Goal: Check status: Check status

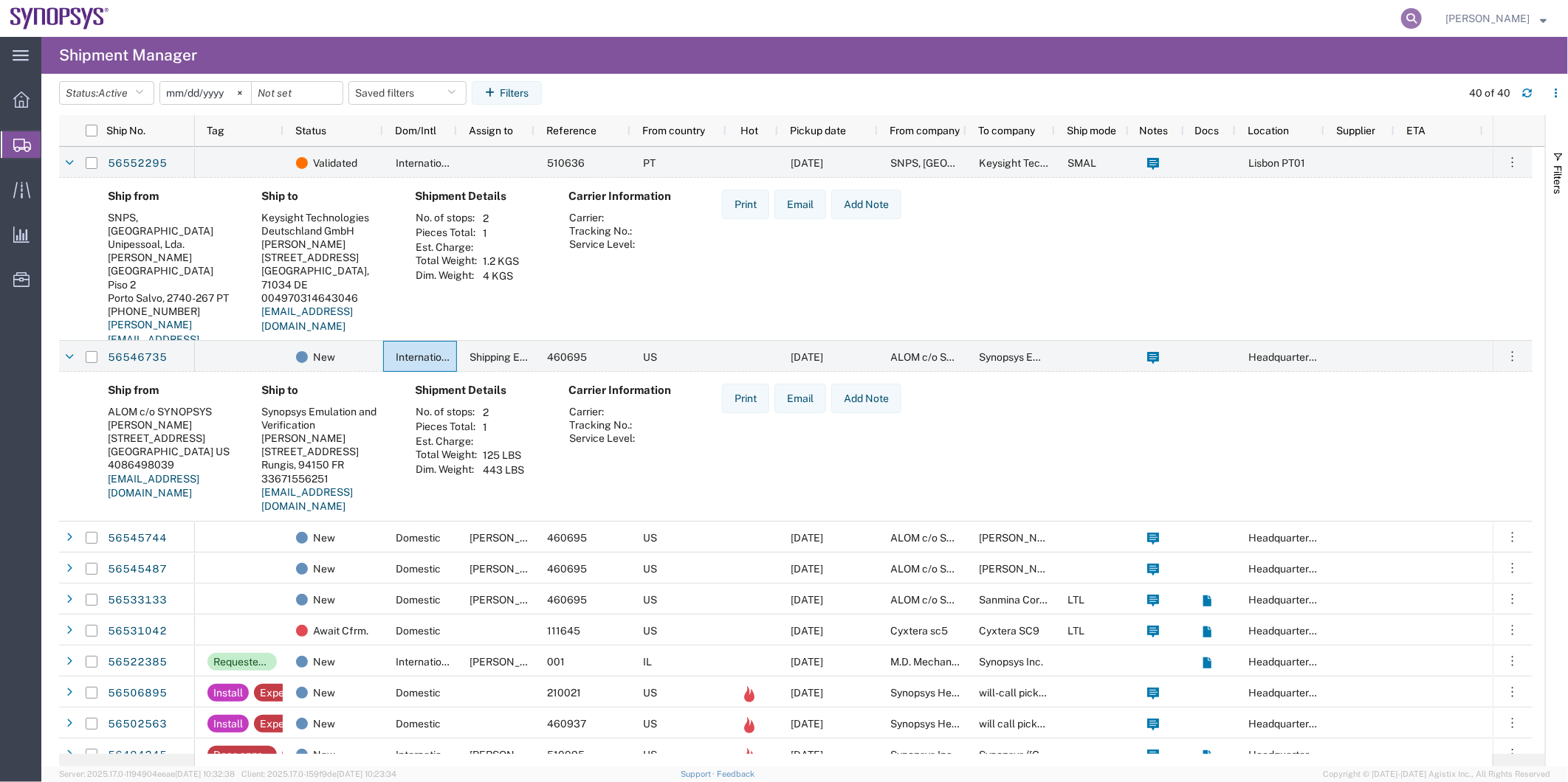
click at [1410, 23] on icon at bounding box center [1411, 18] width 21 height 21
paste input "56554663"
type input "56554663"
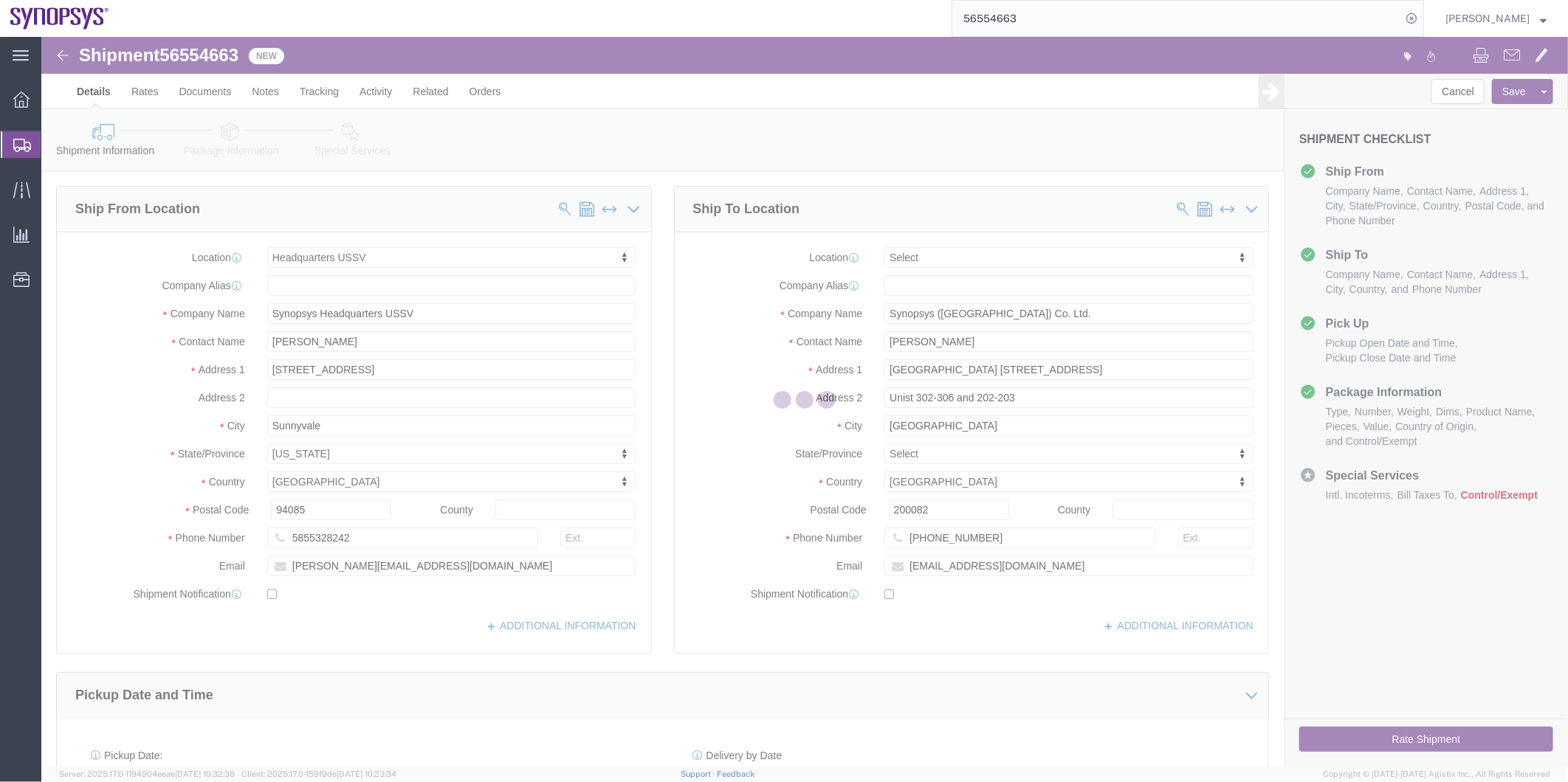
select select "63204"
select select
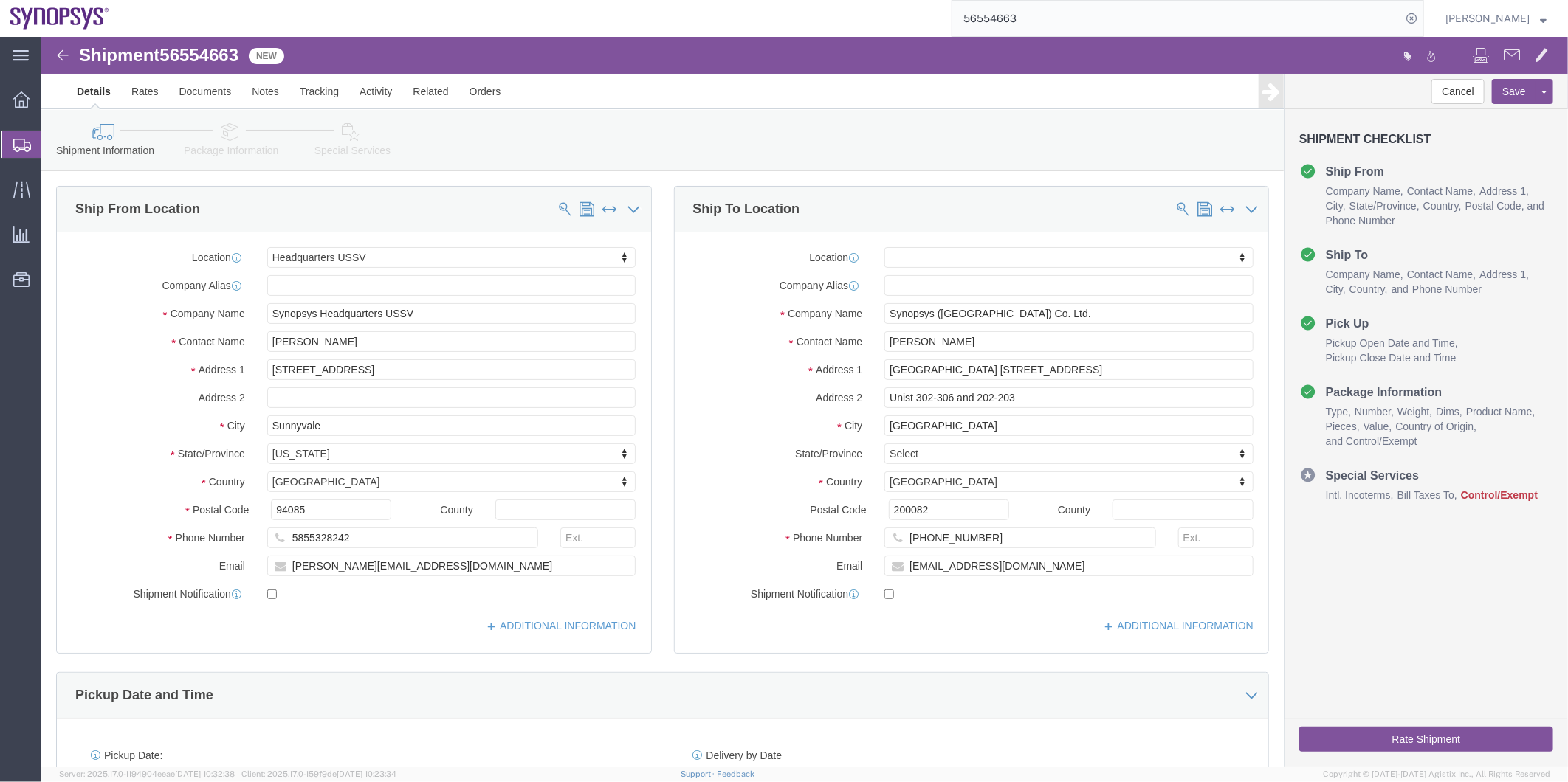
click icon
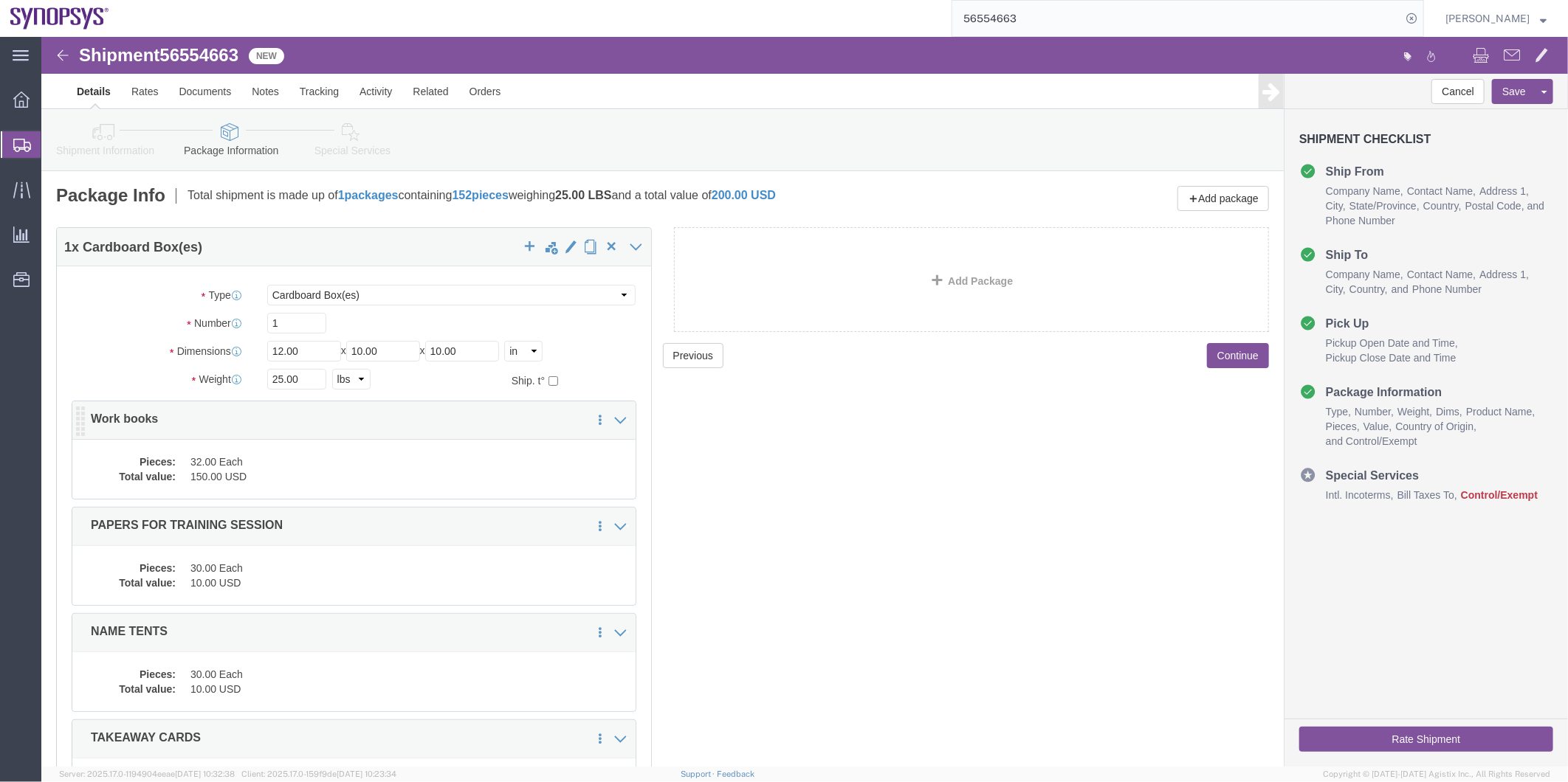
click dd "32.00 Each"
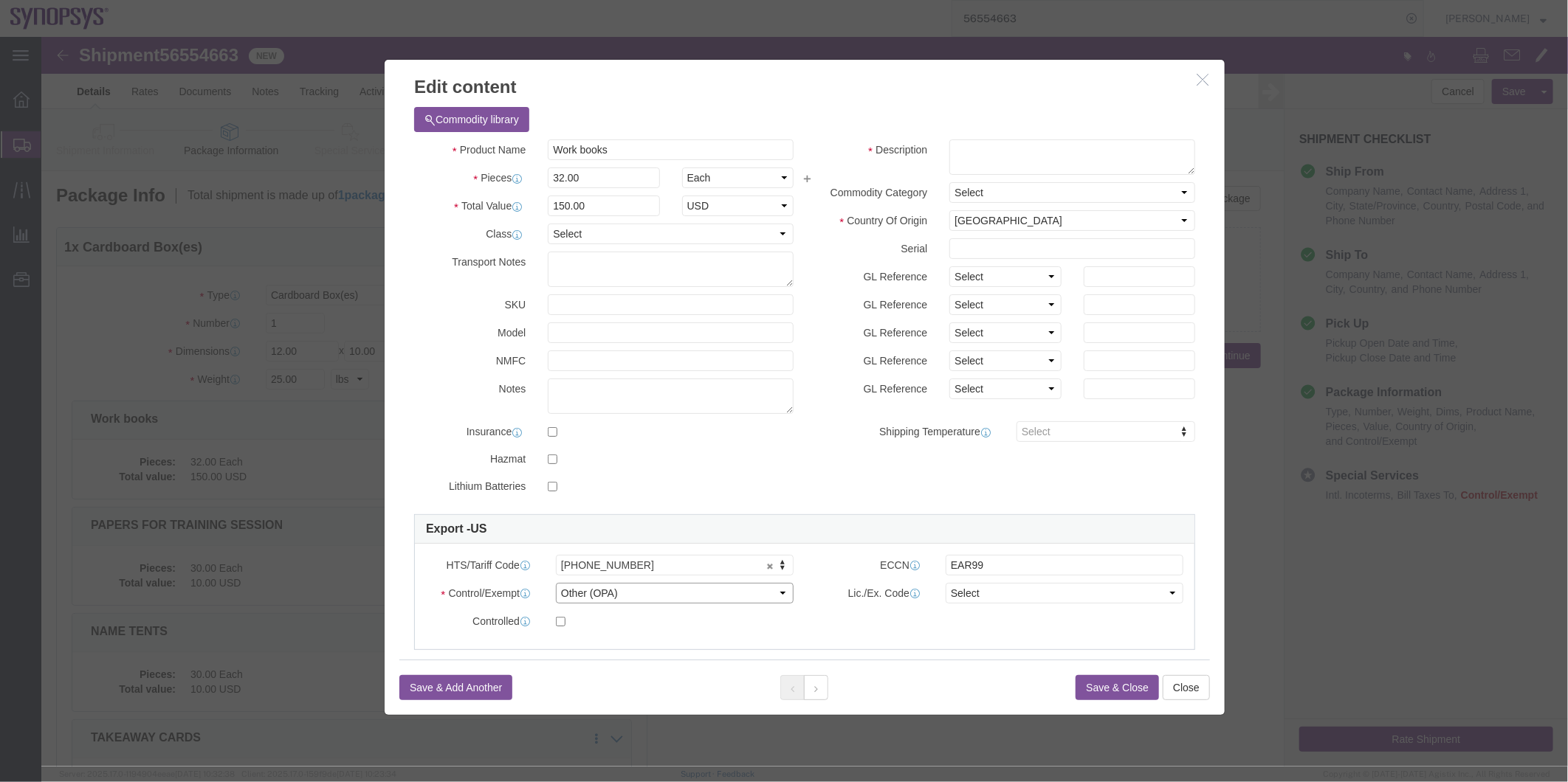
click select "Select ATF BIS DEA EPA FDA FTR ITAR OFAC Other (OPA)"
select select "BIS"
click select "Select ATF BIS DEA EPA FDA FTR ITAR OFAC Other (OPA)"
click select "Select AGR-Agricultural APP-Computers APR-Additional Permissive Exports AVS-Air…"
select select "NLR"
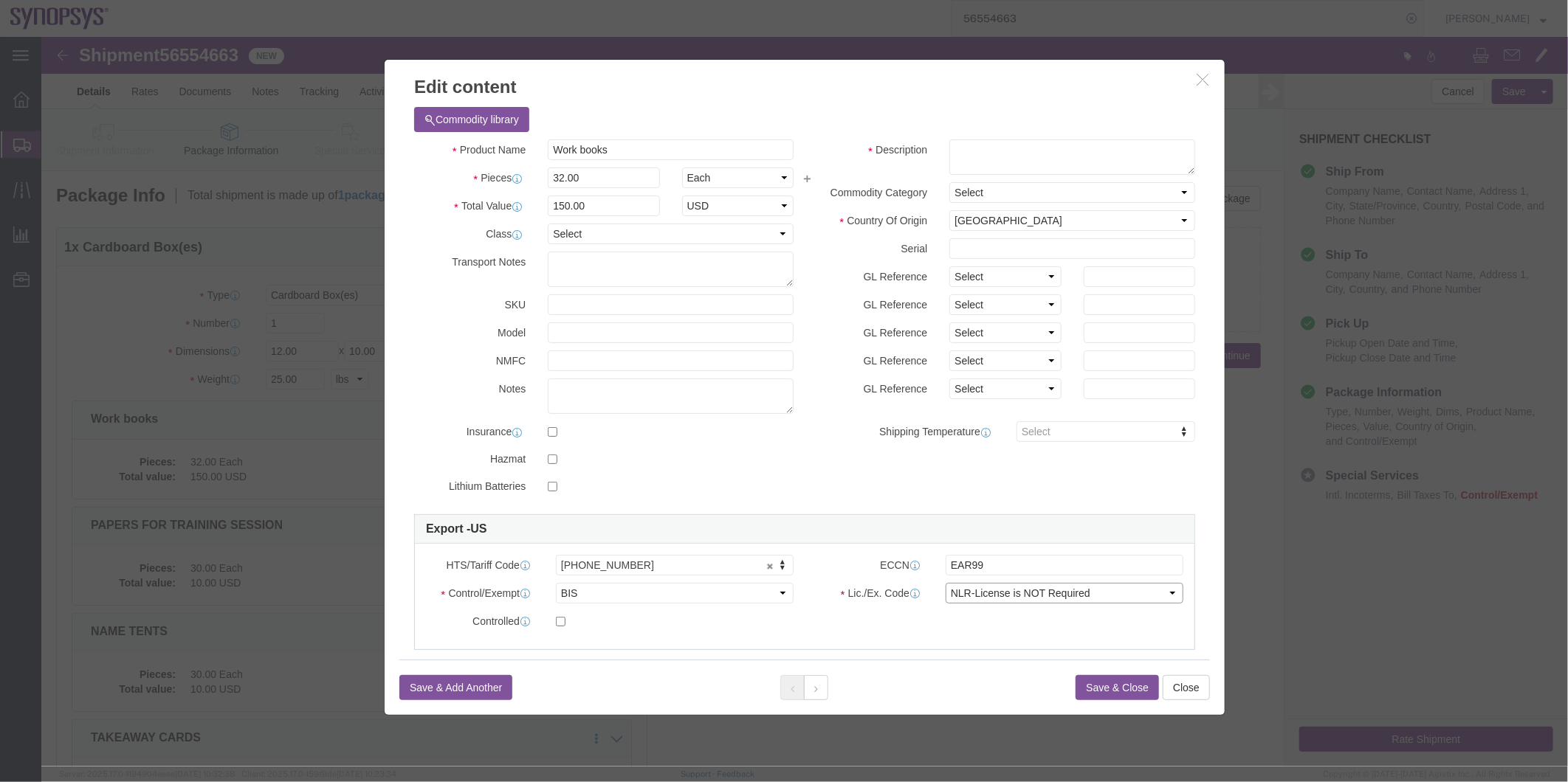
click select "Select AGR-Agricultural APP-Computers APR-Additional Permissive Exports AVS-Air…"
click button
drag, startPoint x: 601, startPoint y: 599, endPoint x: 560, endPoint y: 562, distance: 55.2
click select "Select ATF BIS DEA EPA FDA FTR ITAR OFAC Other (OPA)"
select select "BIS"
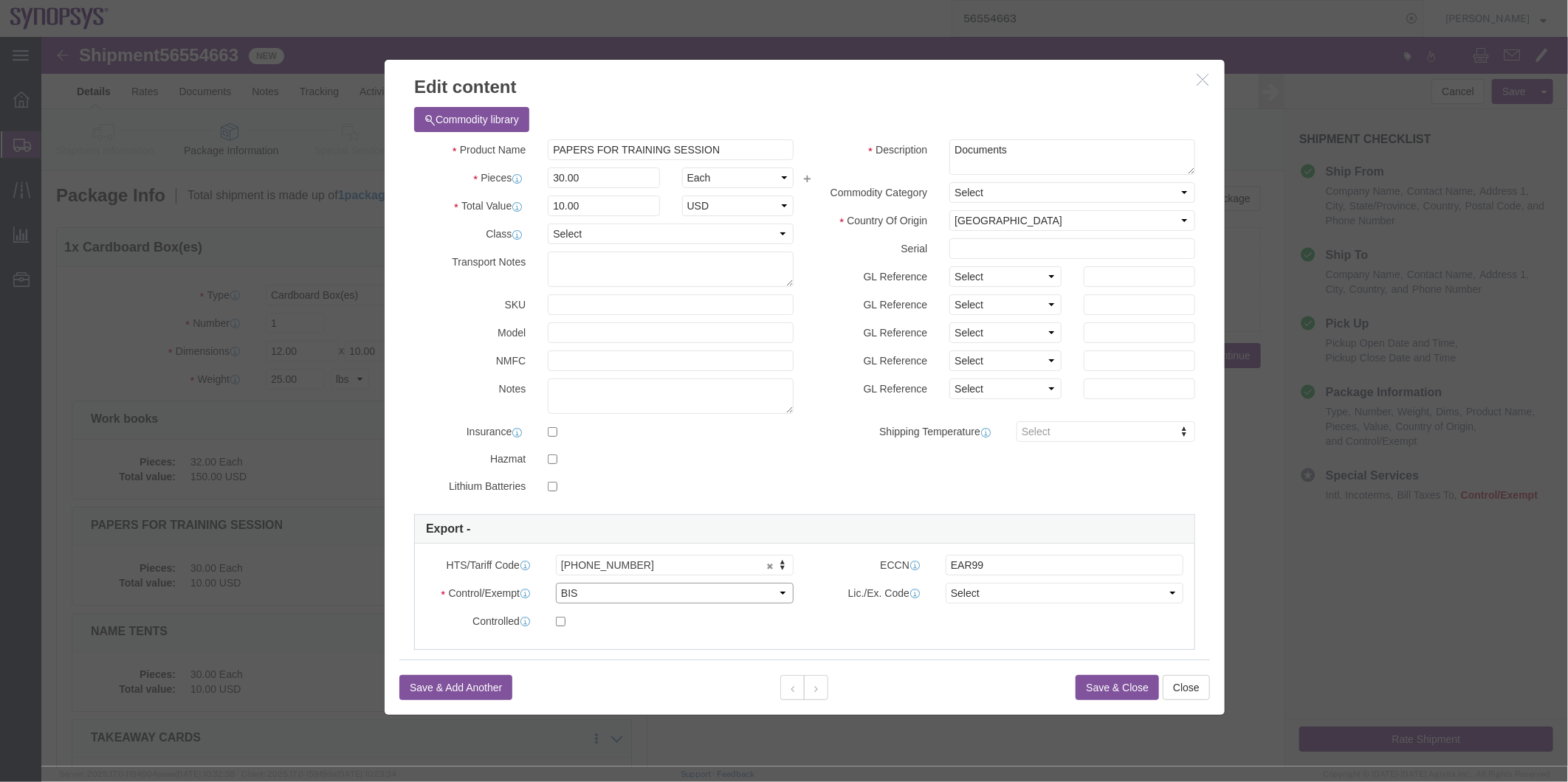
click select "Select ATF BIS DEA EPA FDA FTR ITAR OFAC Other (OPA)"
click select "Select AGR-Agricultural APP-Computers APR-Additional Permissive Exports AVS-Air…"
select select "NLR"
click select "Select AGR-Agricultural APP-Computers APR-Additional Permissive Exports AVS-Air…"
click button
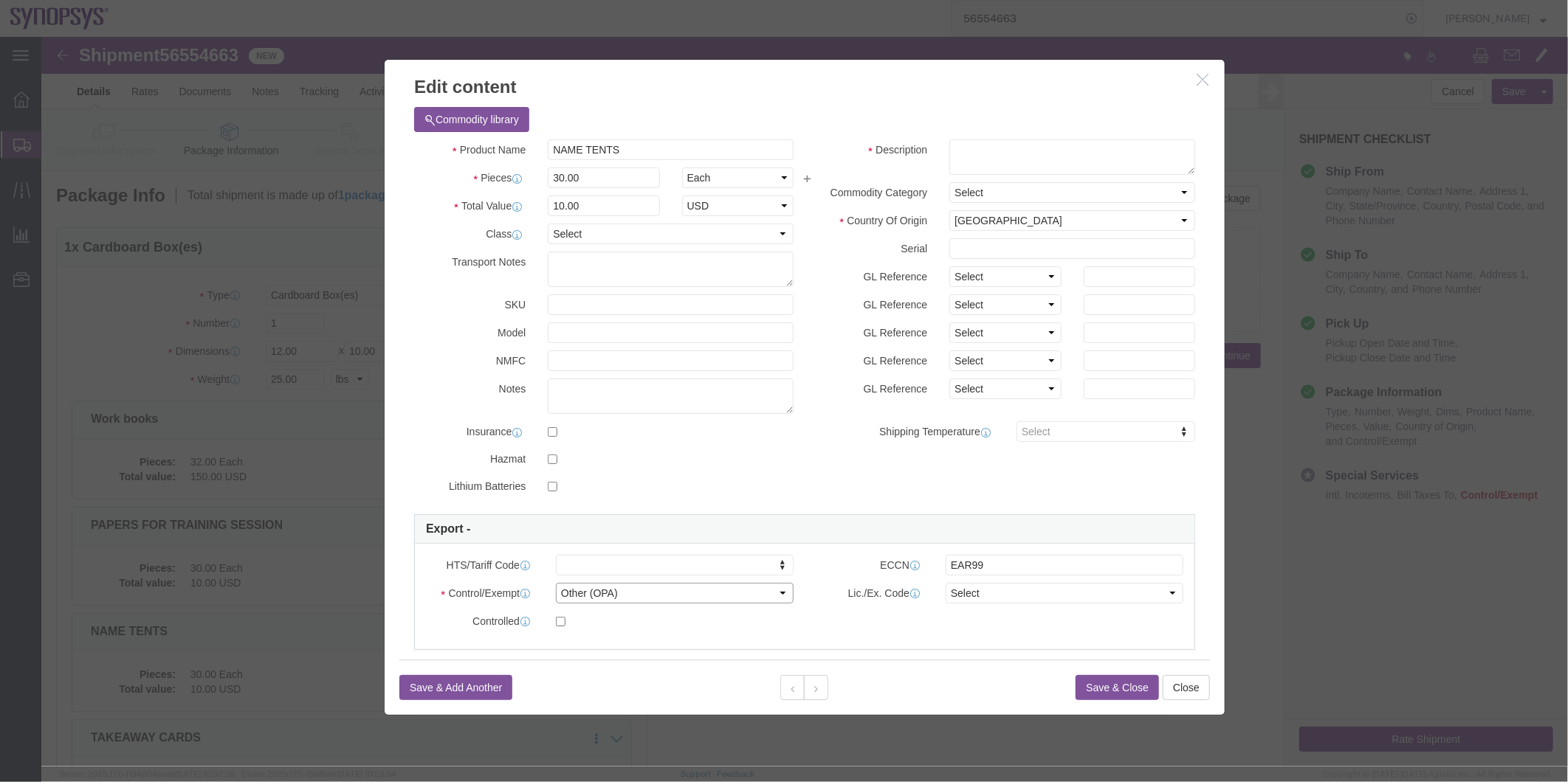
drag, startPoint x: 608, startPoint y: 602, endPoint x: 567, endPoint y: 565, distance: 55.2
click select "Select ATF BIS DEA EPA FDA FTR ITAR OFAC Other (OPA)"
select select "BIS"
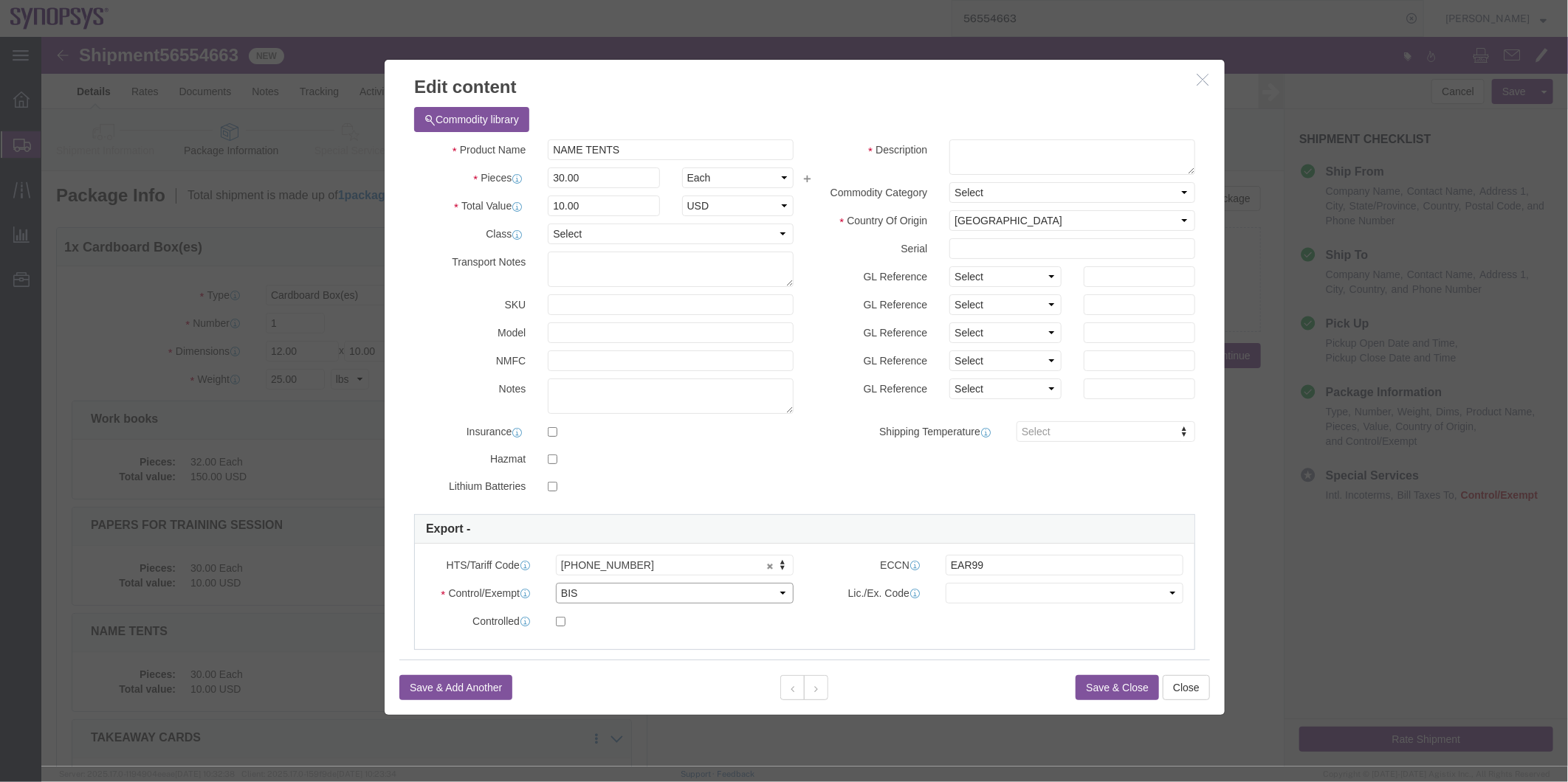
click select "Select ATF BIS DEA EPA FDA FTR ITAR OFAC Other (OPA)"
click select "Select AGR-Agricultural APP-Computers APR-Additional Permissive Exports AVS-Air…"
select select "NLR"
click select "Select AGR-Agricultural APP-Computers APR-Additional Permissive Exports AVS-Air…"
click button
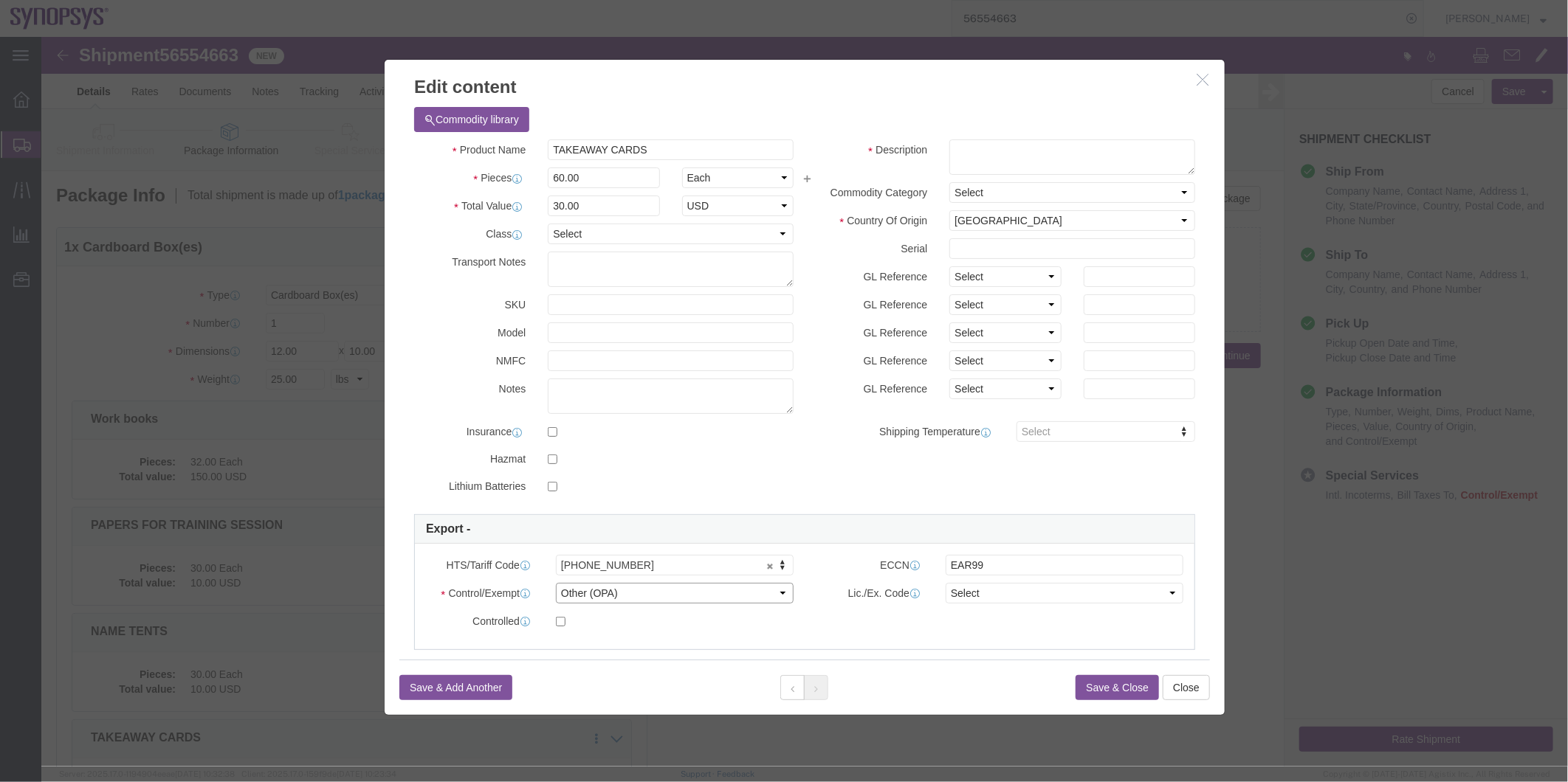
click select "Select ATF BIS DEA EPA FDA FTR ITAR OFAC Other (OPA)"
select select "BIS"
click select "Select ATF BIS DEA EPA FDA FTR ITAR OFAC Other (OPA)"
click select "Select AGR-Agricultural APP-Computers APR-Additional Permissive Exports AVS-Air…"
select select "NLR"
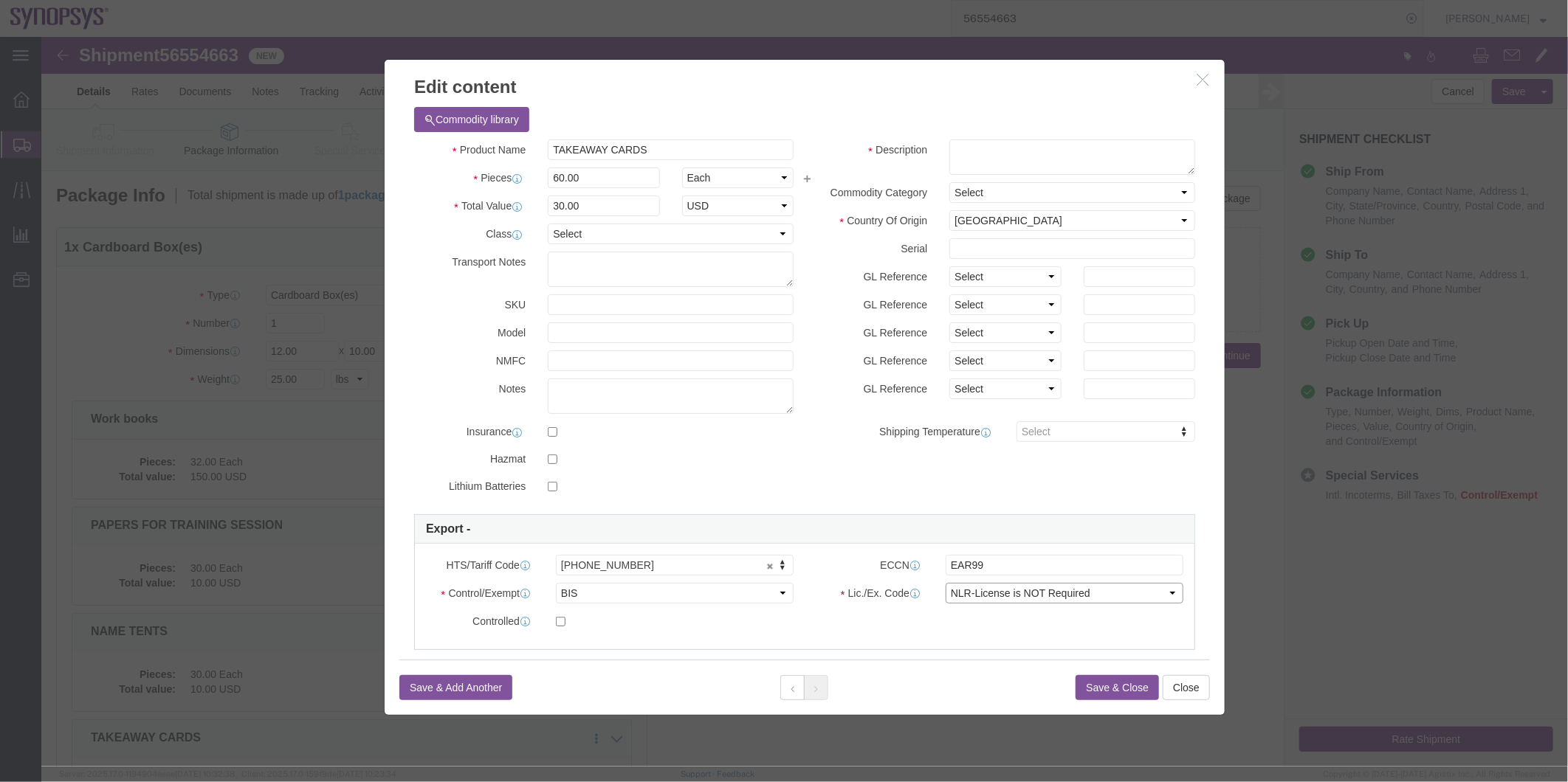
click select "Select AGR-Agricultural APP-Computers APR-Additional Permissive Exports AVS-Air…"
click button "Save & Close"
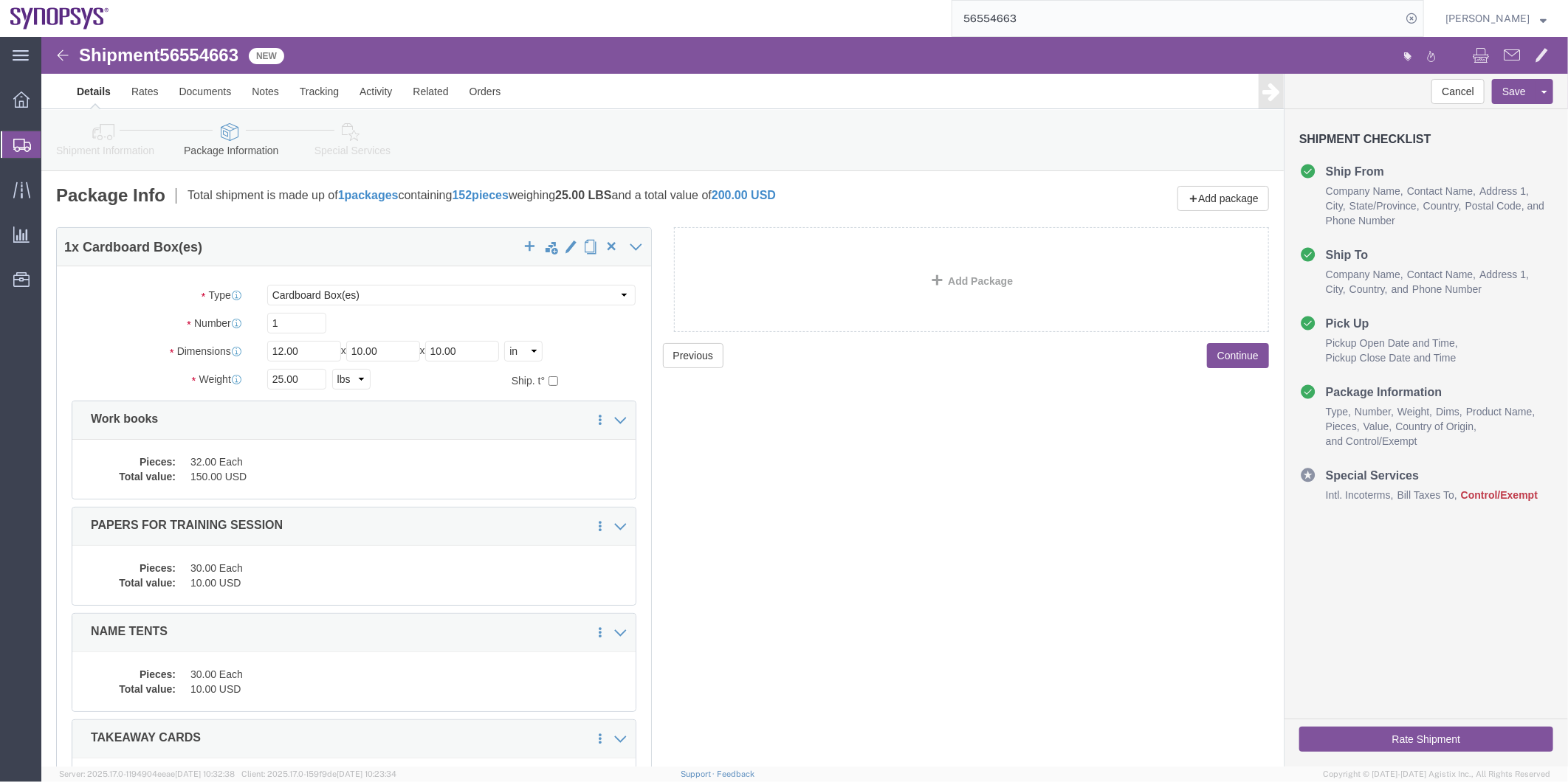
click icon
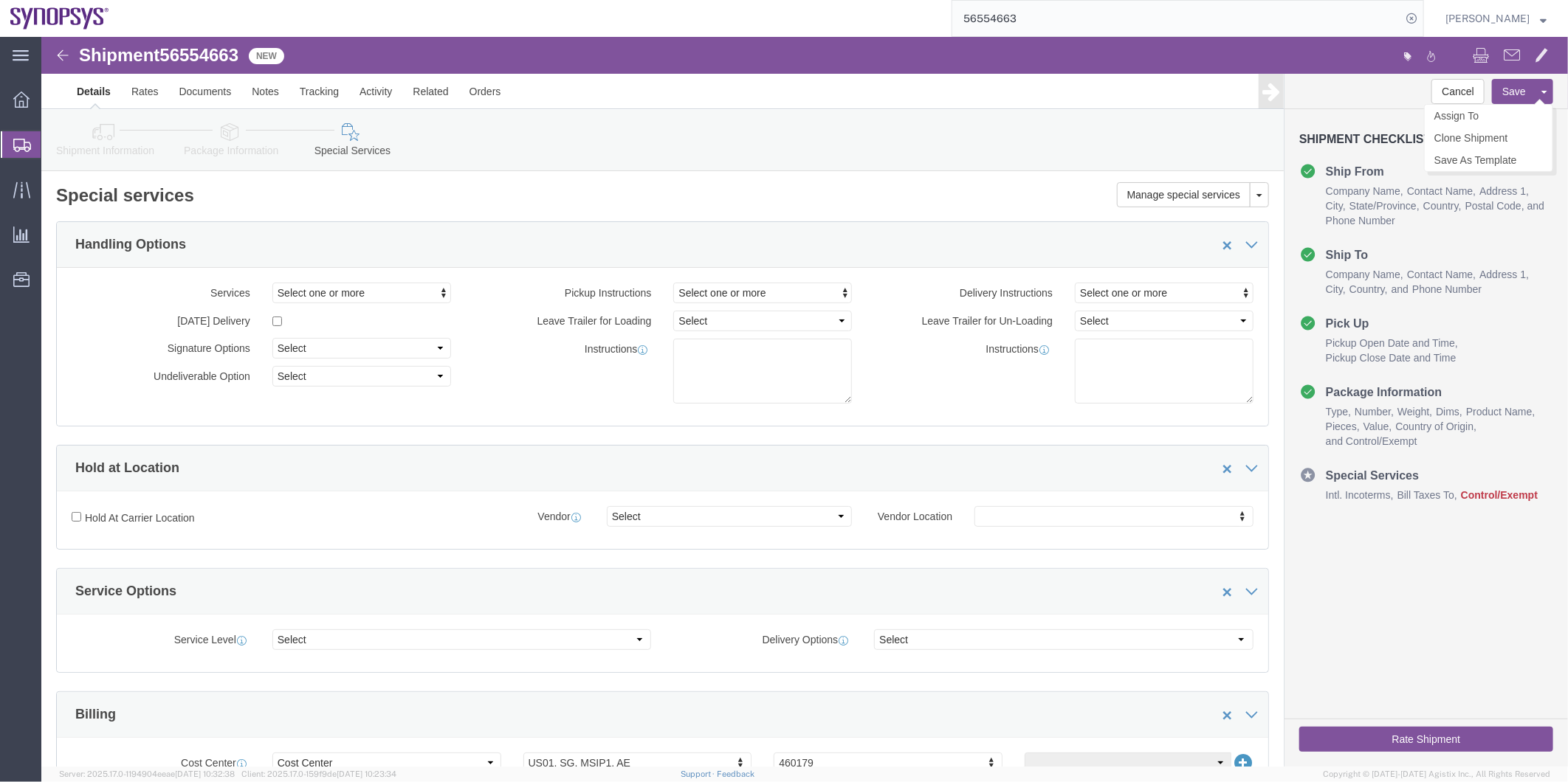
click button "Save"
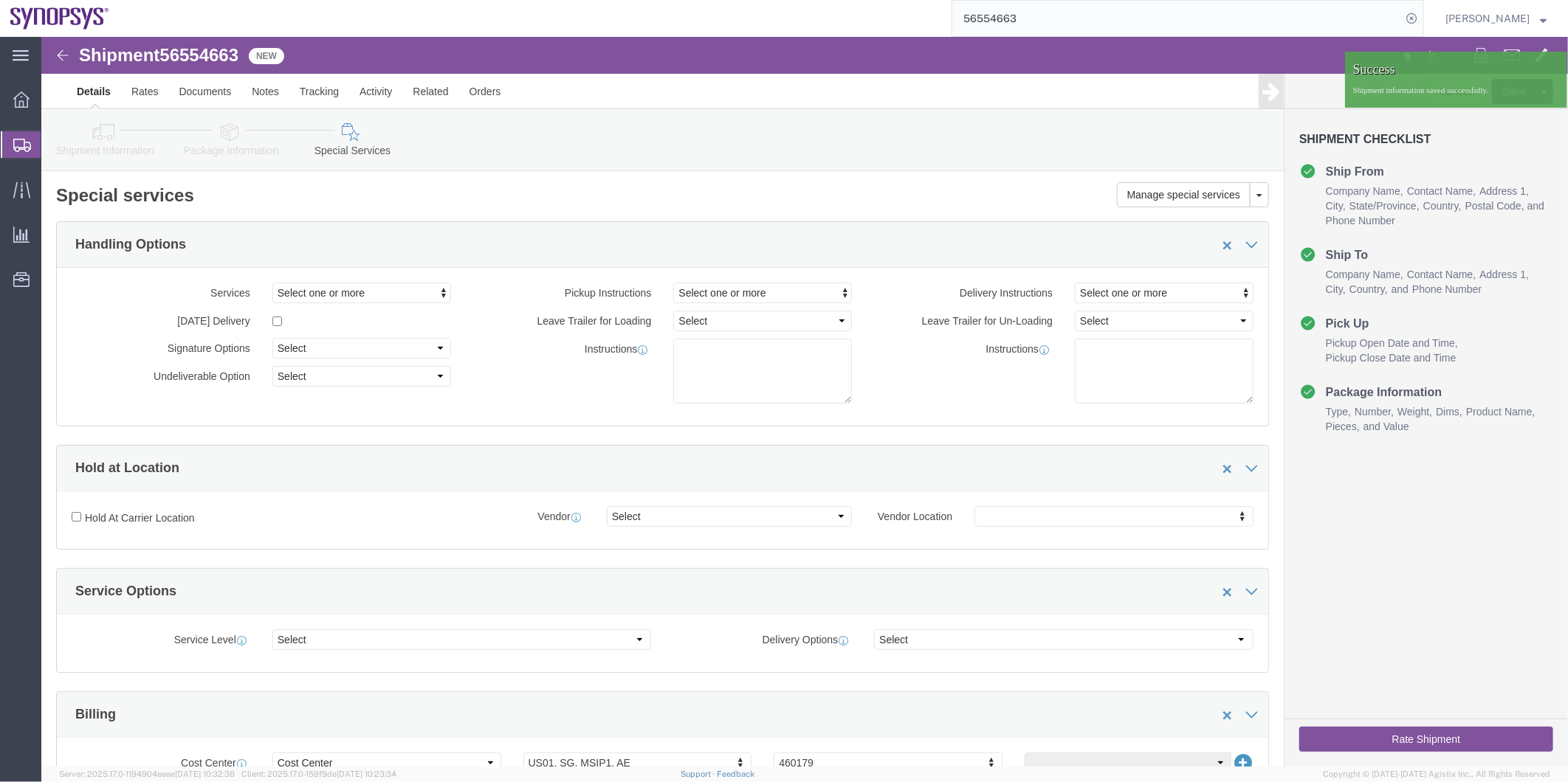
click at [0, 0] on span "Shipment Manager" at bounding box center [0, 0] width 0 height 0
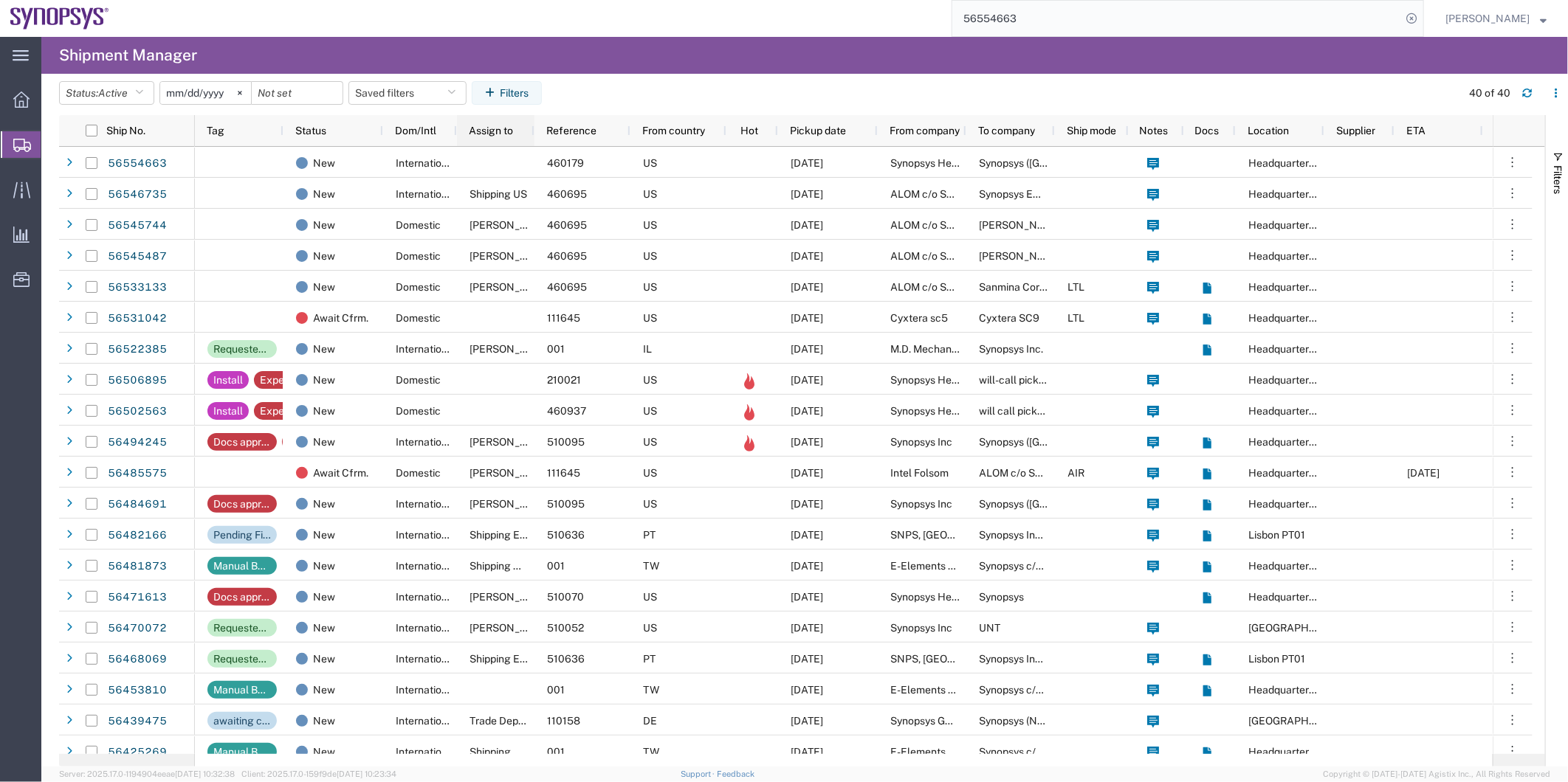
click at [492, 142] on div "Assign to" at bounding box center [499, 131] width 60 height 23
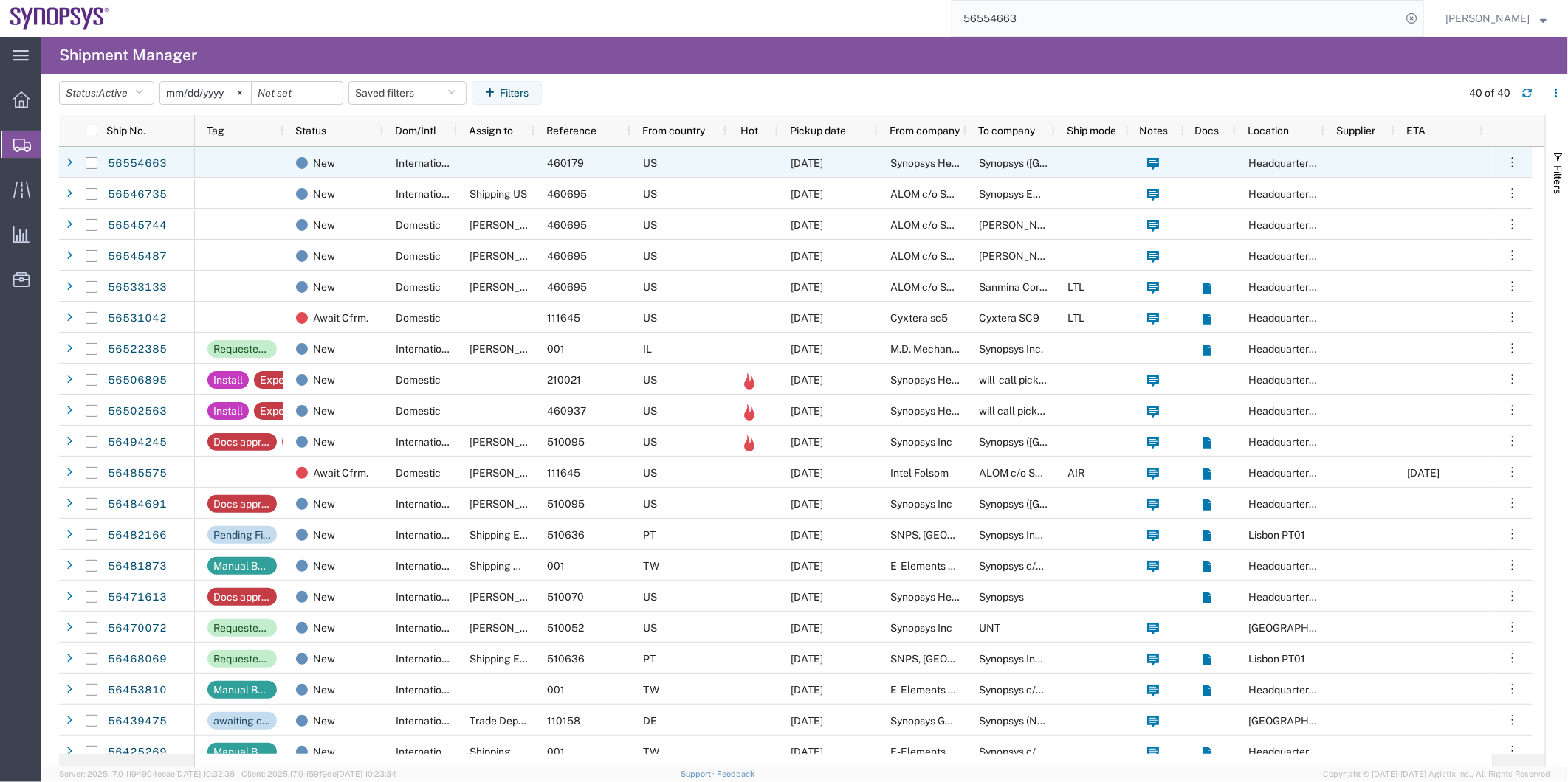
click at [510, 174] on div at bounding box center [495, 162] width 78 height 31
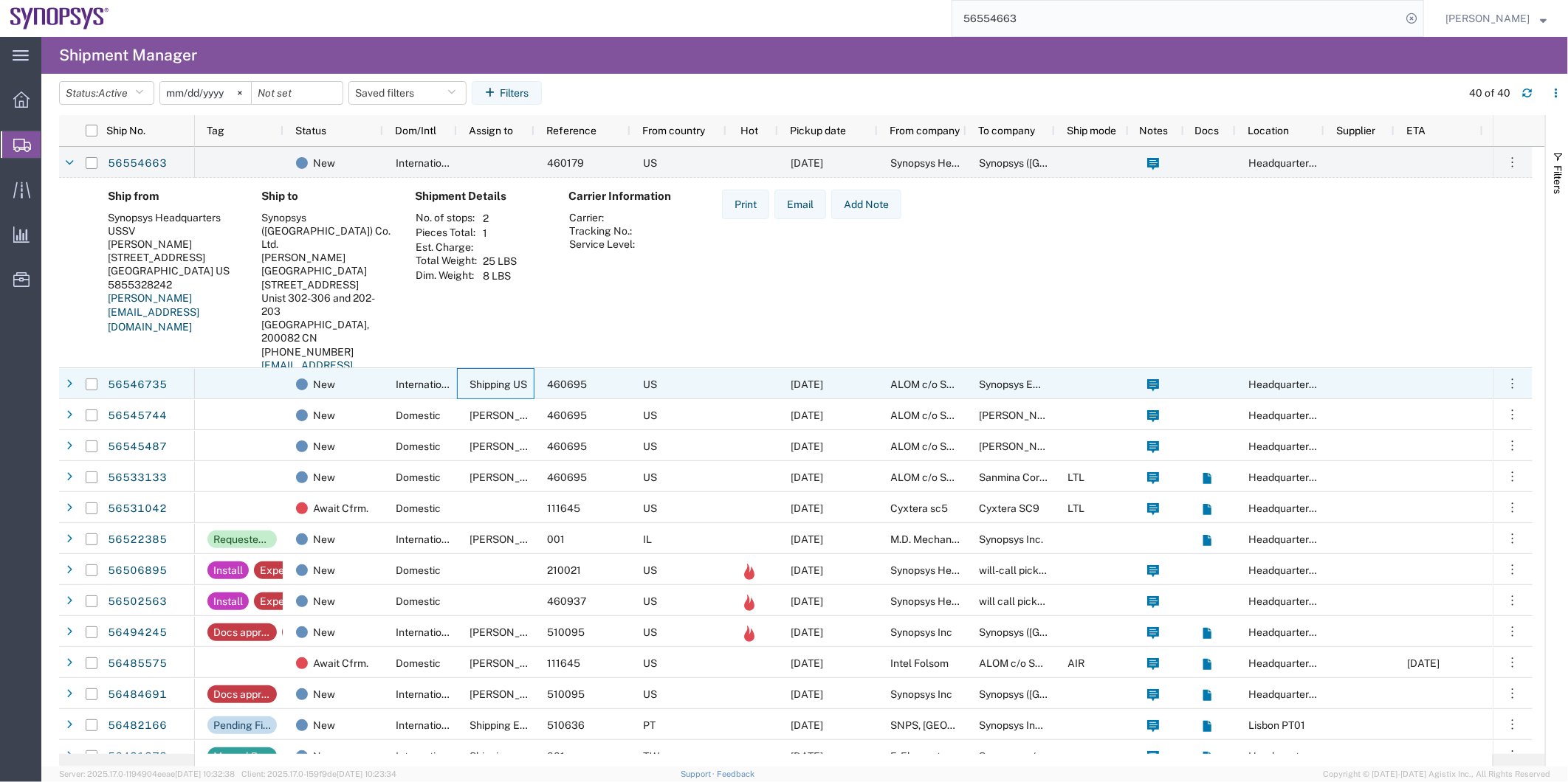
click at [460, 382] on div "Shipping US" at bounding box center [495, 383] width 78 height 31
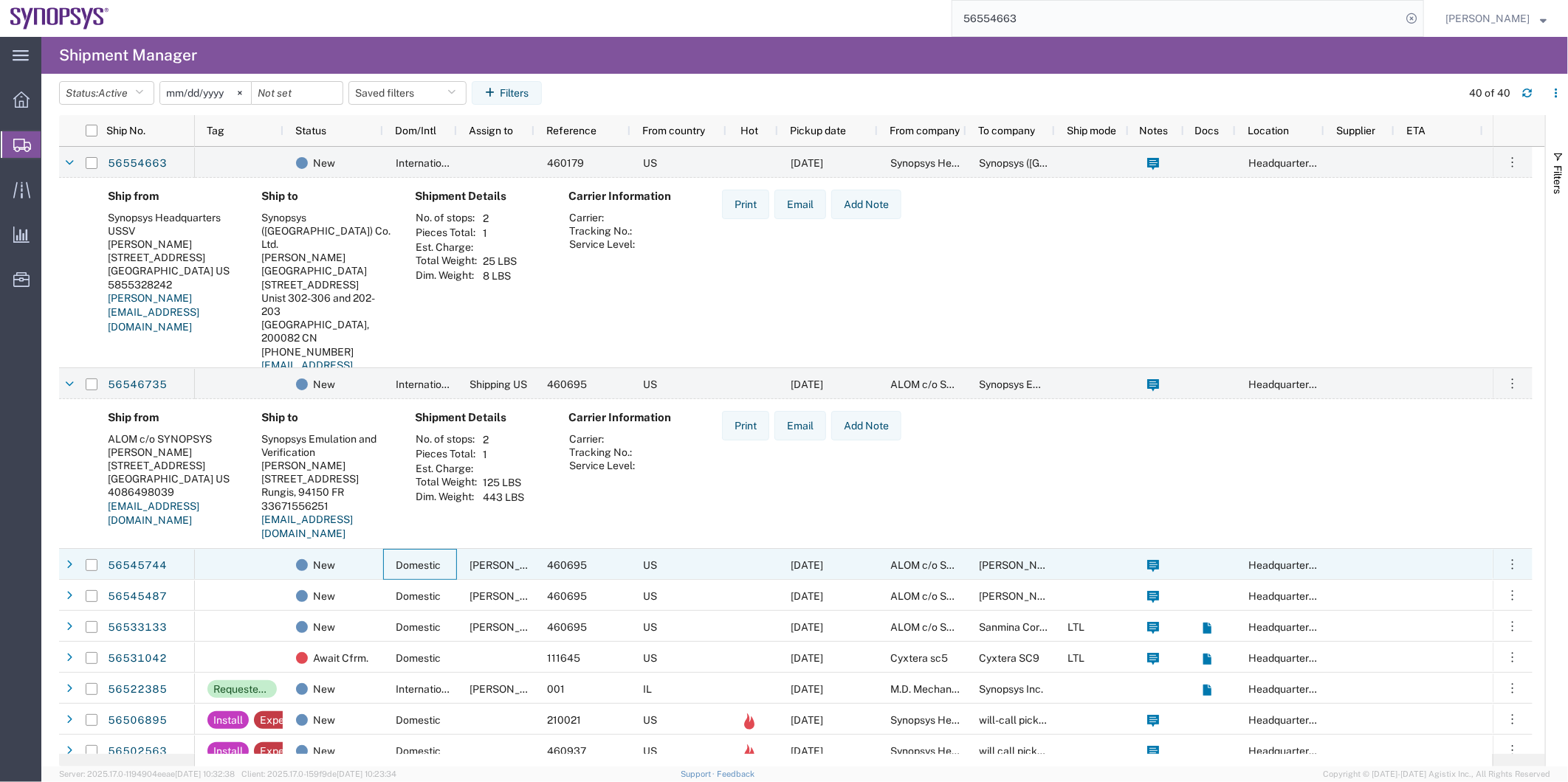
click at [444, 573] on div "Domestic" at bounding box center [420, 564] width 74 height 31
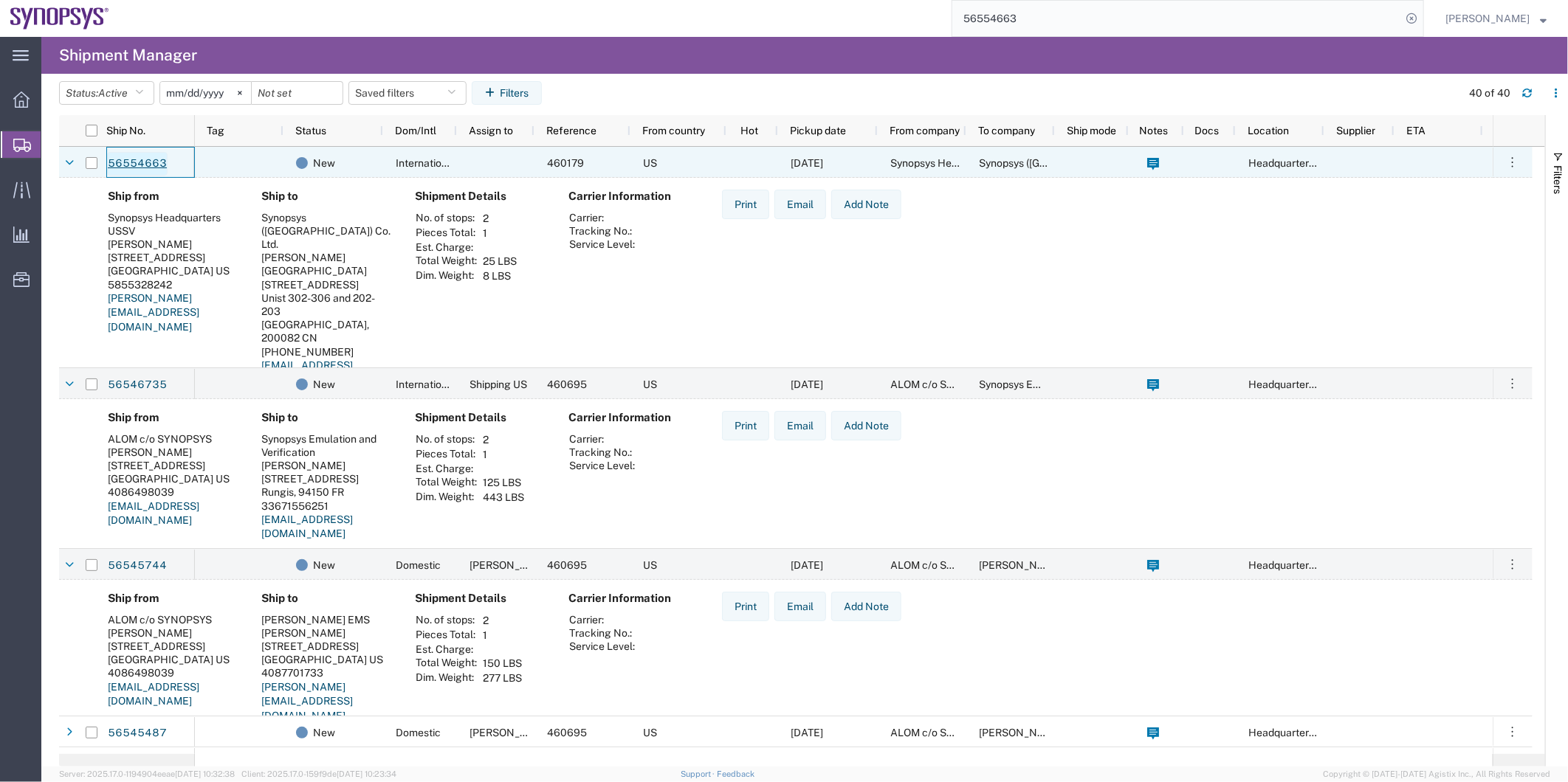
click at [140, 158] on link "56554663" at bounding box center [137, 163] width 61 height 23
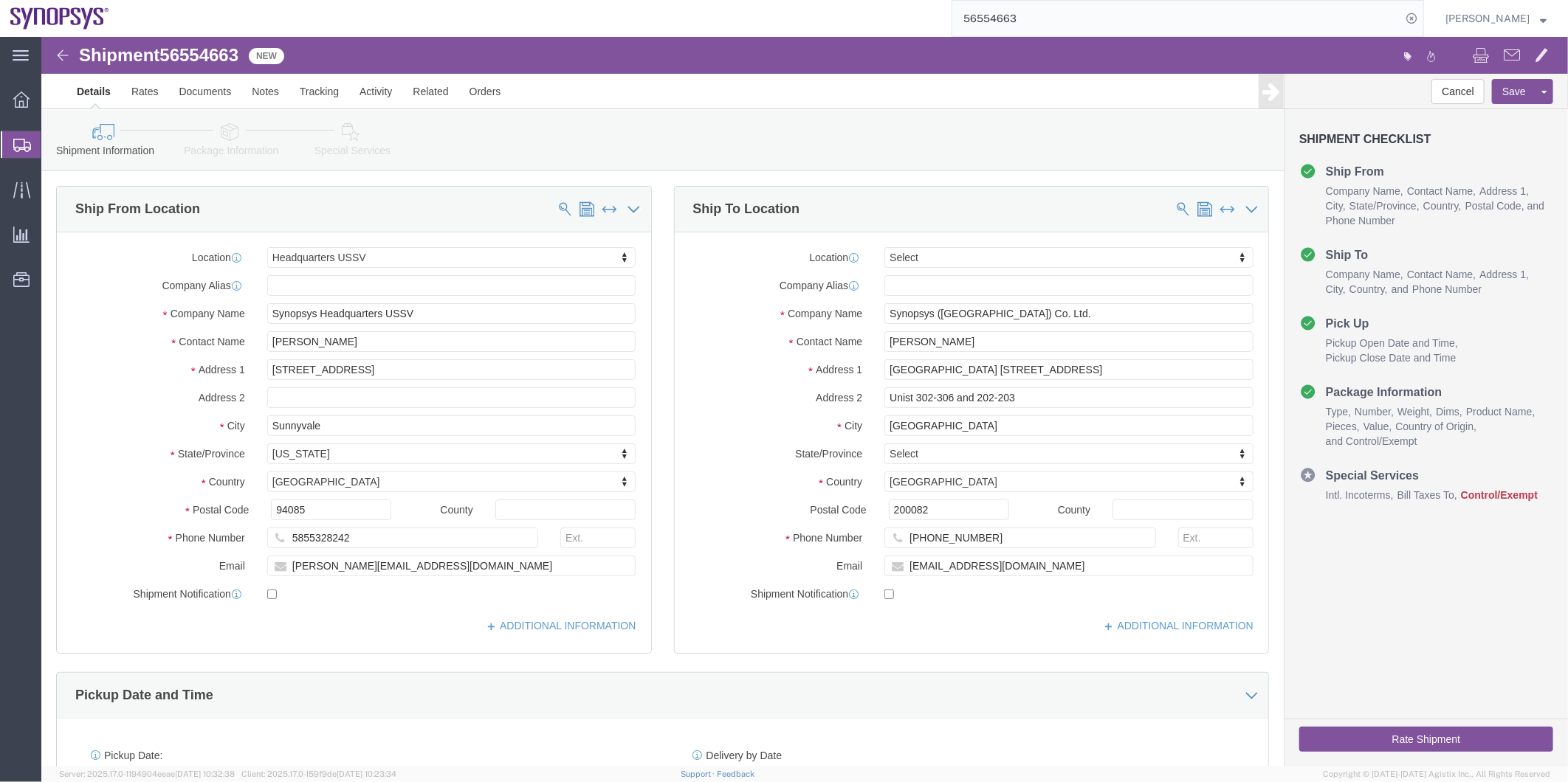
select select "63204"
select select
click span "56554663"
copy span "56554663"
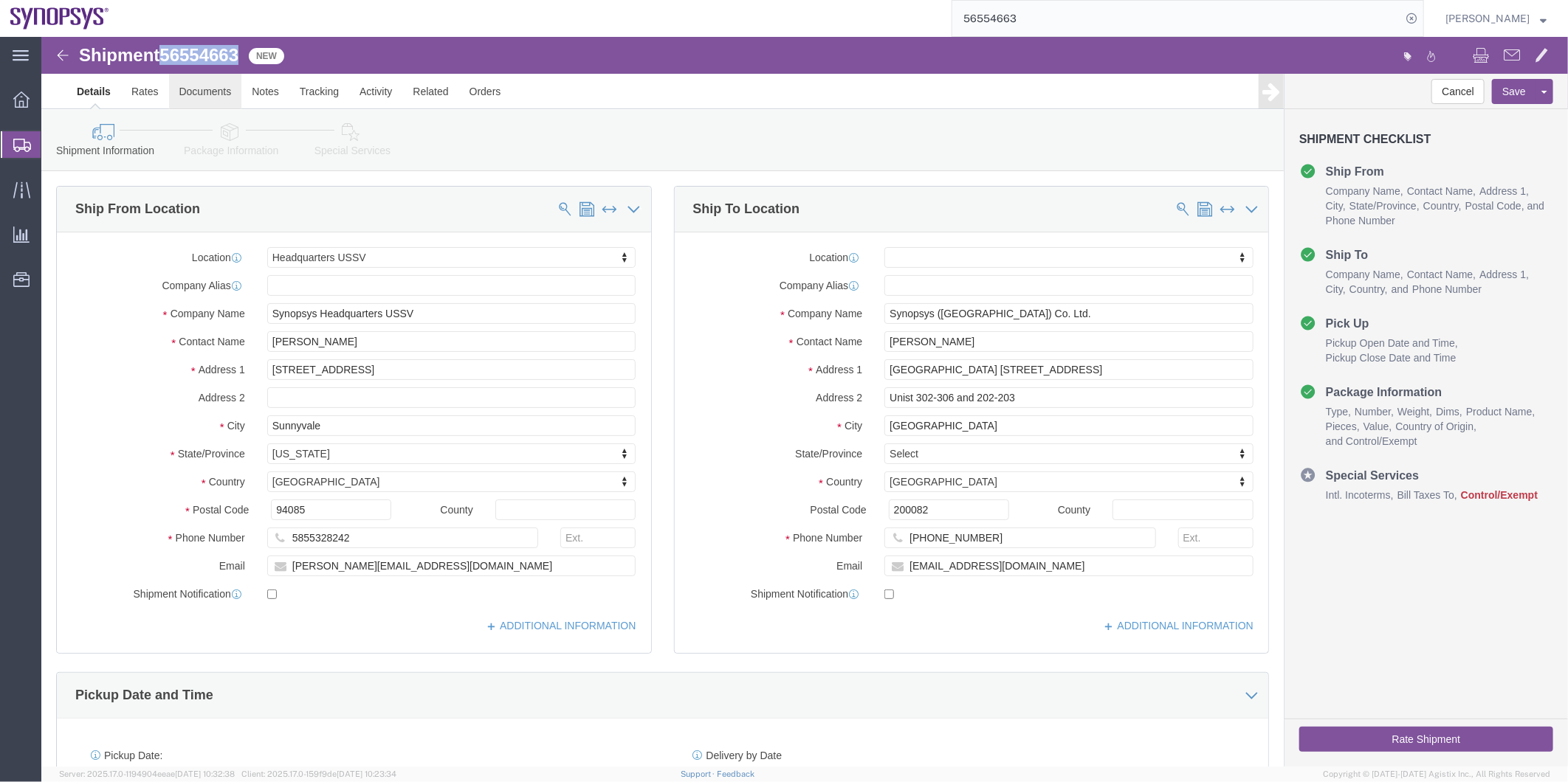
click link "Documents"
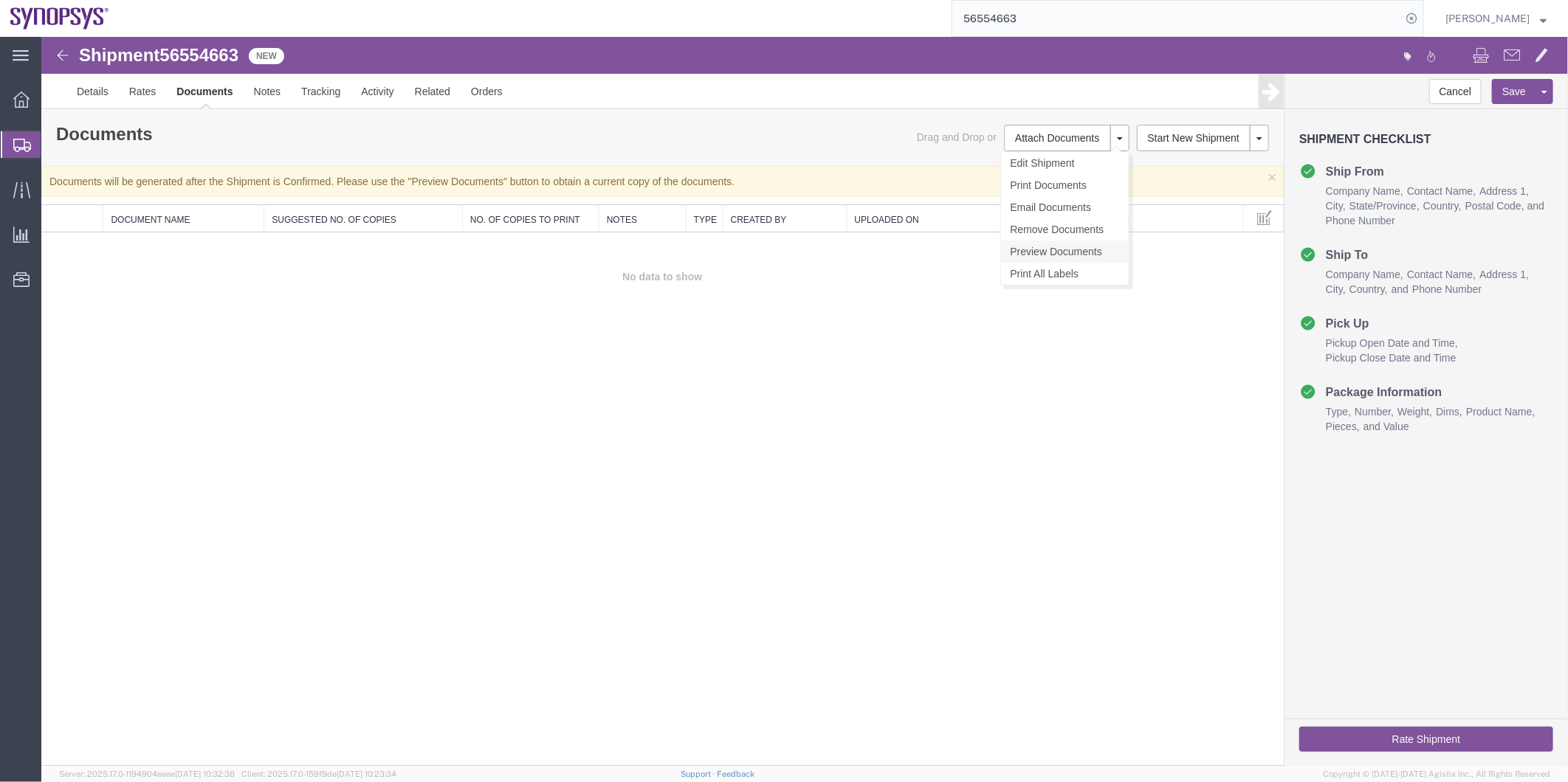
click at [1082, 251] on link "Preview Documents" at bounding box center [1063, 251] width 128 height 23
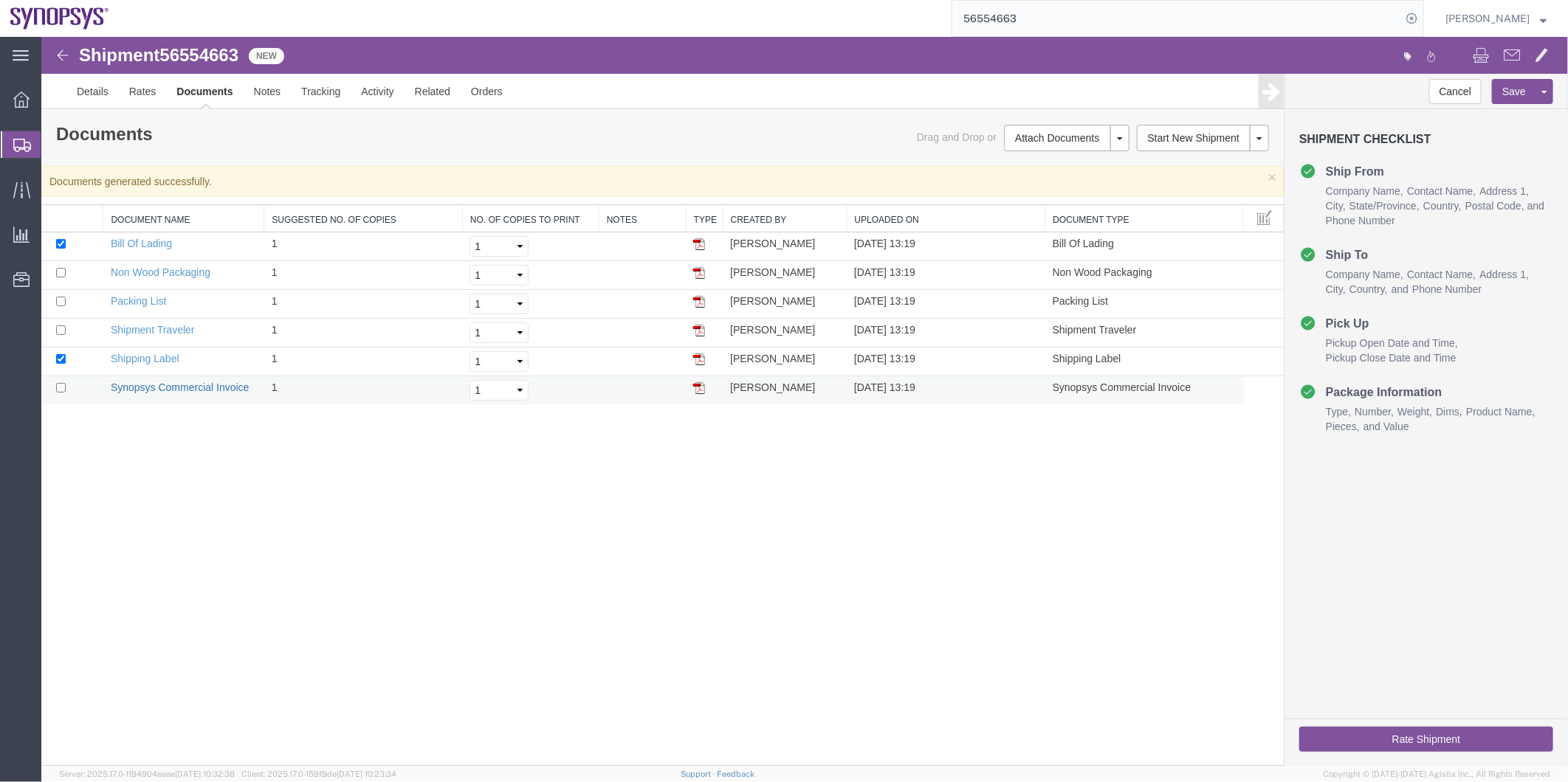
click at [174, 390] on link "Synopsys Commercial Invoice" at bounding box center [179, 387] width 138 height 12
click at [144, 295] on link "Packing List" at bounding box center [138, 300] width 55 height 12
click at [72, 93] on link "Details" at bounding box center [92, 91] width 53 height 35
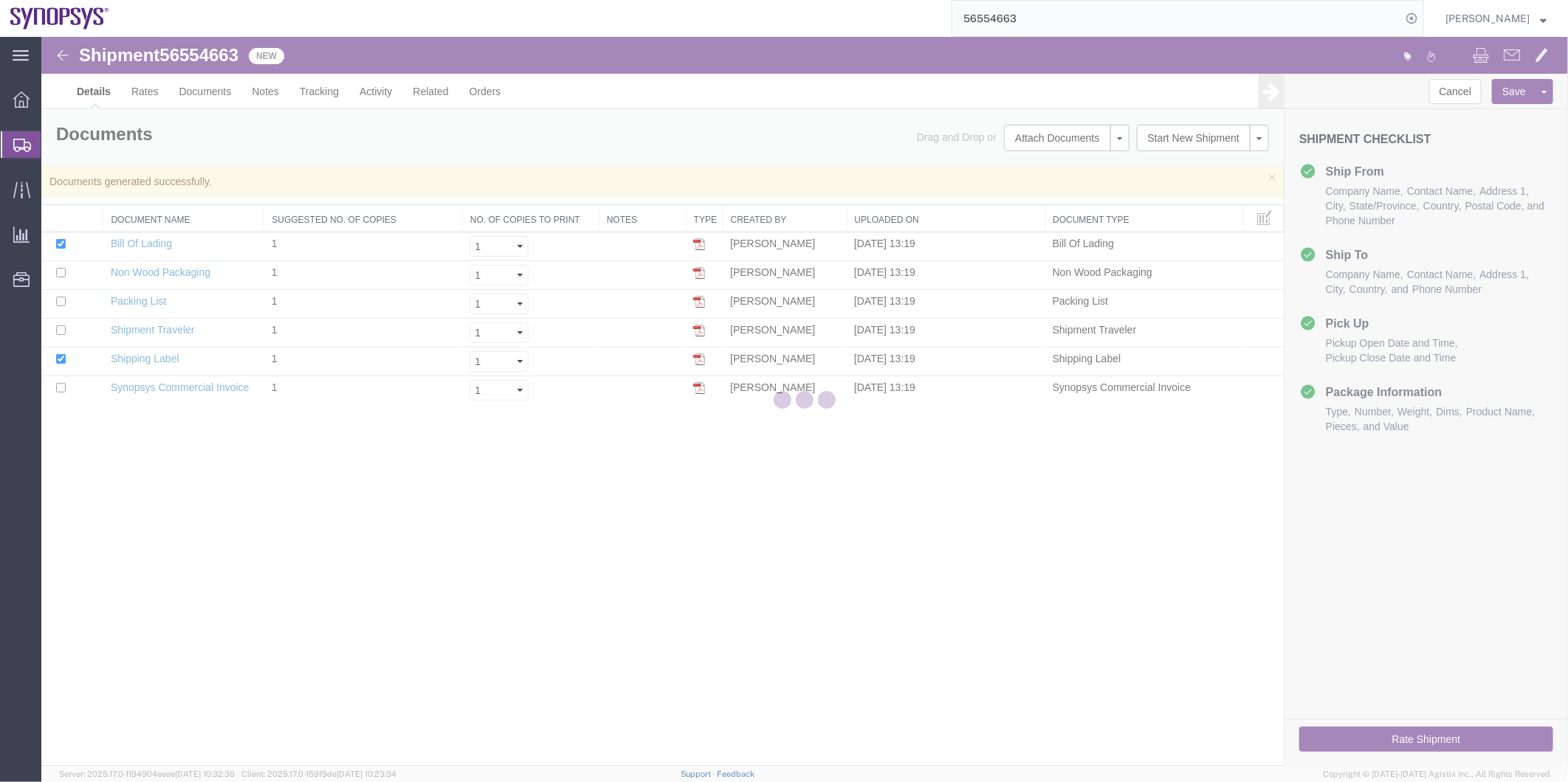
select select "63204"
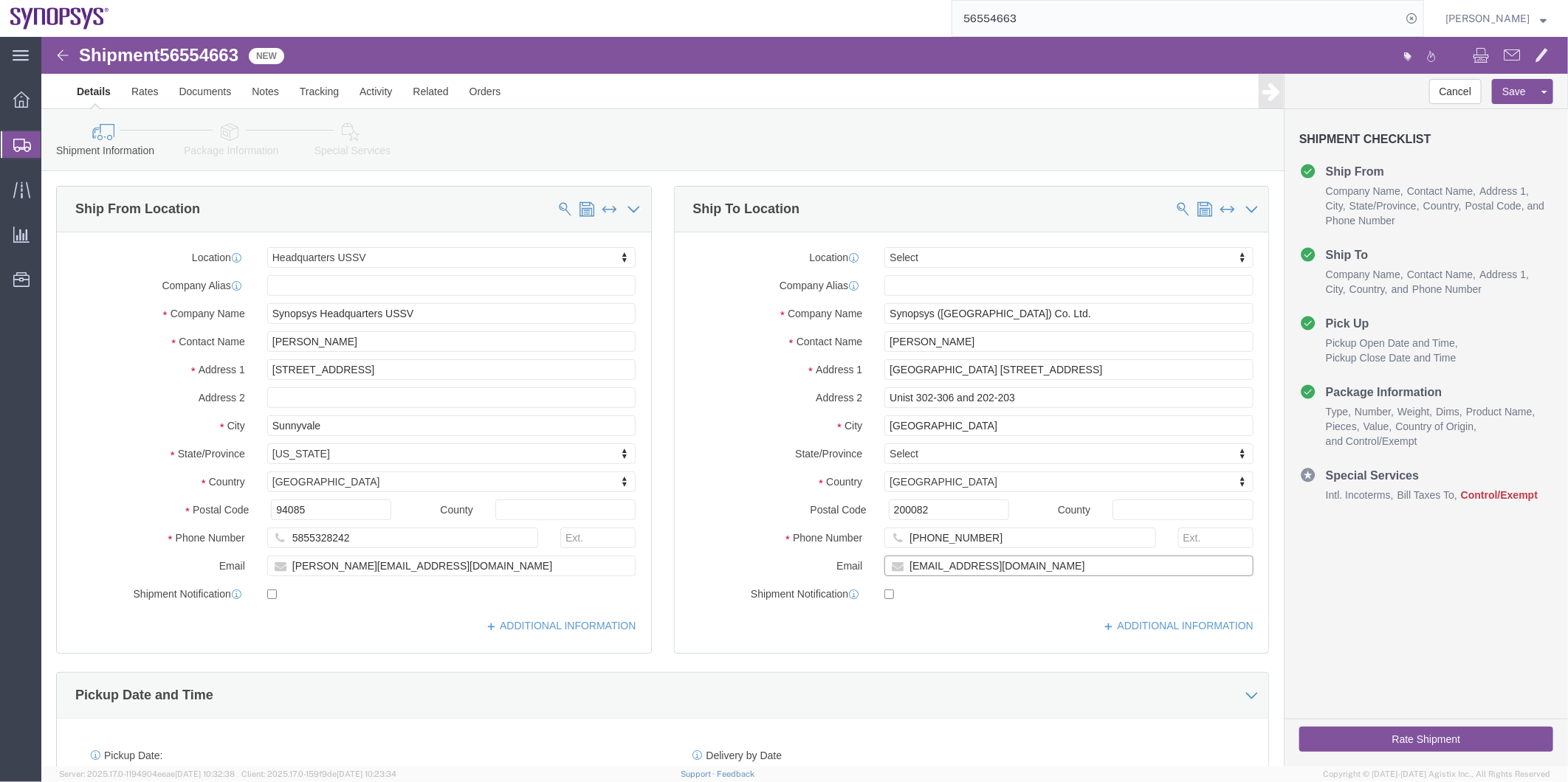
drag, startPoint x: 998, startPoint y: 533, endPoint x: 832, endPoint y: 522, distance: 166.4
click div "[EMAIL_ADDRESS][DOMAIN_NAME]"
click button "button"
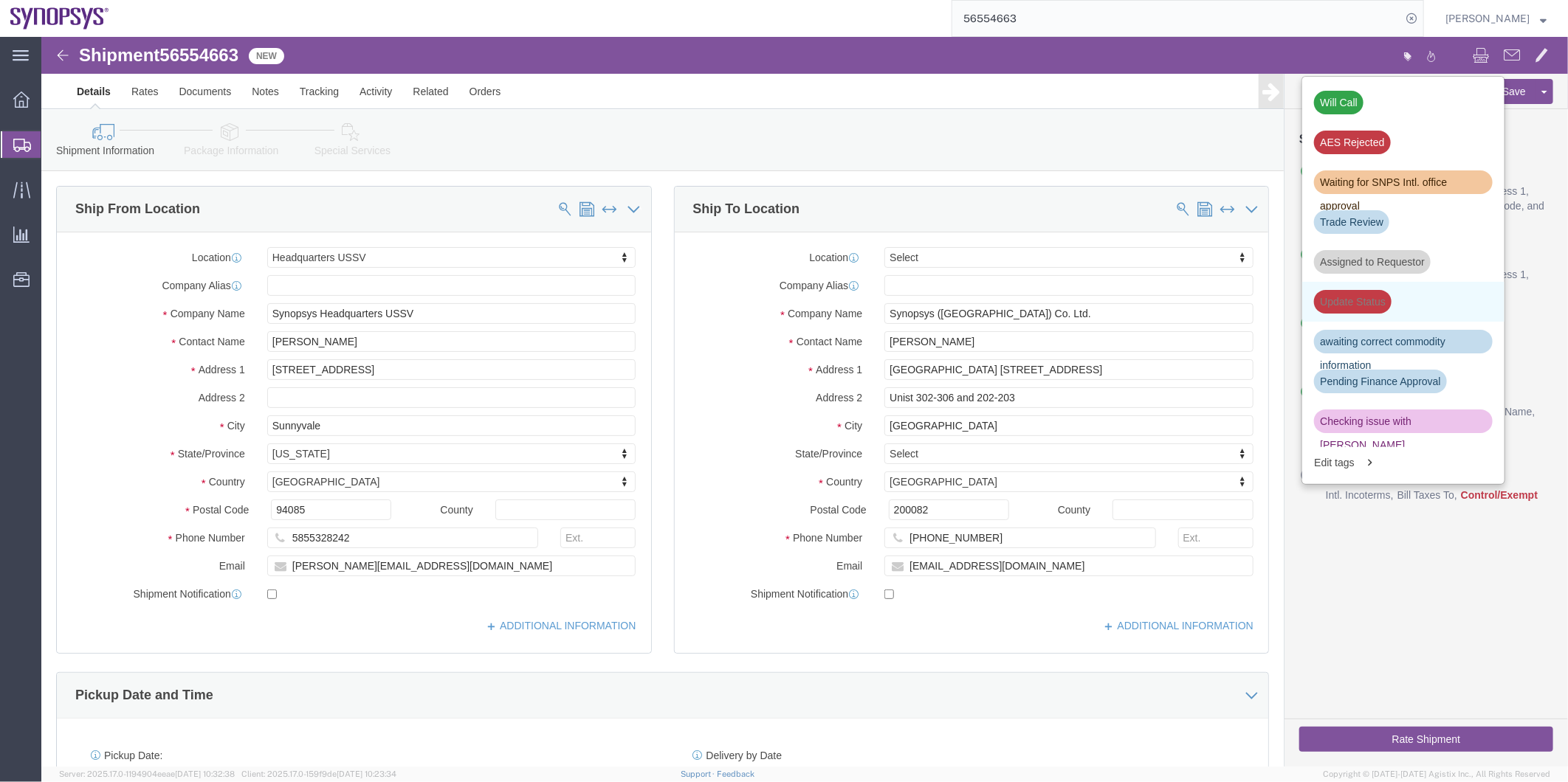
scroll to position [163, 0]
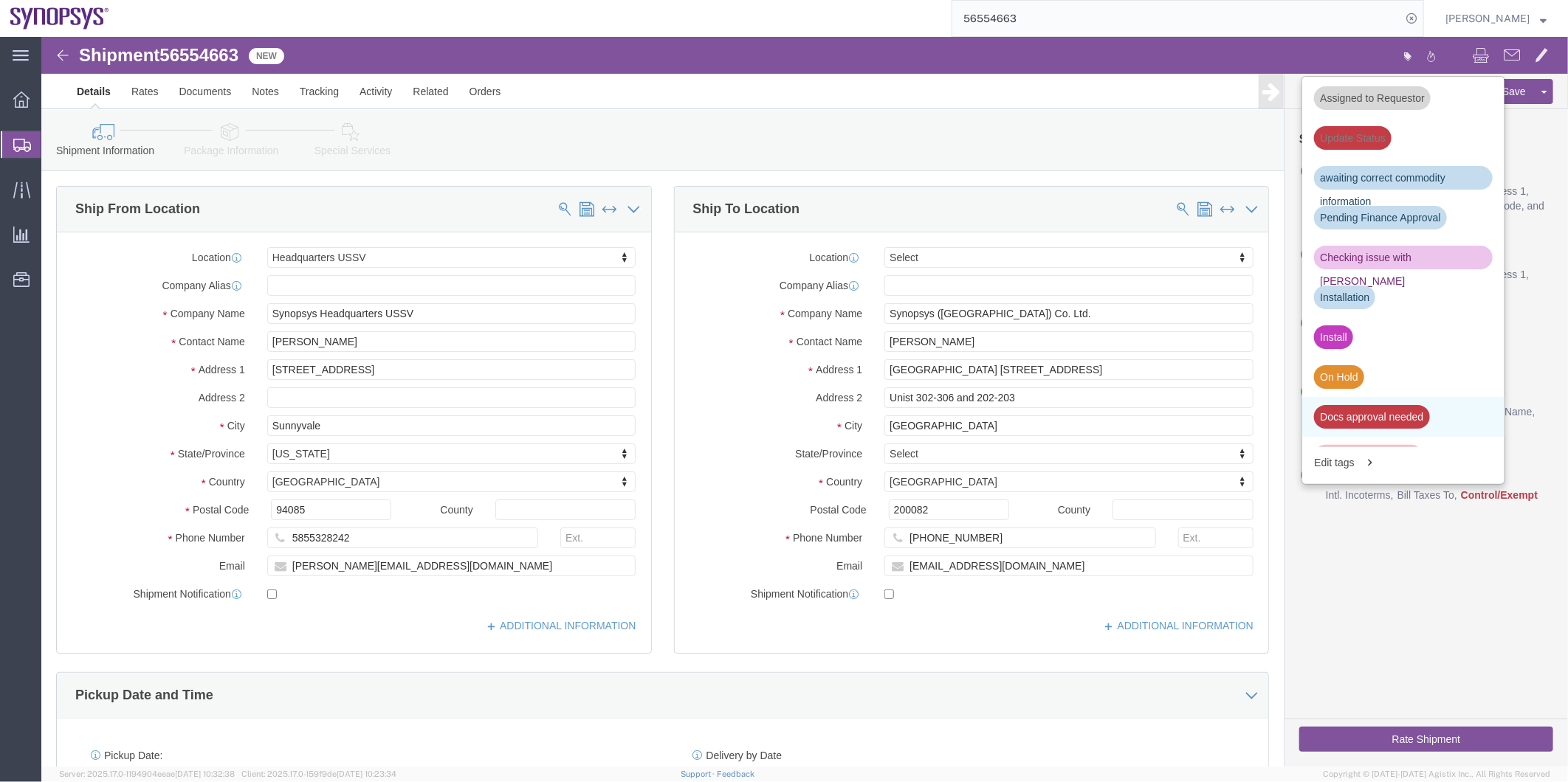
click div "Docs approval needed"
click at [0, 0] on span "Shipment Manager" at bounding box center [0, 0] width 0 height 0
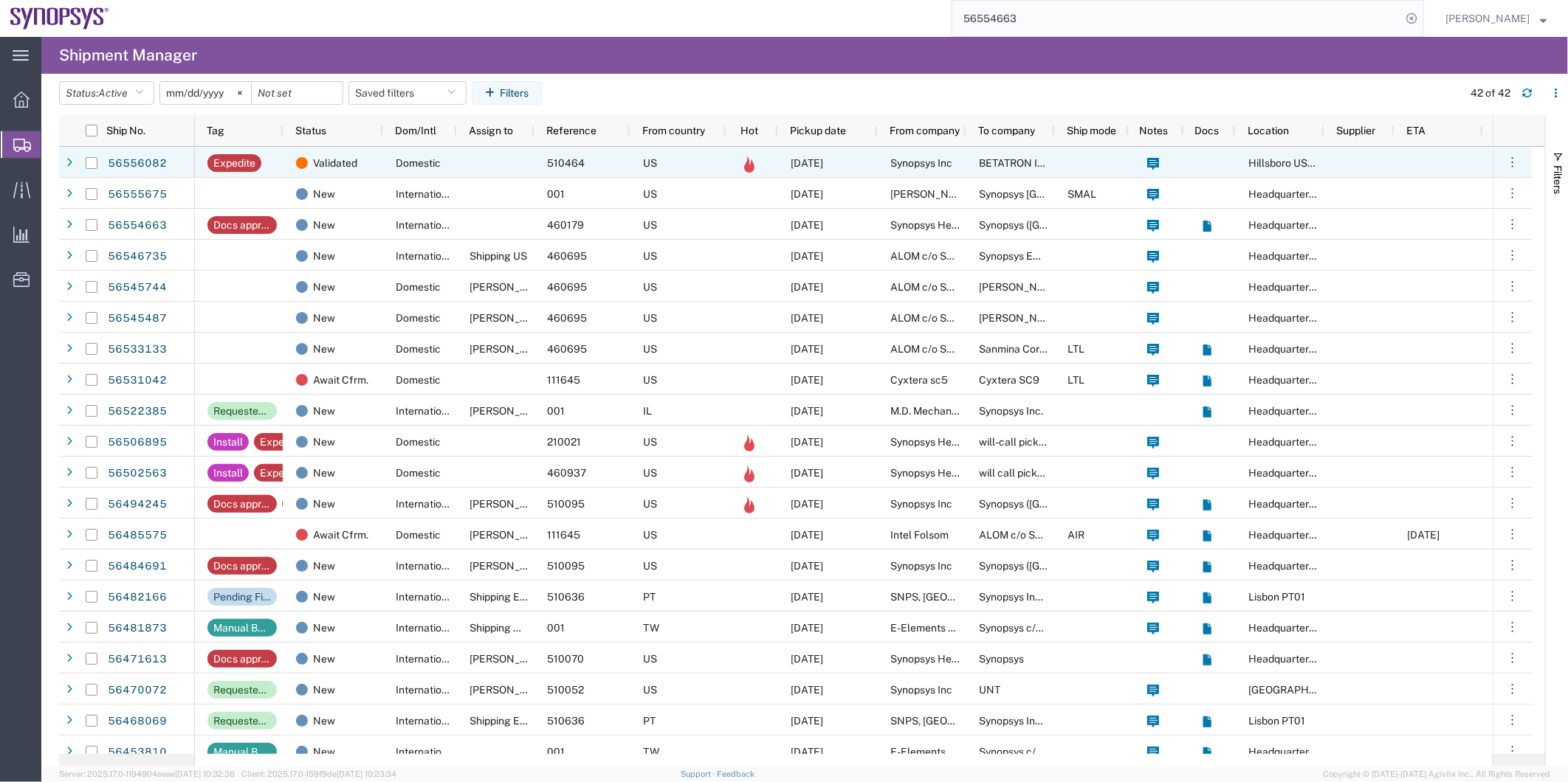
click at [505, 155] on div at bounding box center [495, 162] width 78 height 31
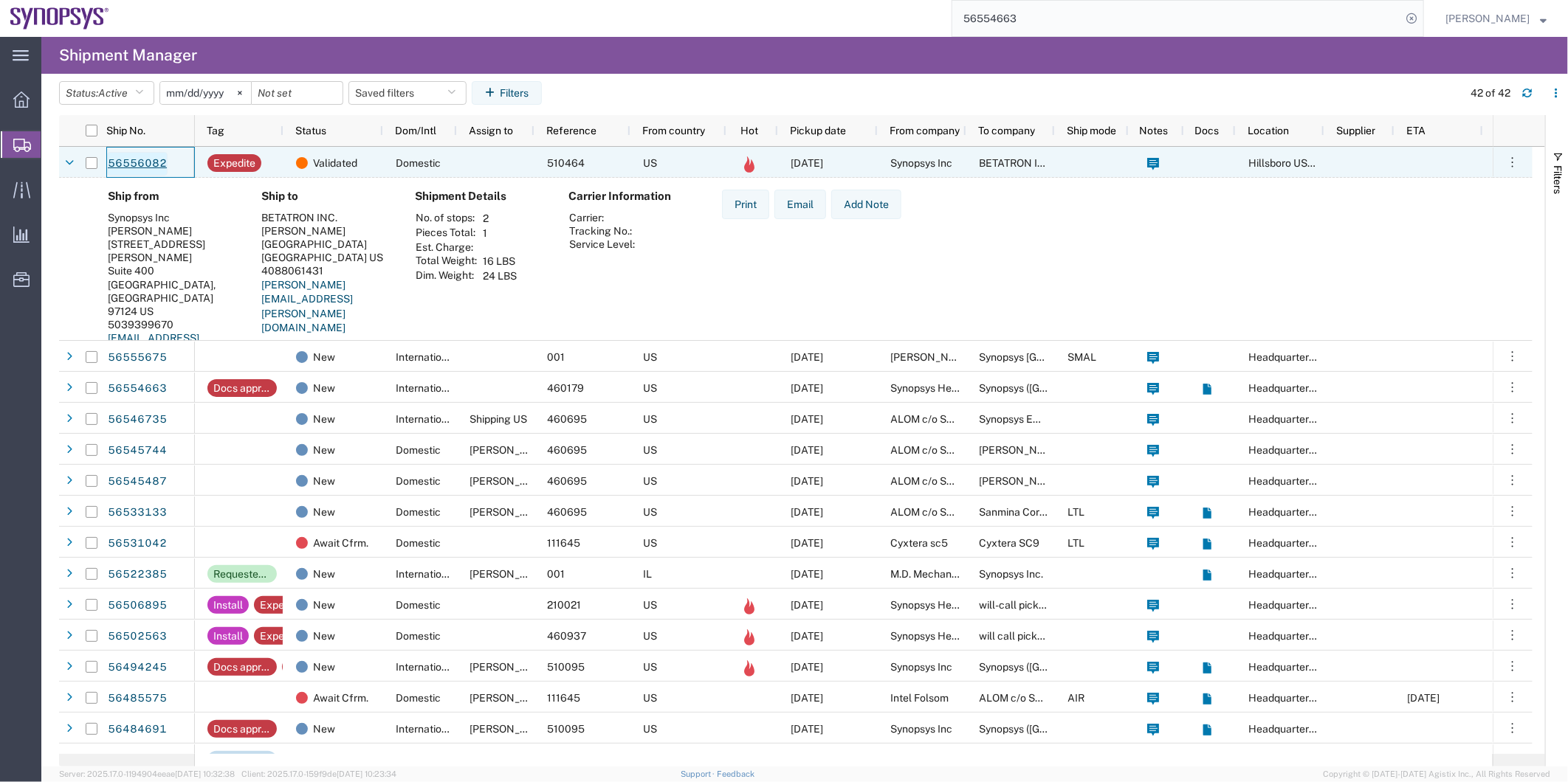
click at [145, 157] on link "56556082" at bounding box center [137, 163] width 61 height 23
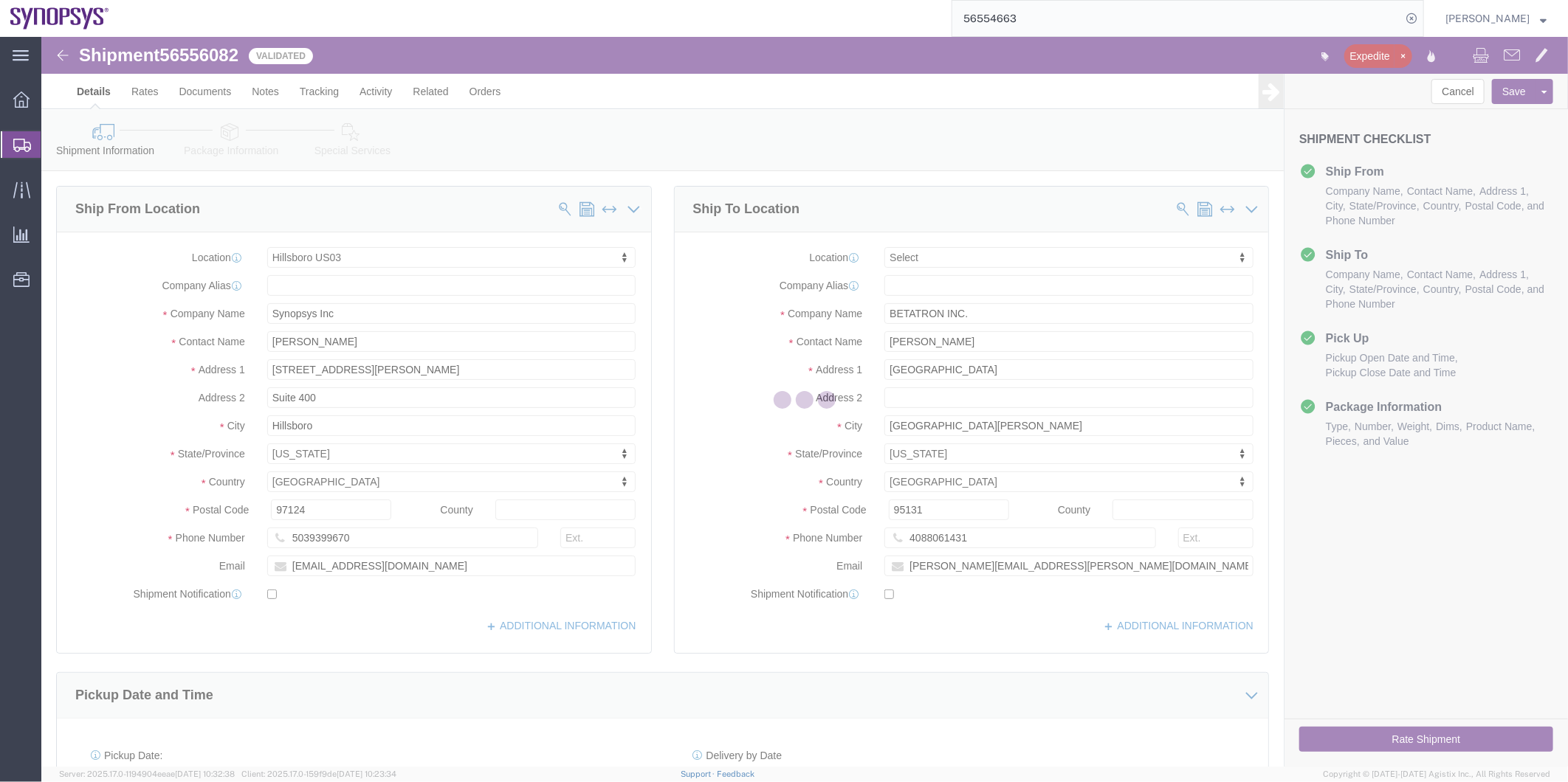
click at [349, 138] on div at bounding box center [805, 401] width 1526 height 729
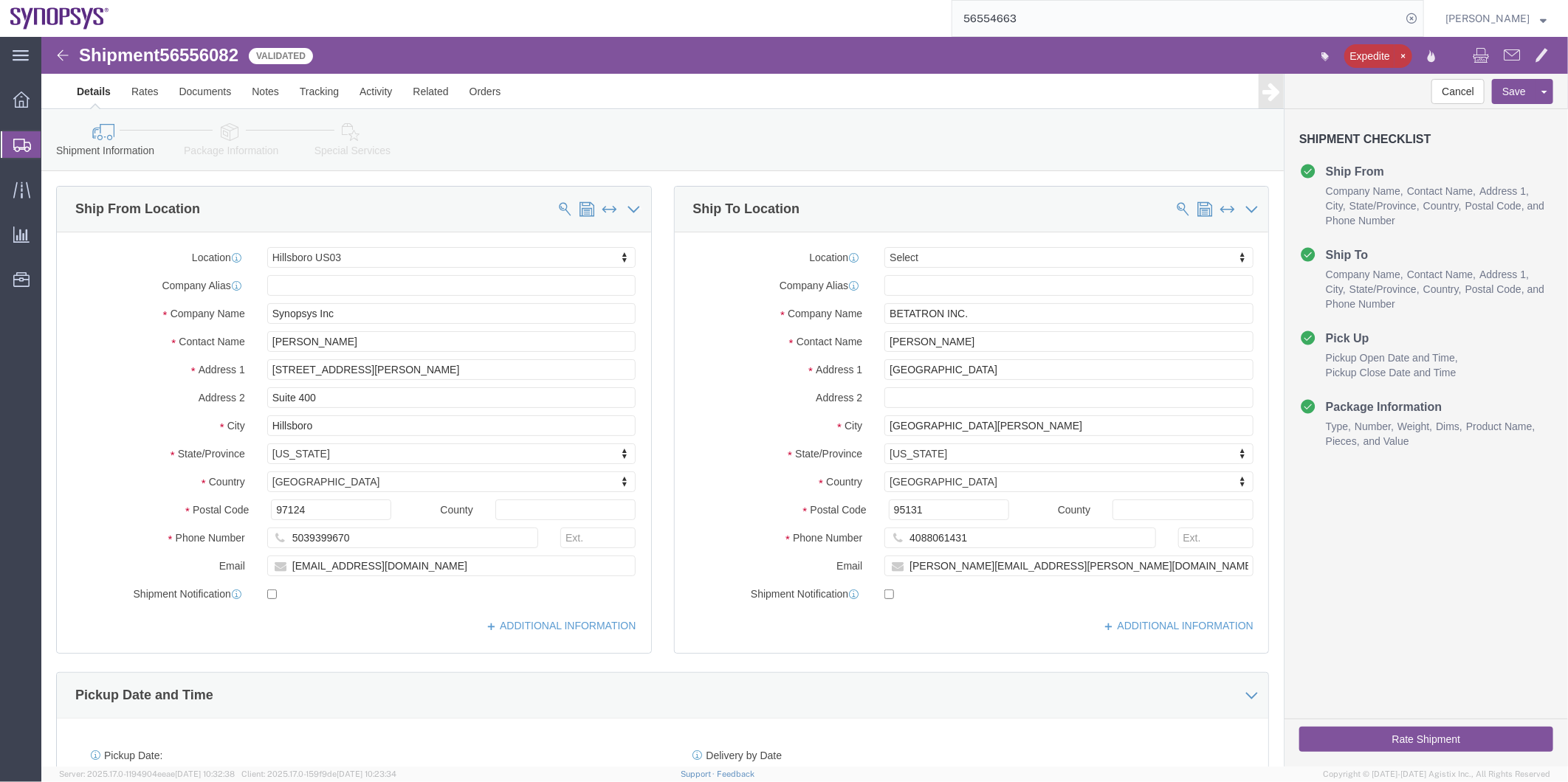
select select "63190"
select select
click icon
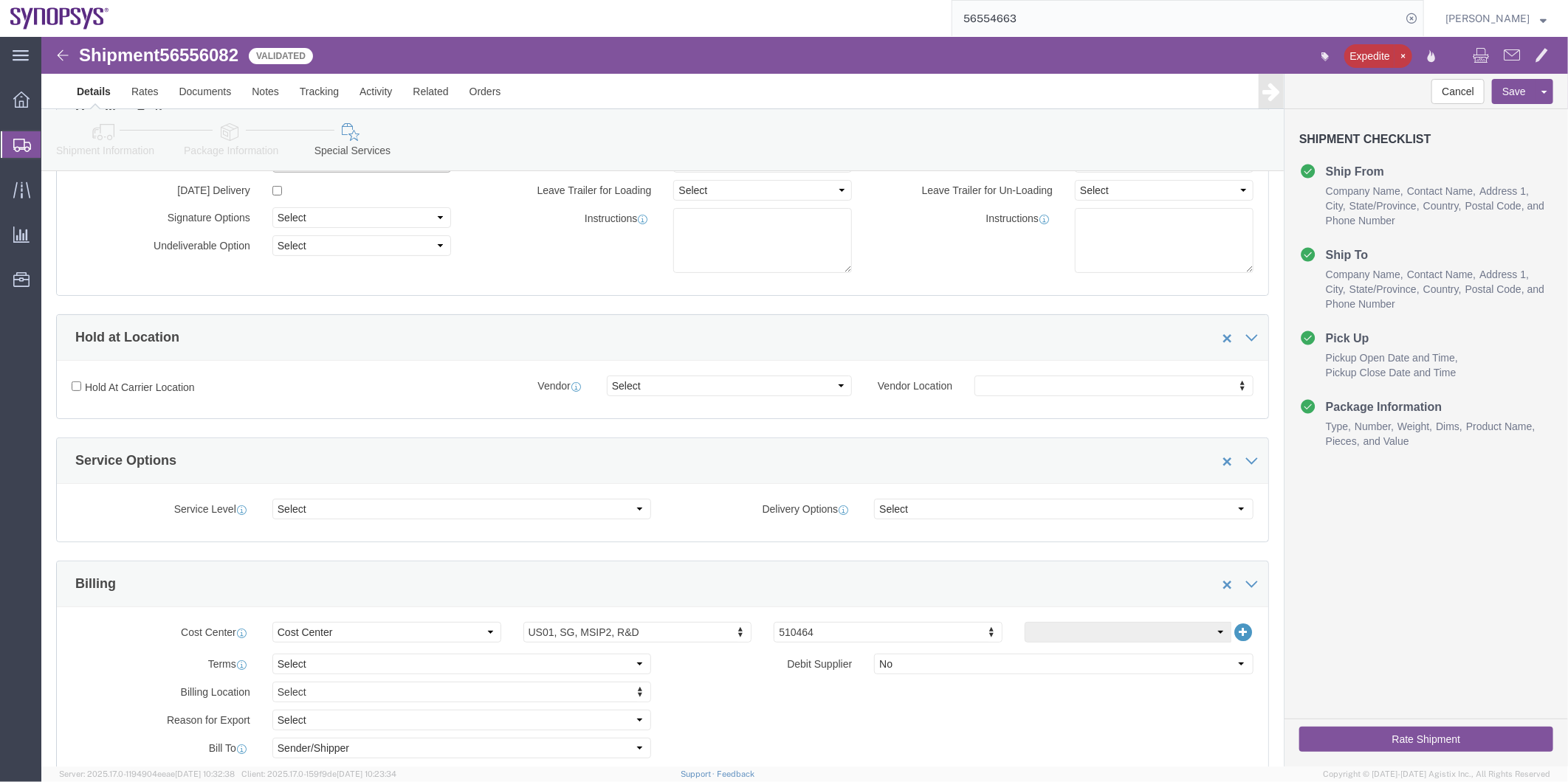
scroll to position [328, 0]
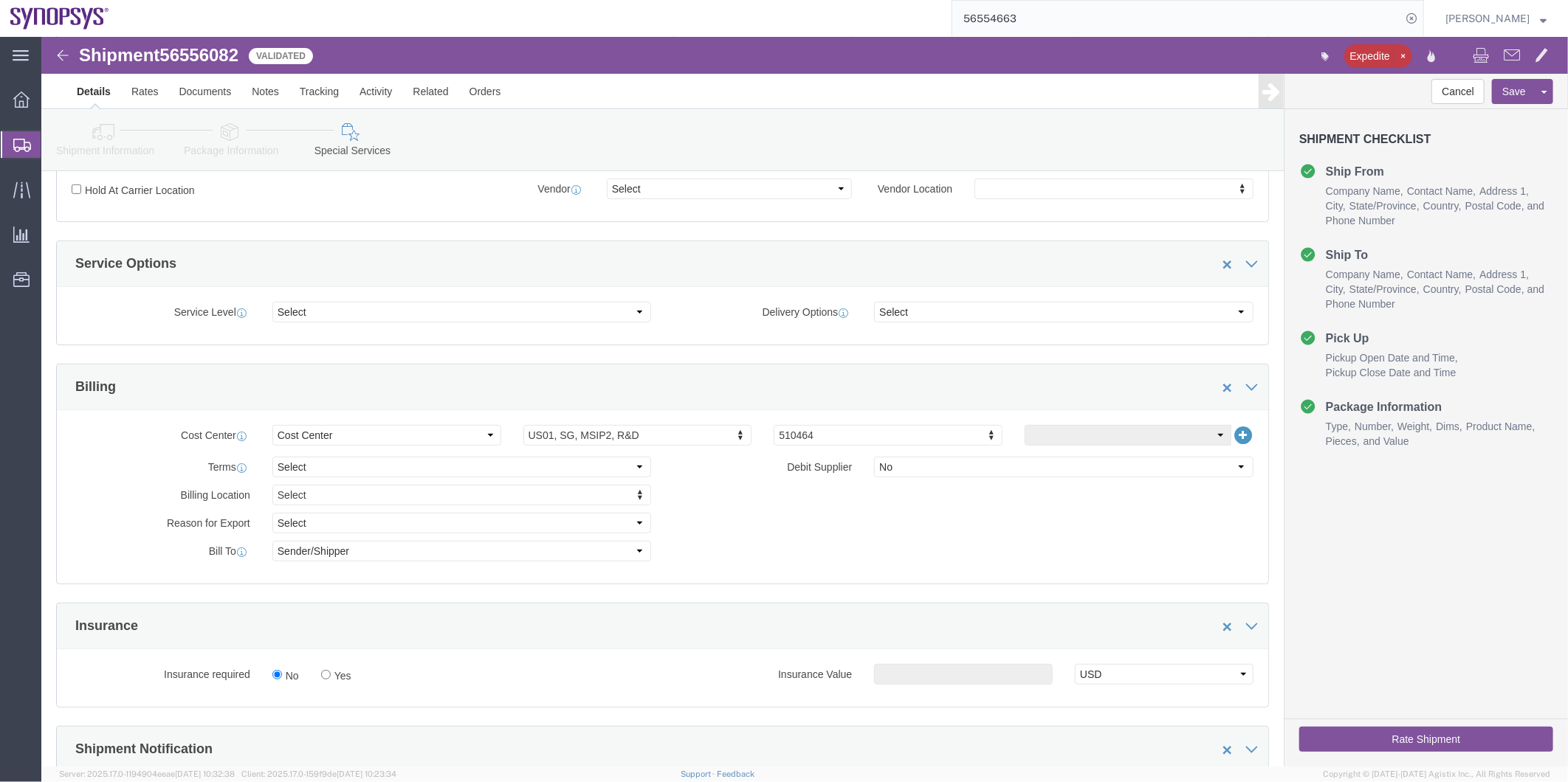
click icon
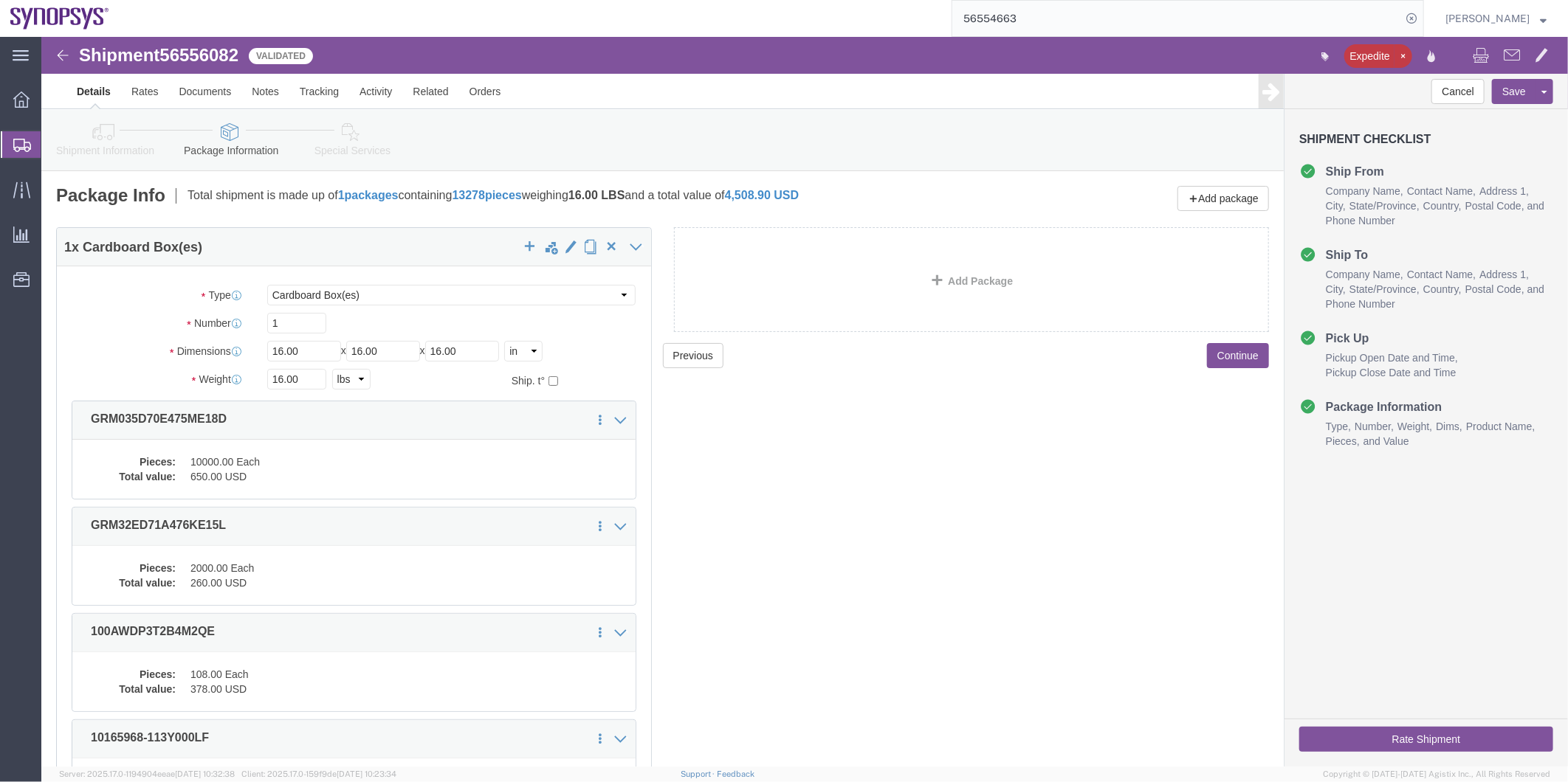
click icon
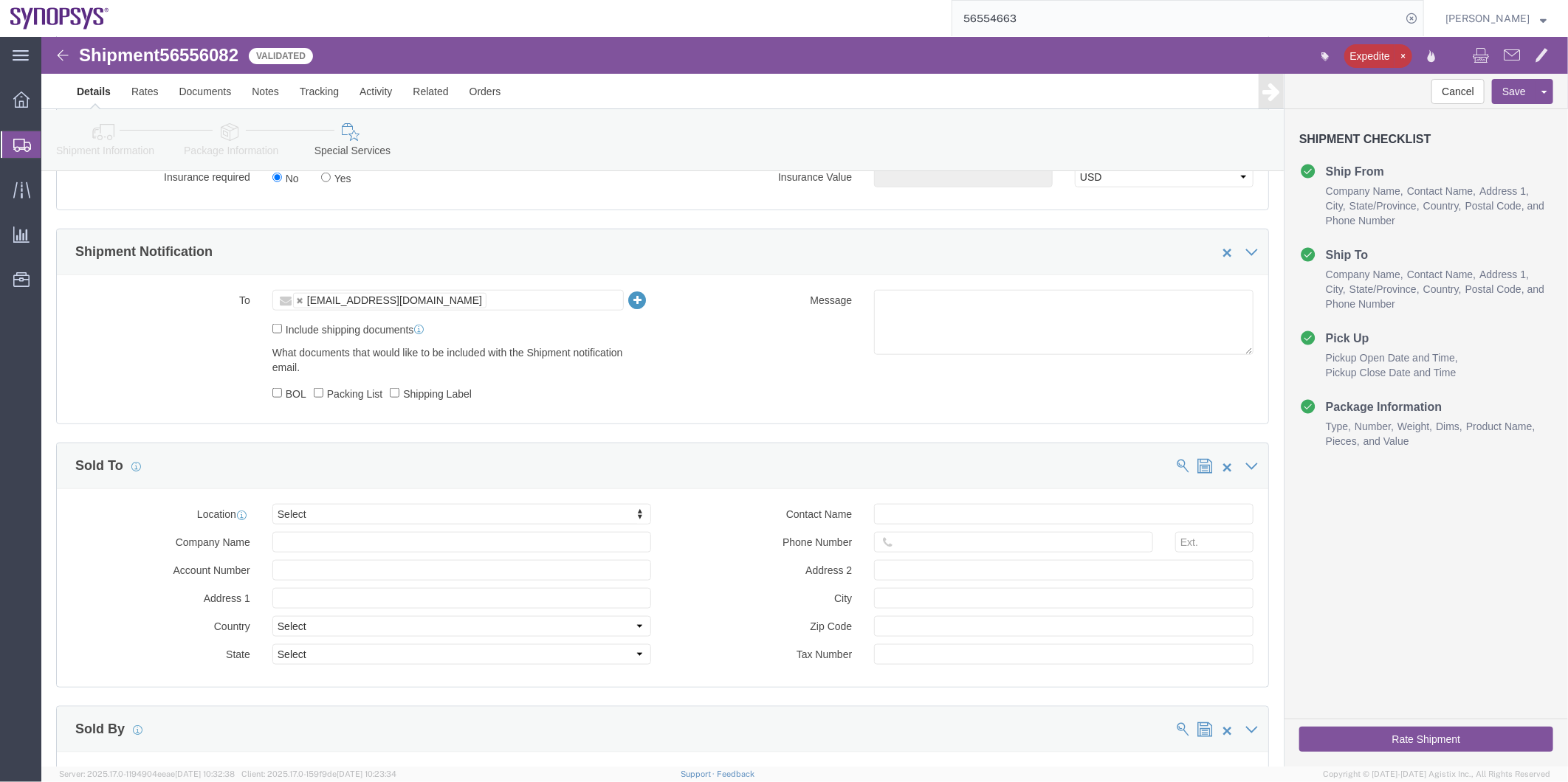
scroll to position [820, 0]
click input "Include shipping documents"
checkbox input "true"
click div "What documents that would like to be included with the Shipment notification em…"
click label "BOL"
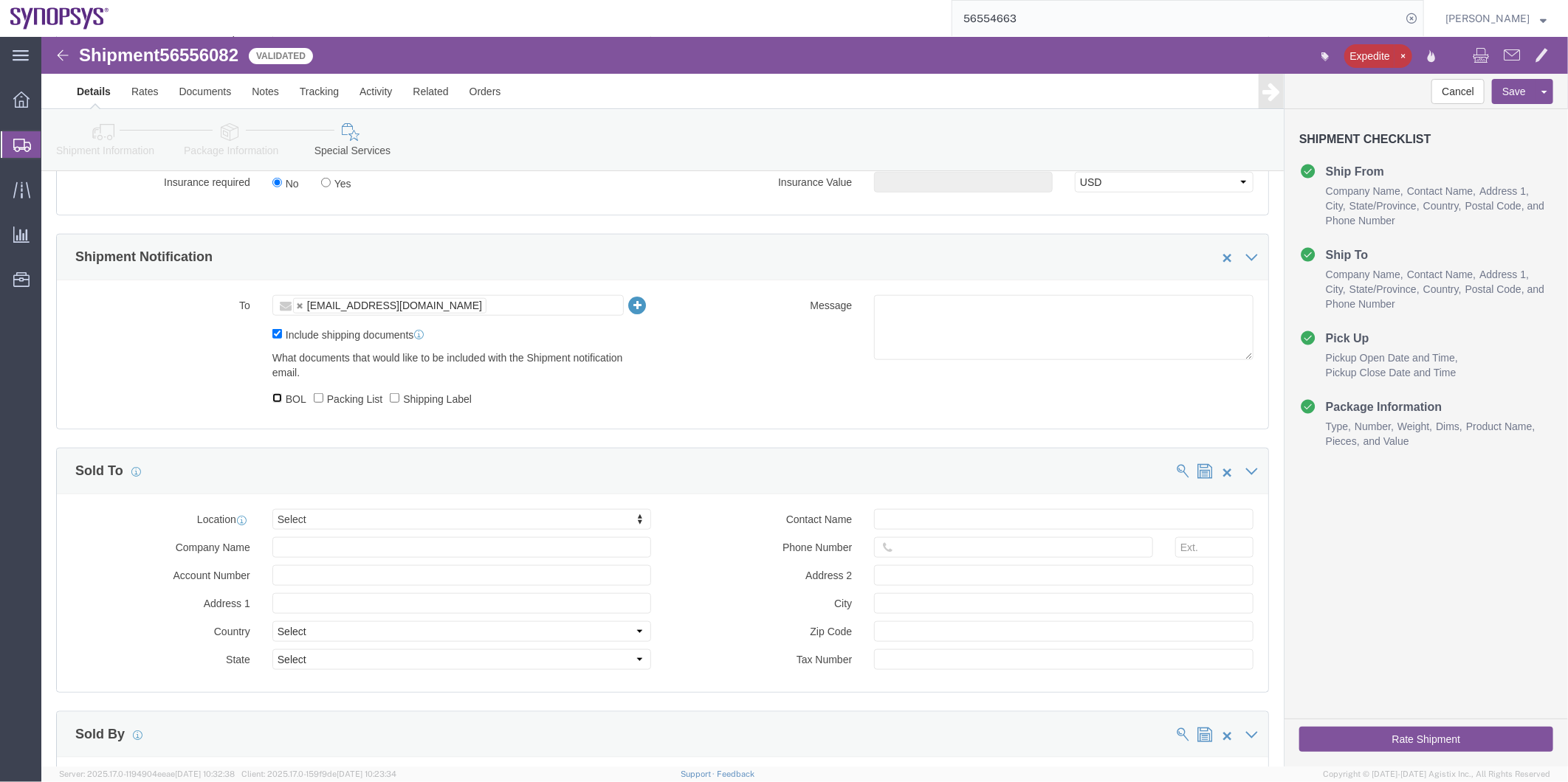
click input "BOL"
drag, startPoint x: 229, startPoint y: 369, endPoint x: 254, endPoint y: 373, distance: 25.3
click label "BOL"
click input "BOL"
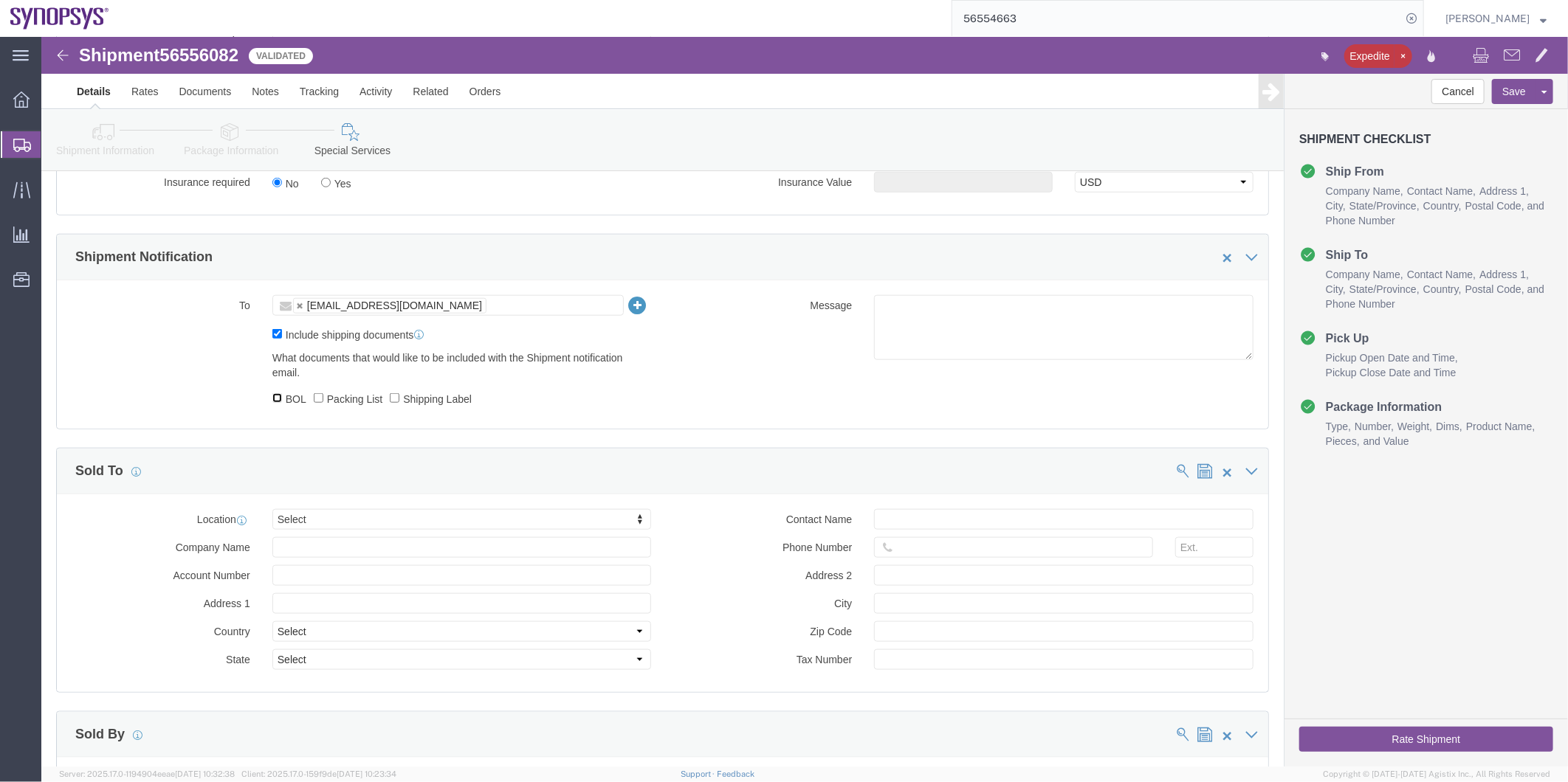
checkbox input "true"
click input "Packing List"
checkbox input "true"
click label "Shipping Label"
click input "Shipping Label"
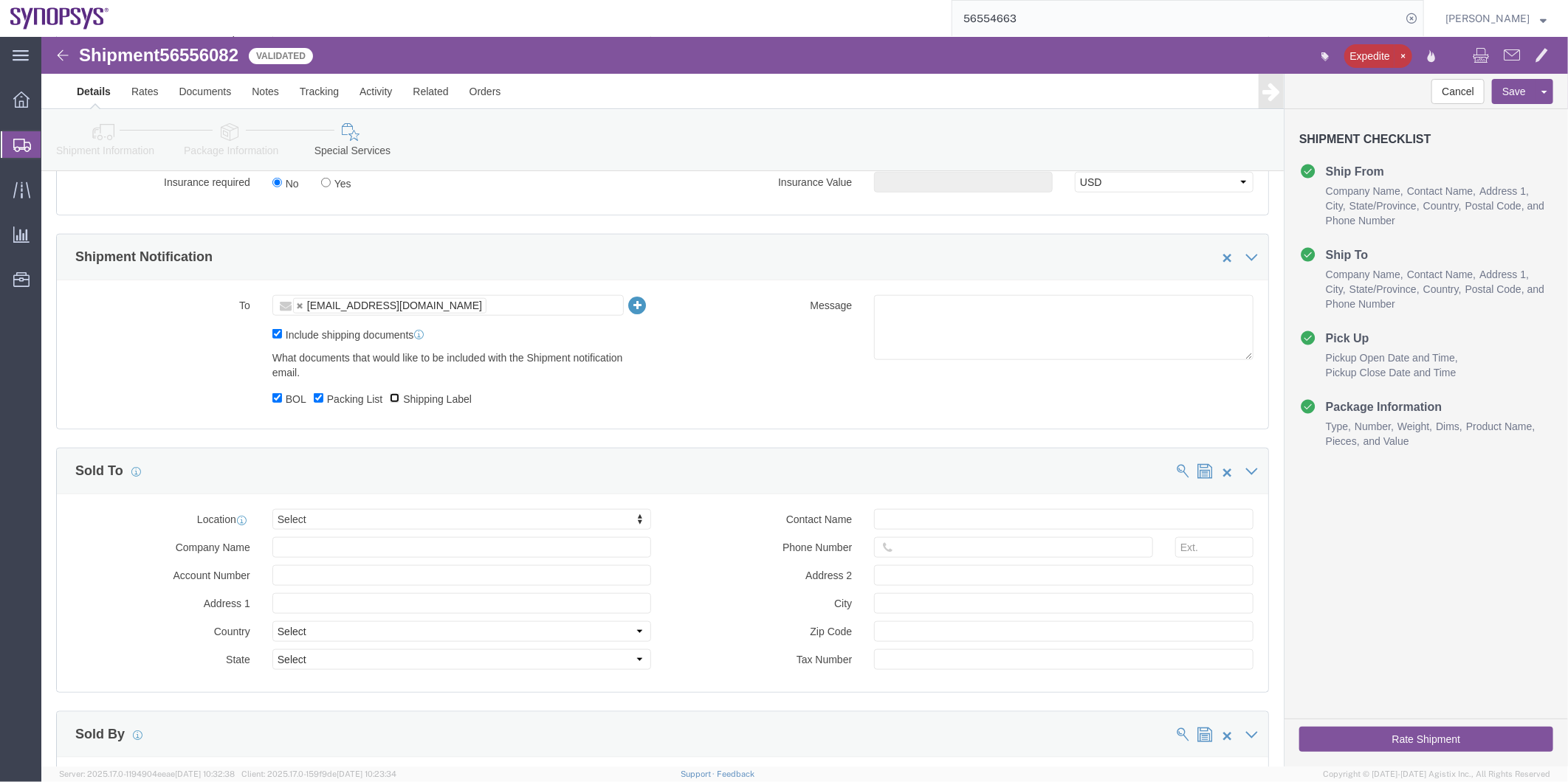
checkbox input "true"
click textarea
type textarea "Please see attached. -[GEOGRAPHIC_DATA]"
click button "Rate Shipment"
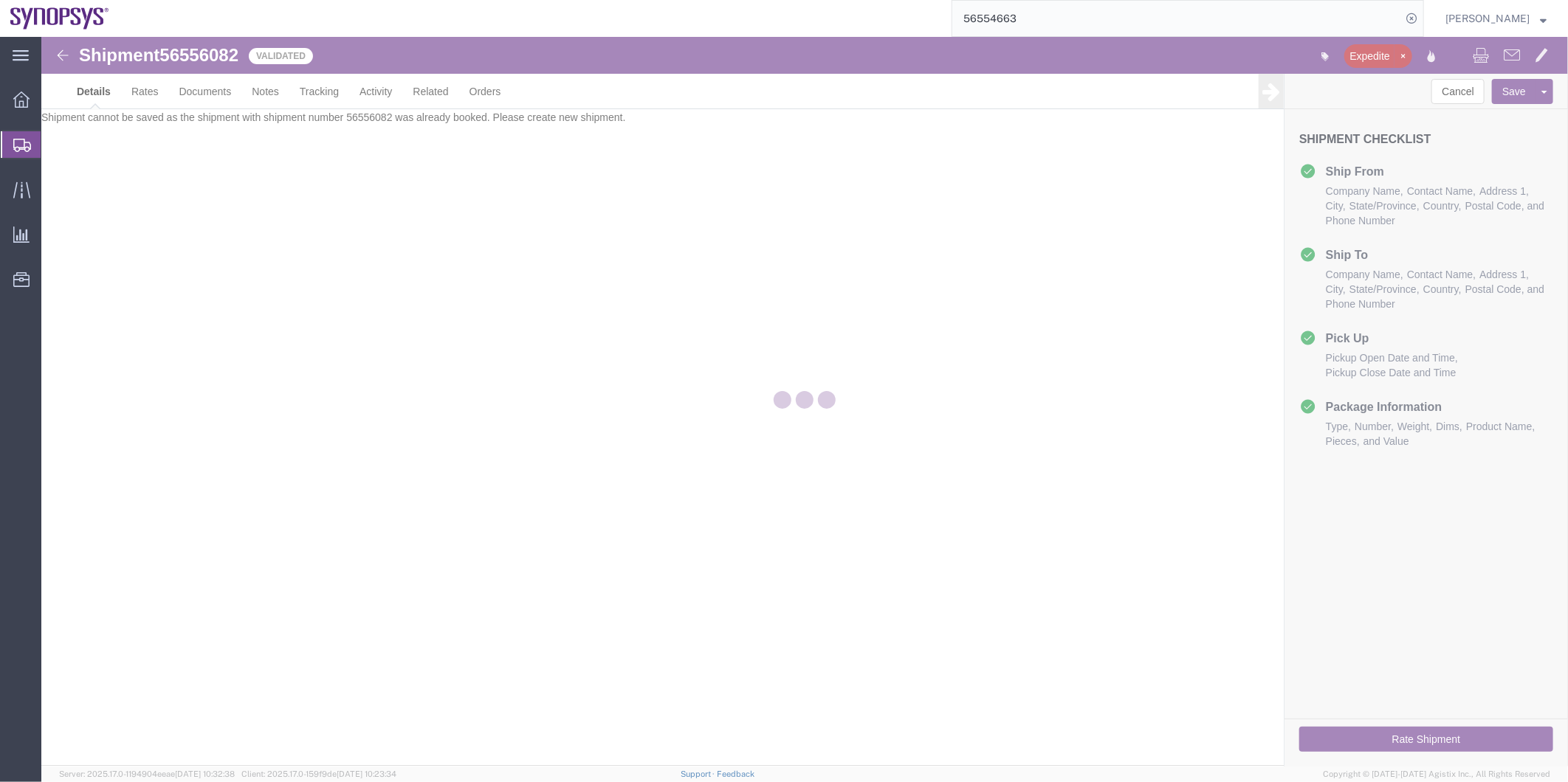
scroll to position [0, 0]
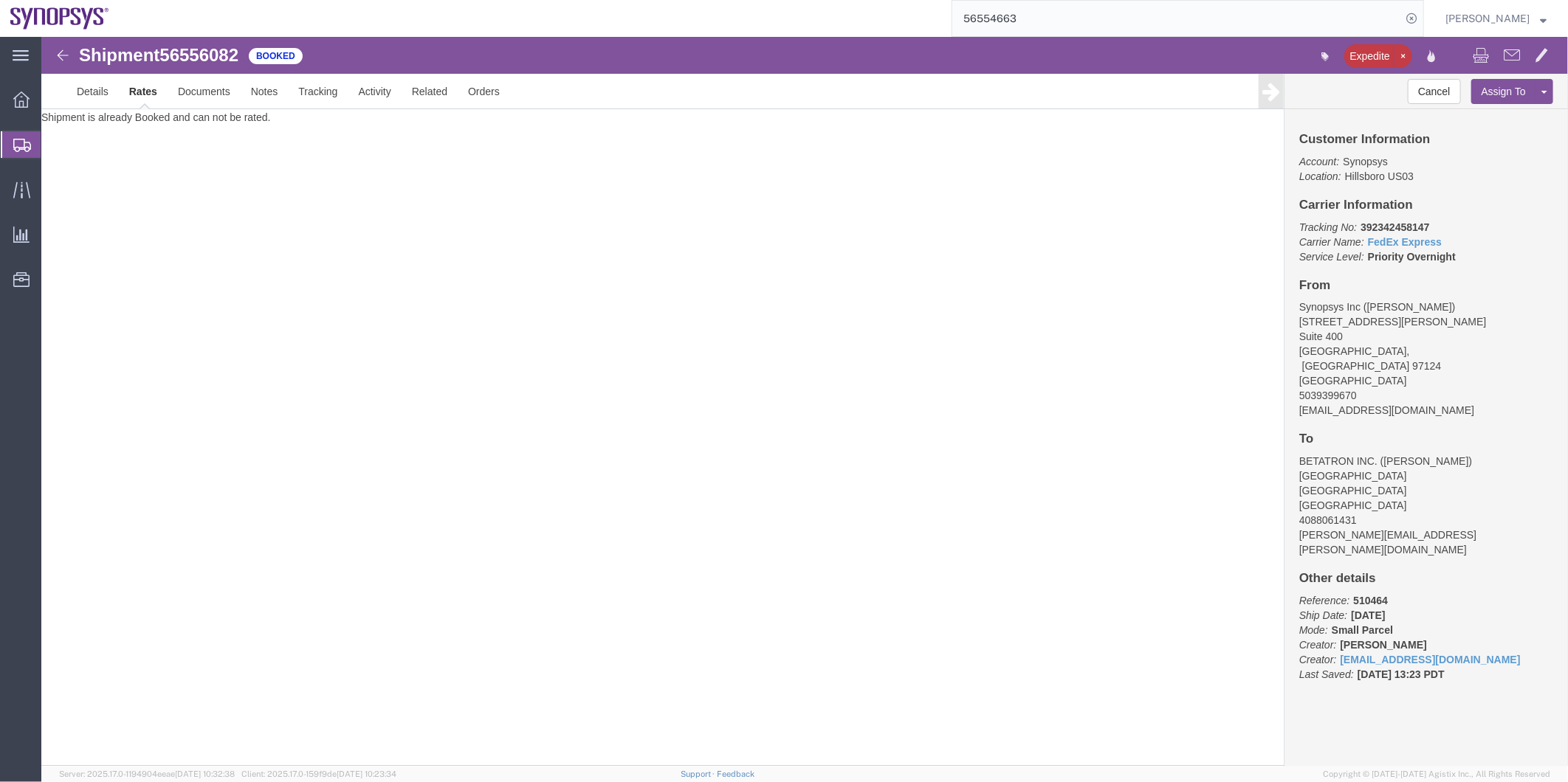
click at [0, 0] on span "Shipment Manager" at bounding box center [0, 0] width 0 height 0
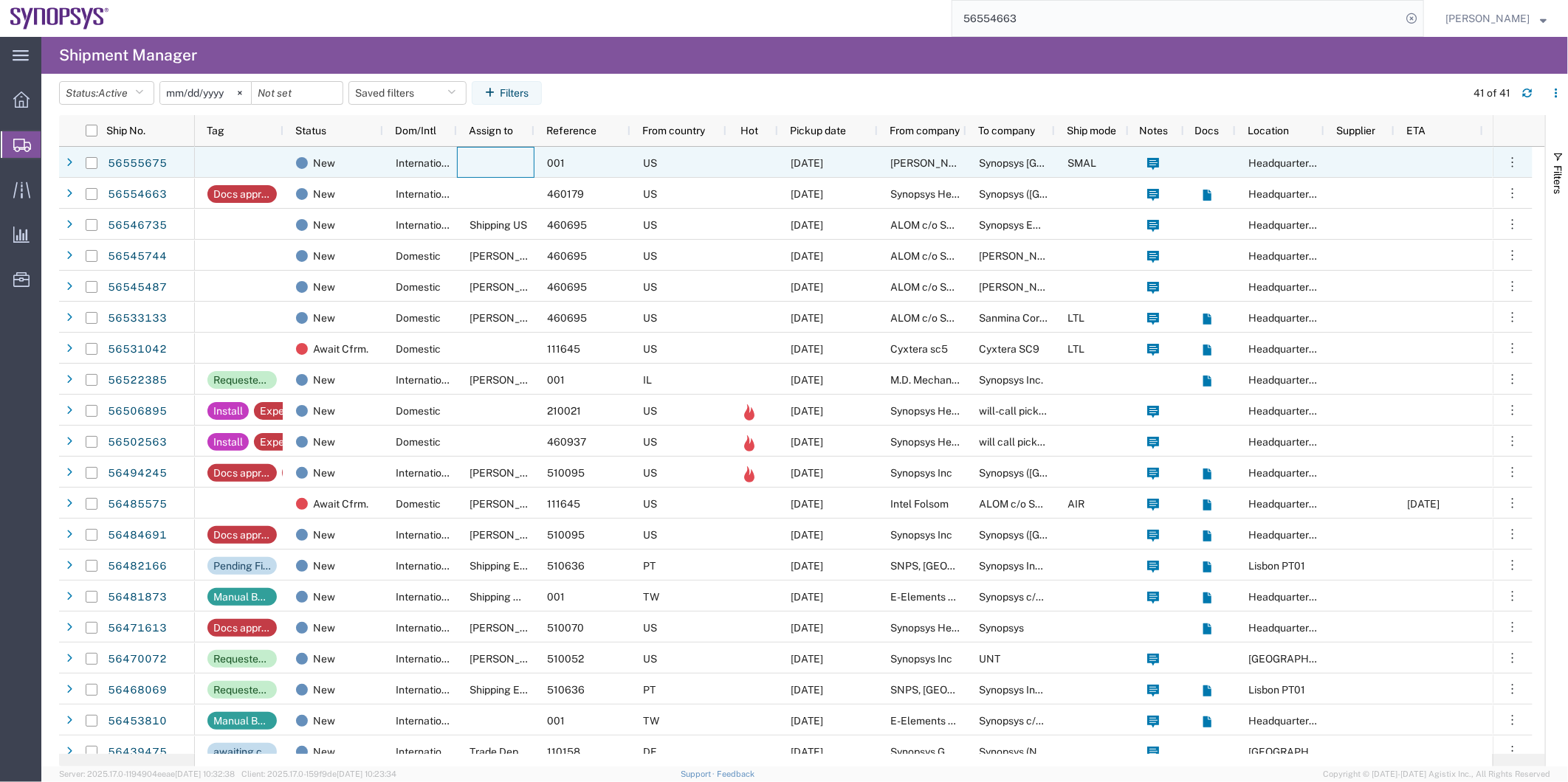
click at [471, 157] on div at bounding box center [495, 162] width 78 height 31
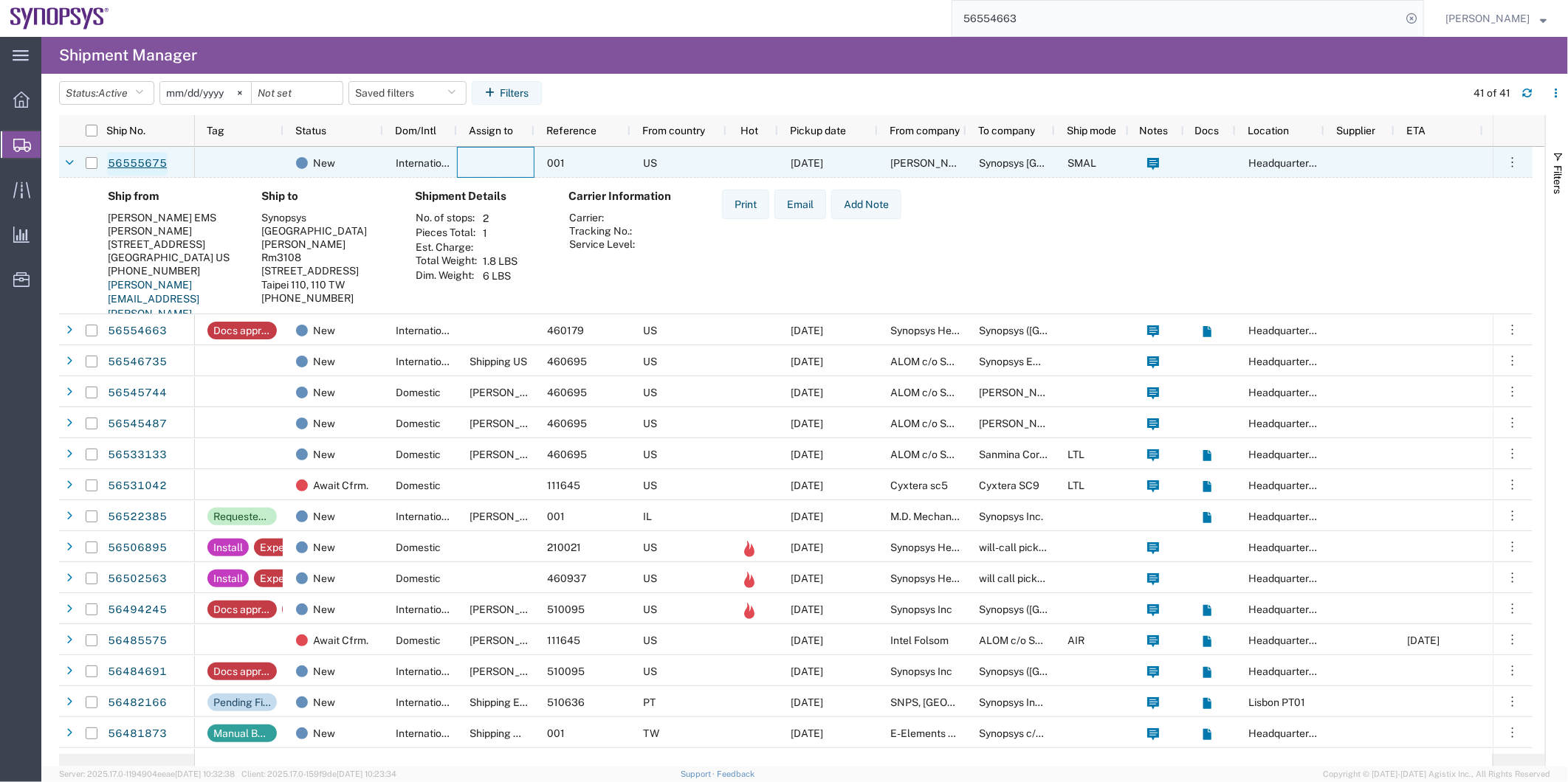
click at [126, 158] on link "56555675" at bounding box center [137, 163] width 61 height 23
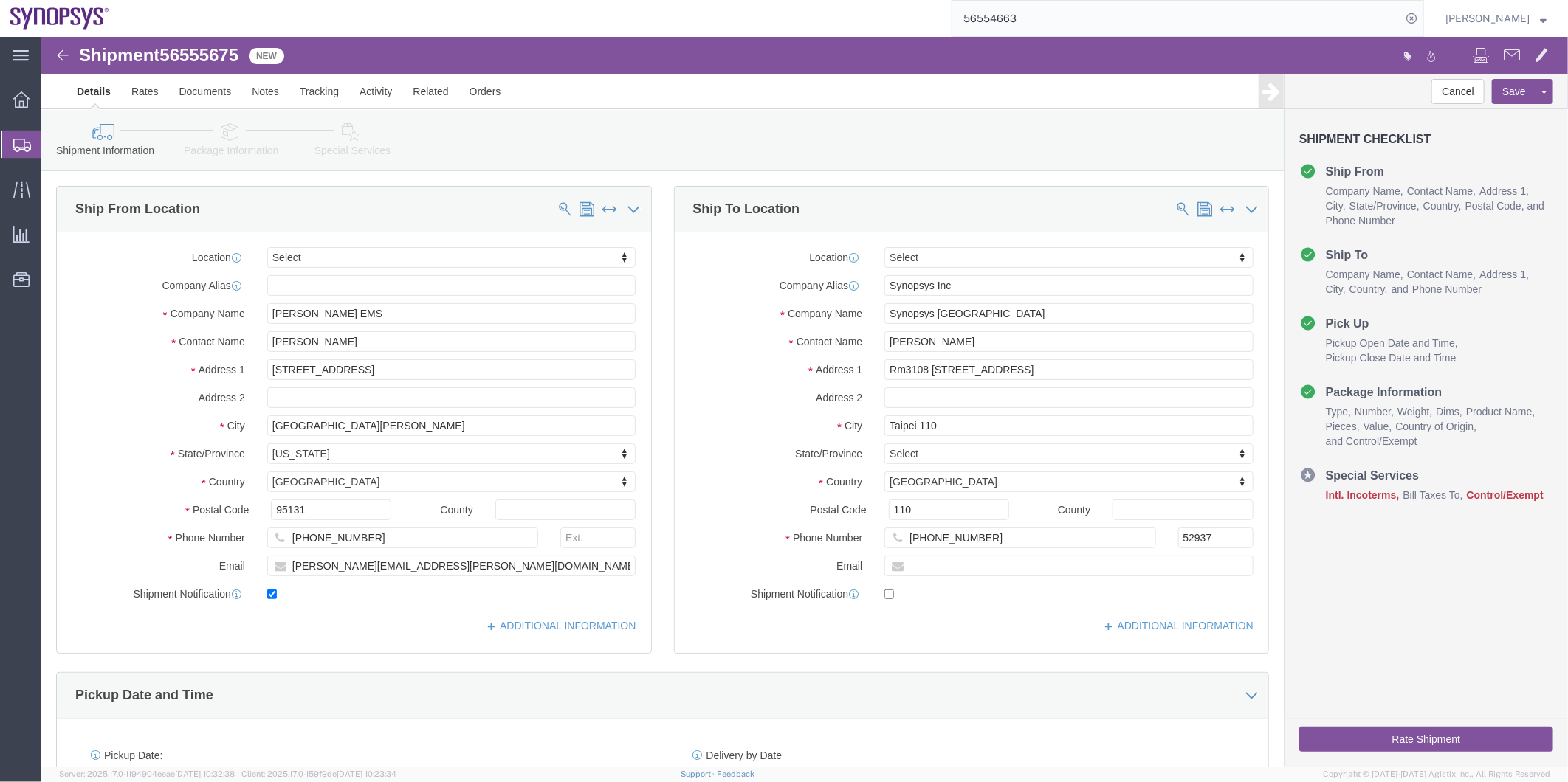
select select
click icon
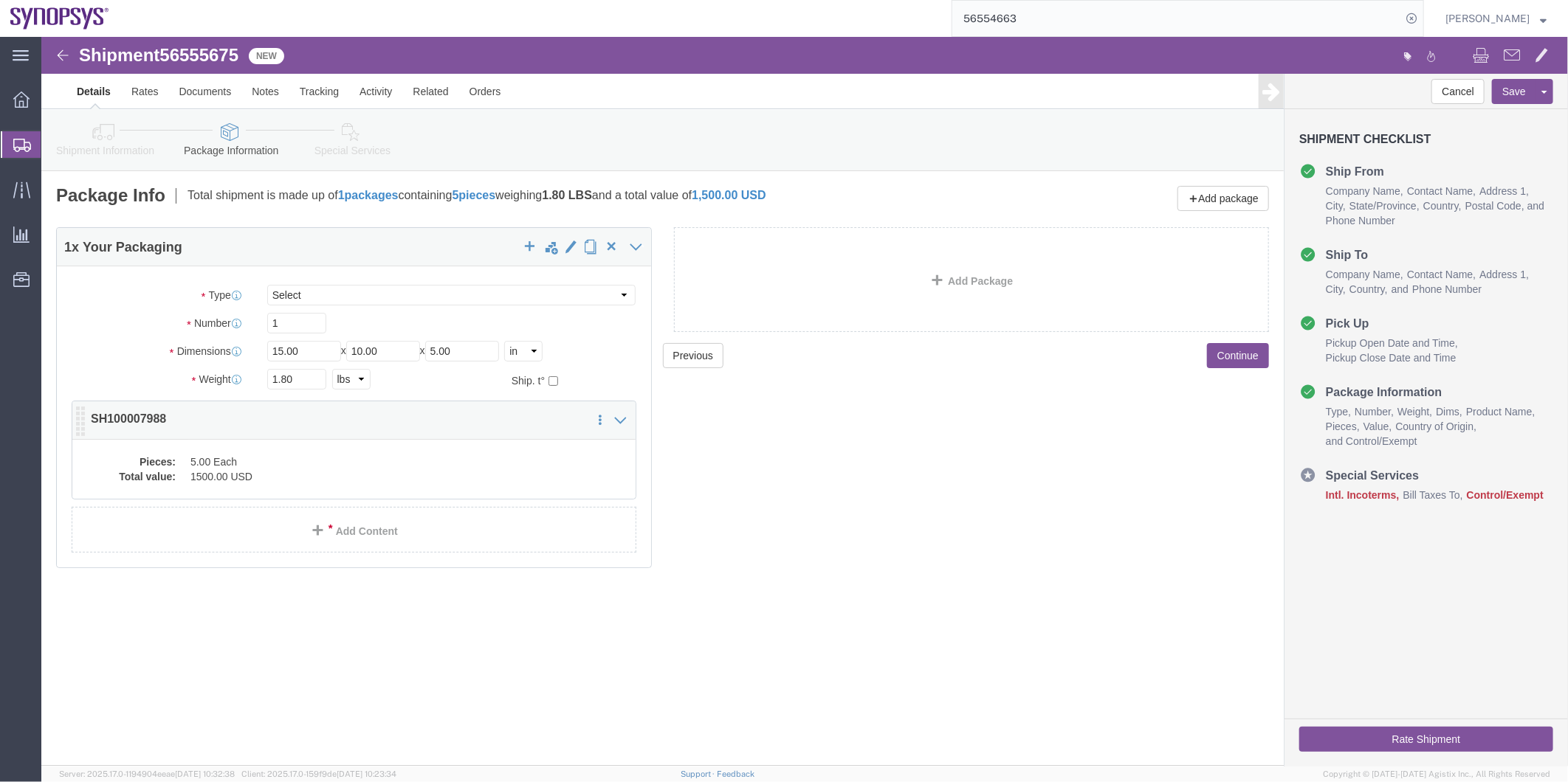
click div "Pieces: 5.00 Each Total value: 1500.00 USD"
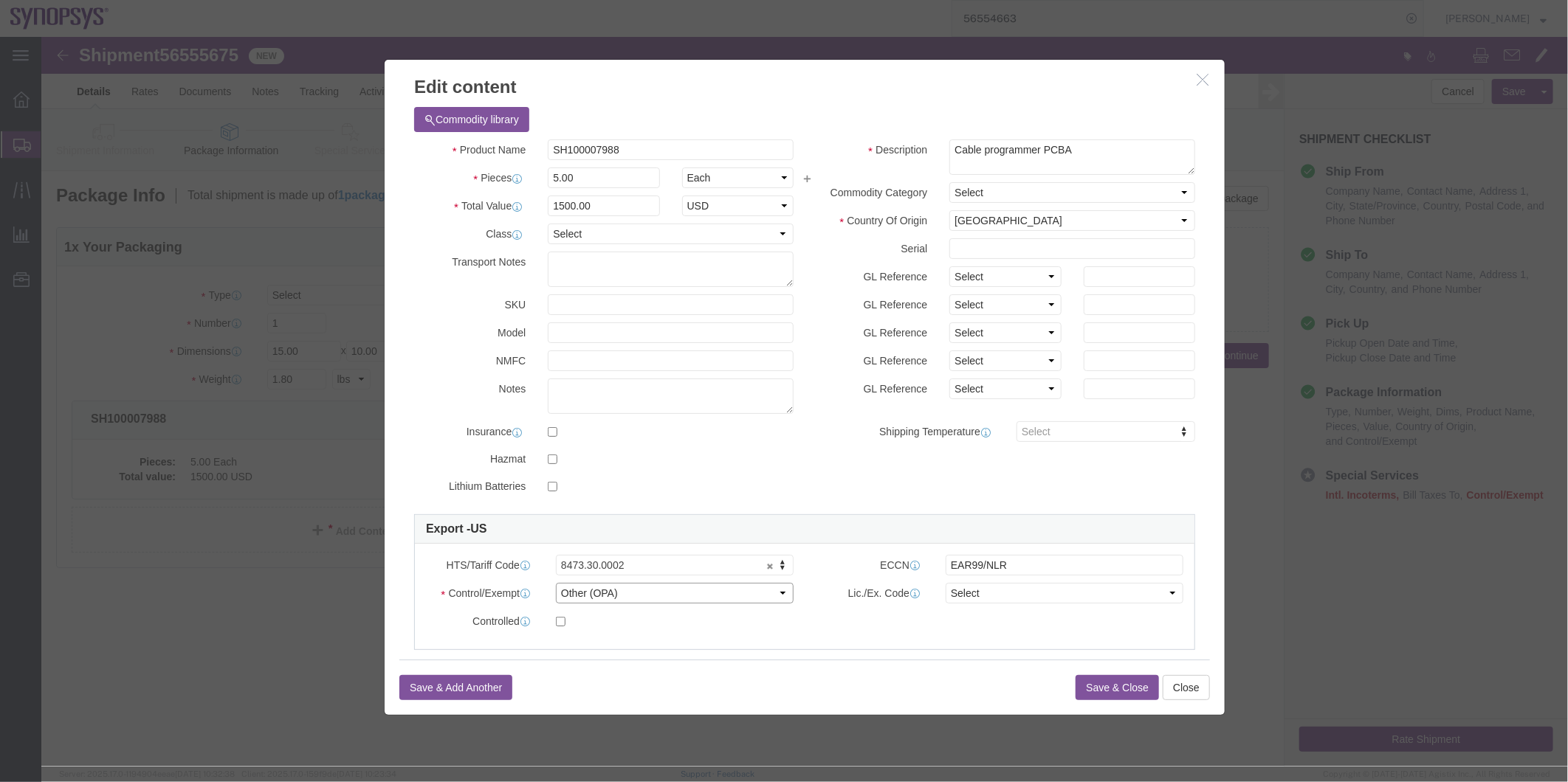
click select "Select ATF BIS DEA EPA FDA FTR ITAR OFAC Other (OPA)"
select select "FTR"
click select "Select ATF BIS DEA EPA FDA FTR ITAR OFAC Other (OPA)"
click select "Select 30.2(d)(2) 30.36 30.37(a) 30.37(f) 30.37(g) 30.37(h) 30.37(i) 30.37(j) 3…"
select select "30.37(a)"
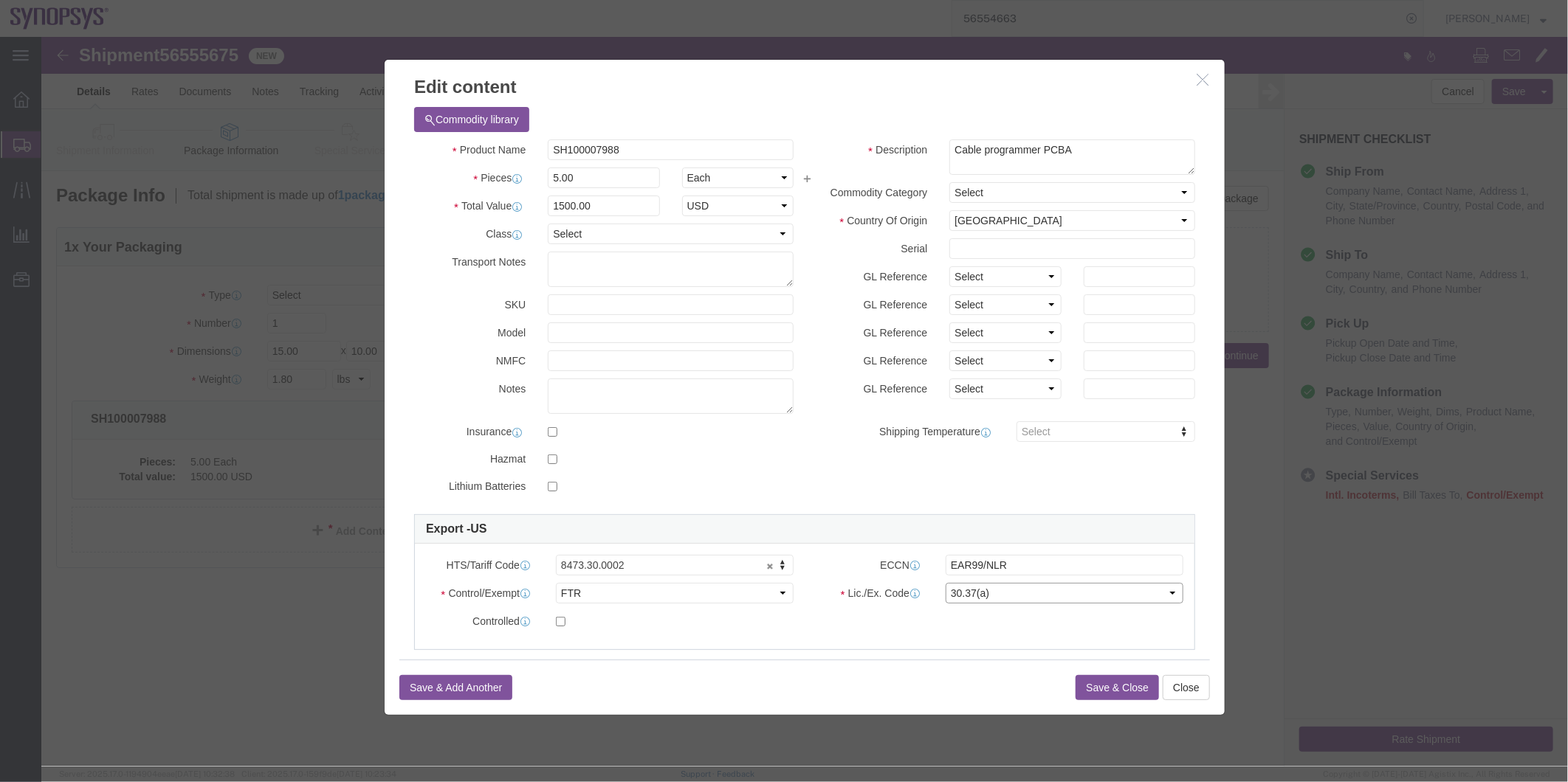
click select "Select 30.2(d)(2) 30.36 30.37(a) 30.37(f) 30.37(g) 30.37(h) 30.37(i) 30.37(j) 3…"
click button "Save & Close"
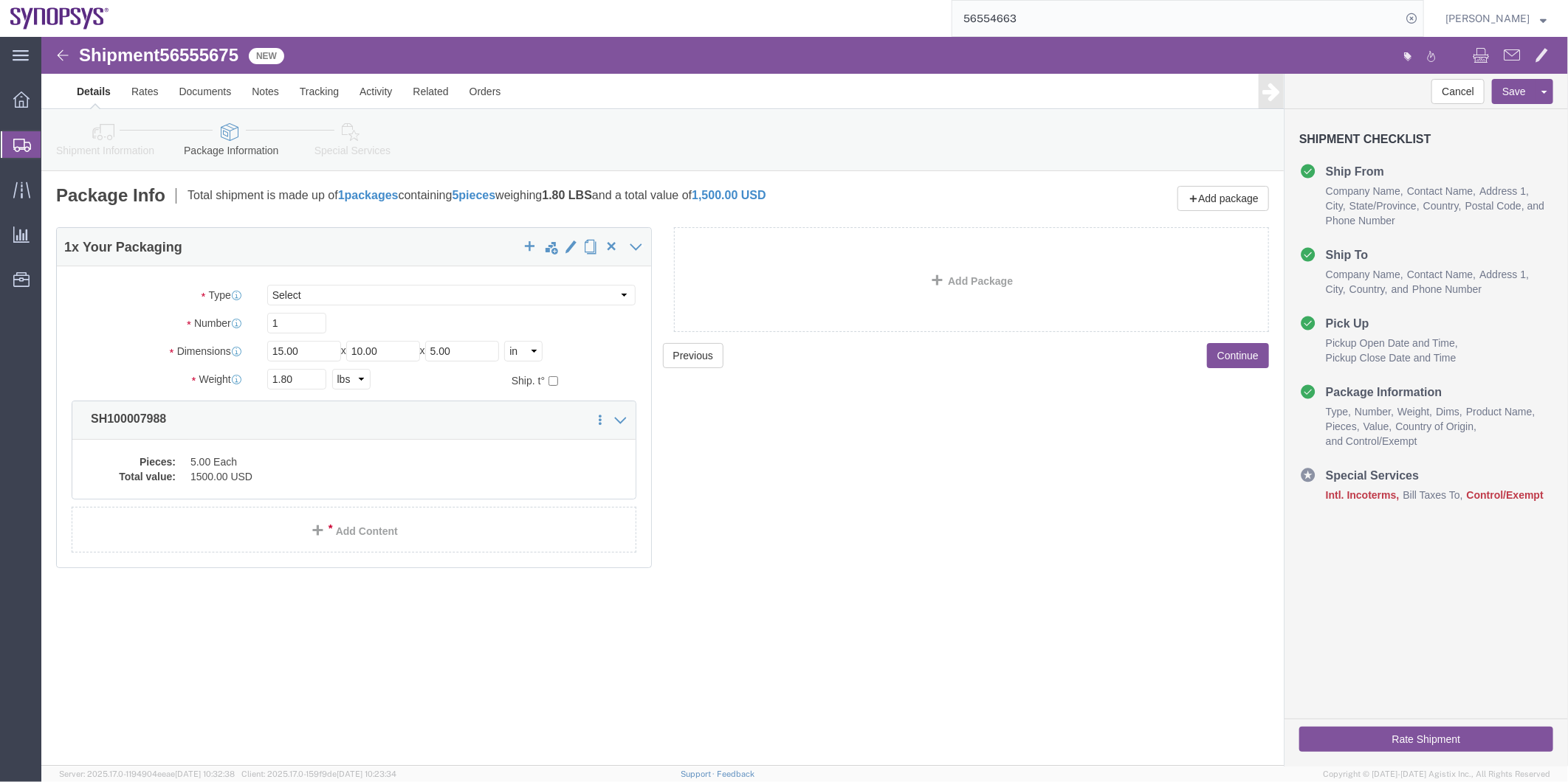
click icon
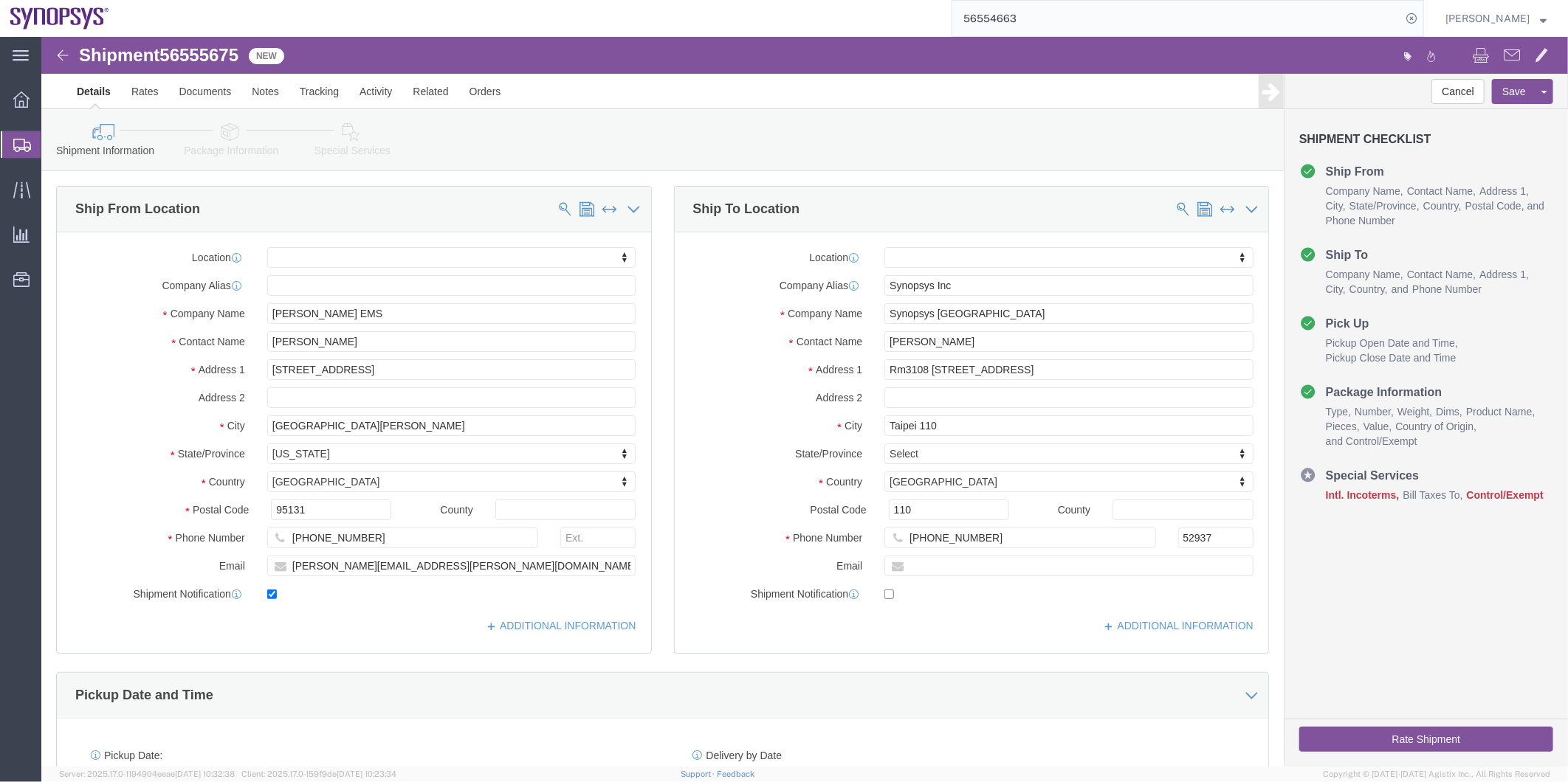
click icon
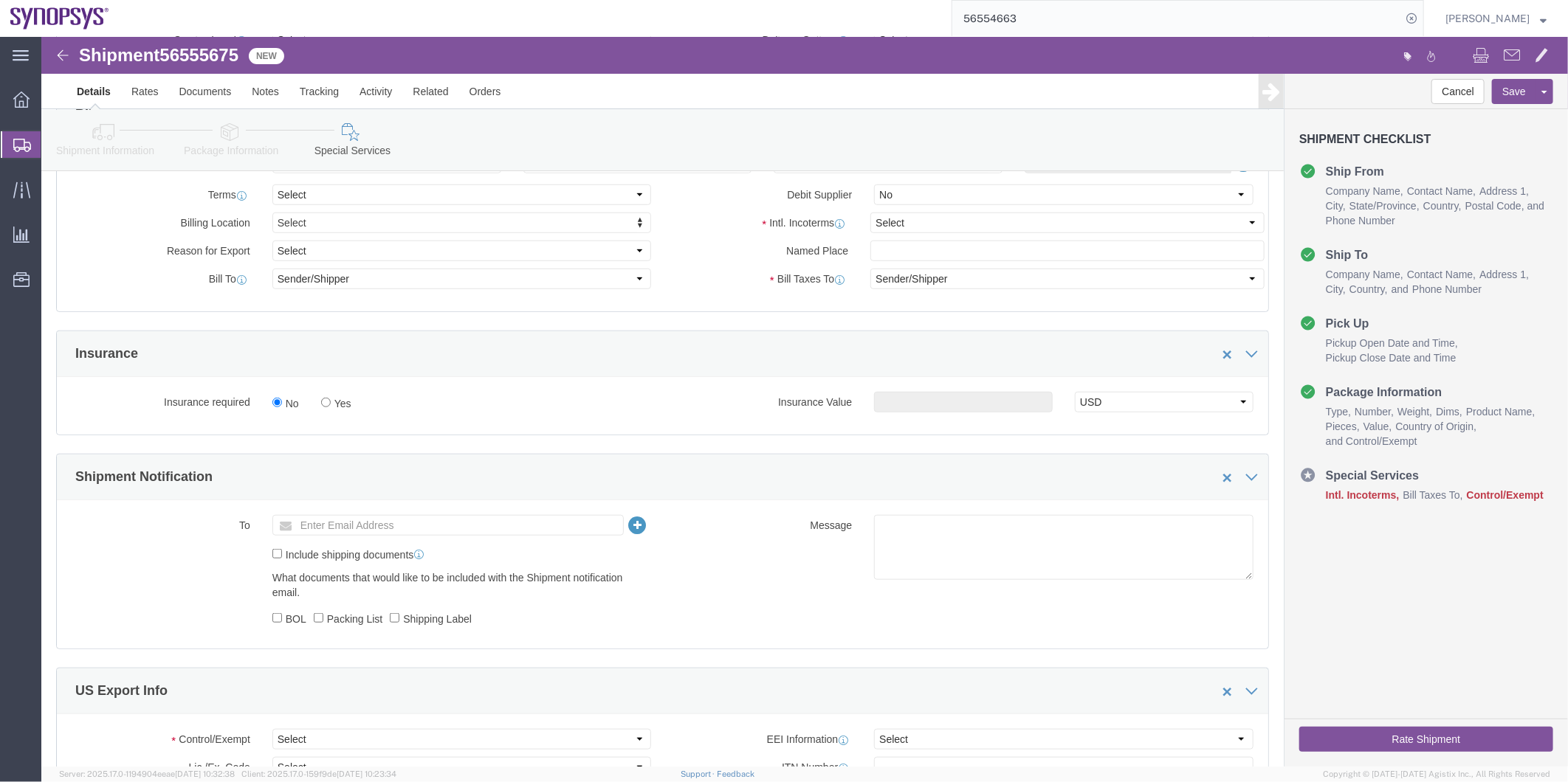
scroll to position [491, 0]
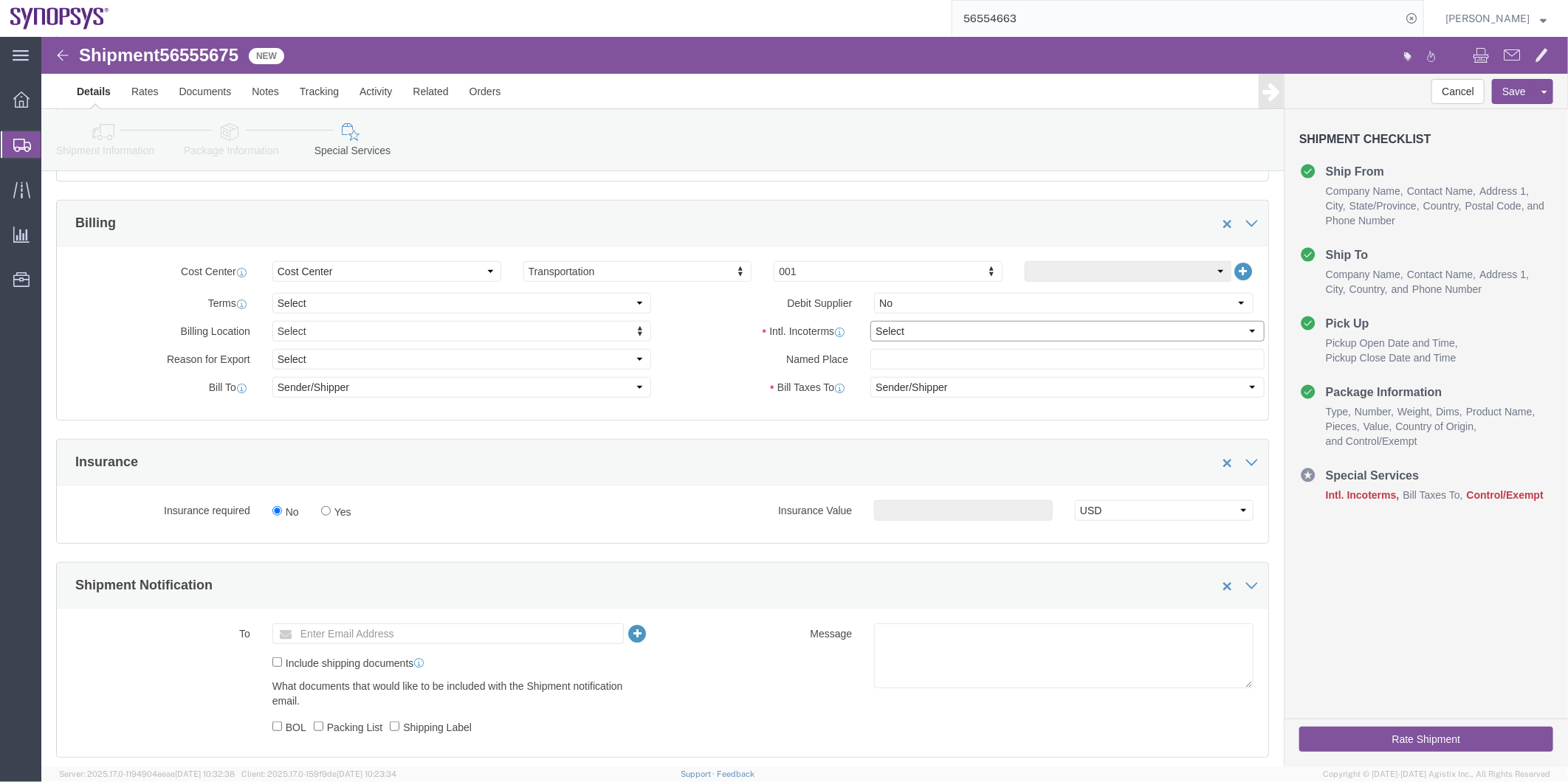
click select "Select Carriage Insurance Paid Carriage Paid To Cost and Freight Cost Insurance…"
click icon
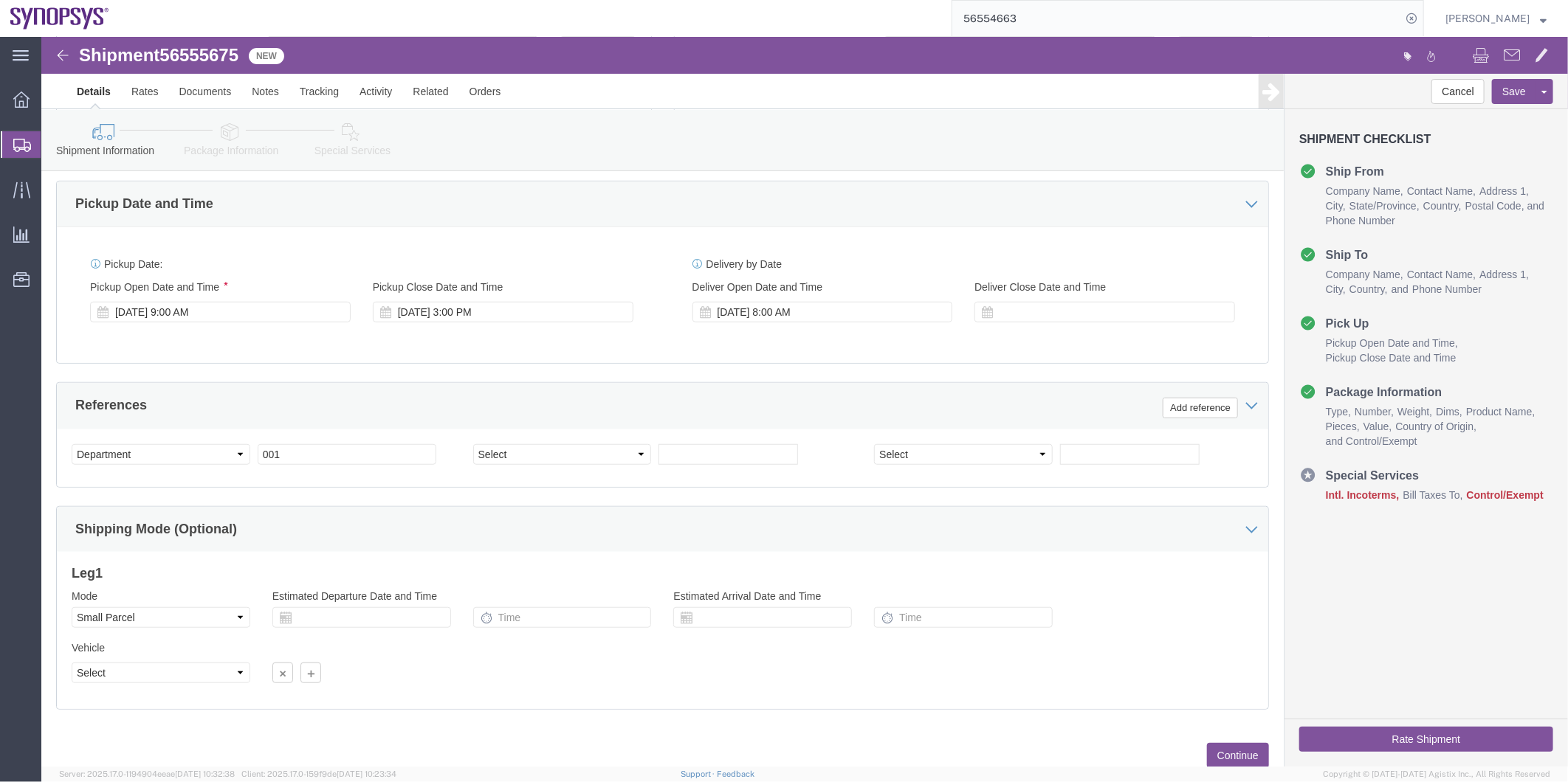
click icon
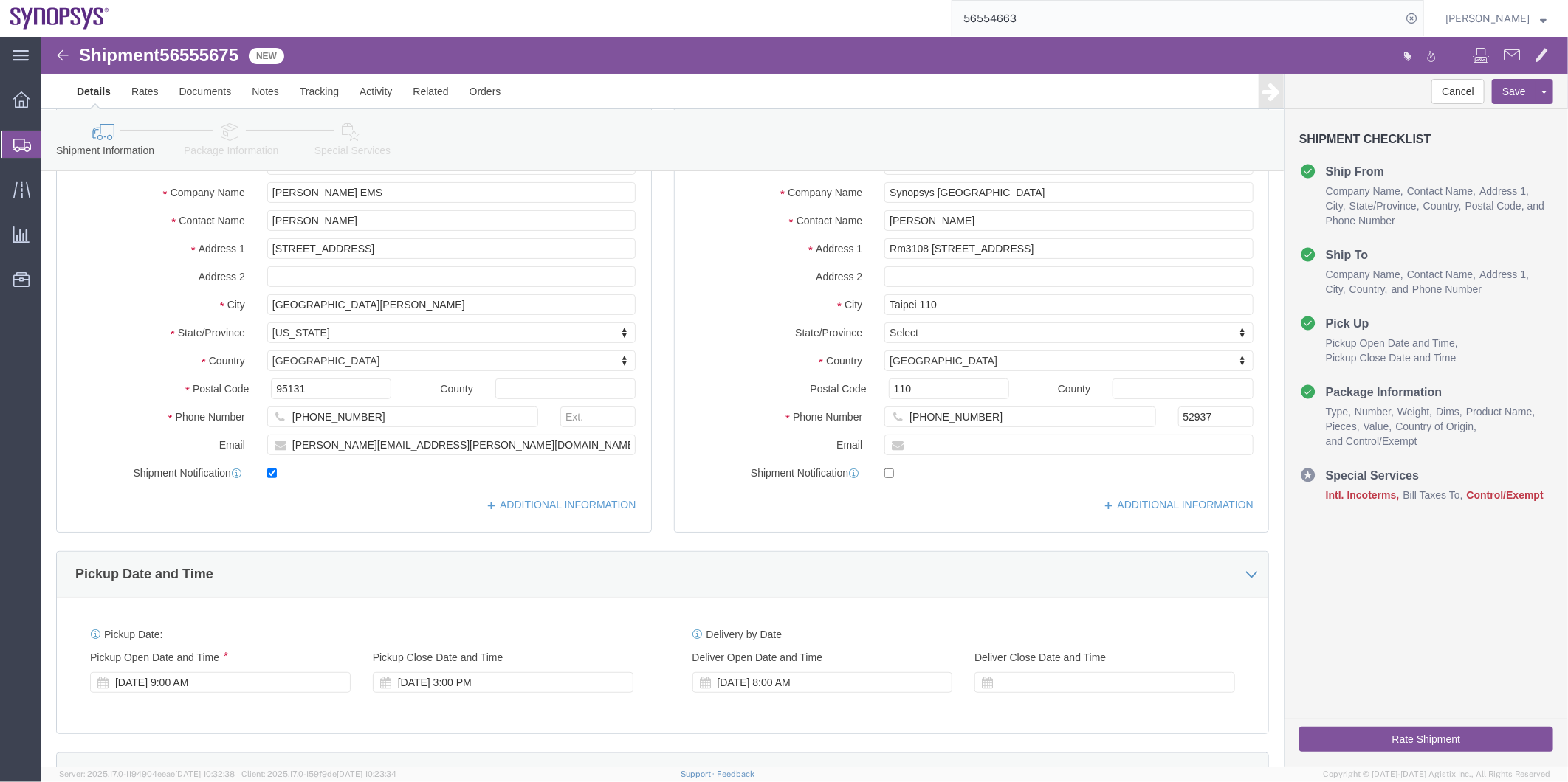
scroll to position [82, 0]
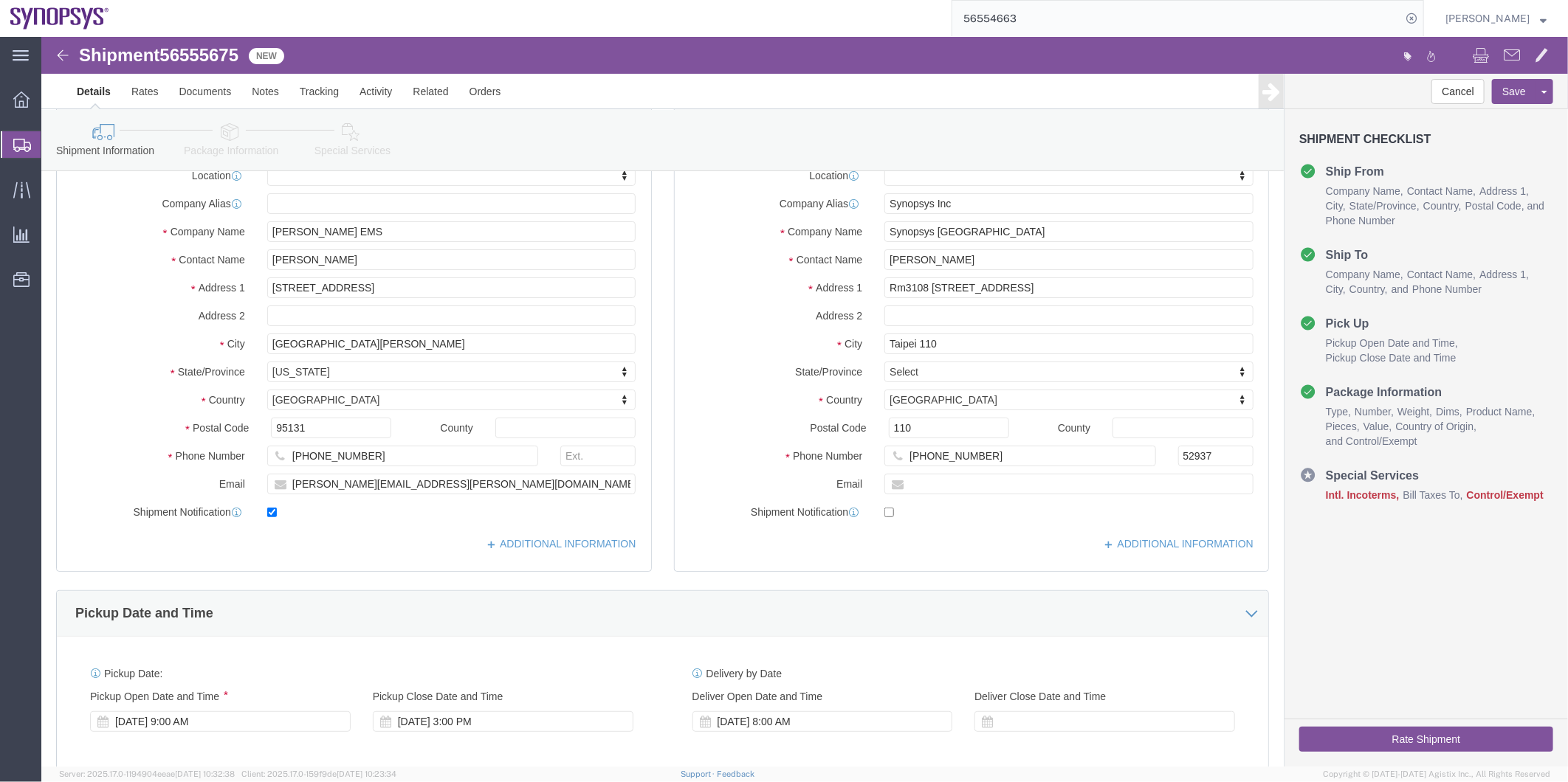
click link "Special Services"
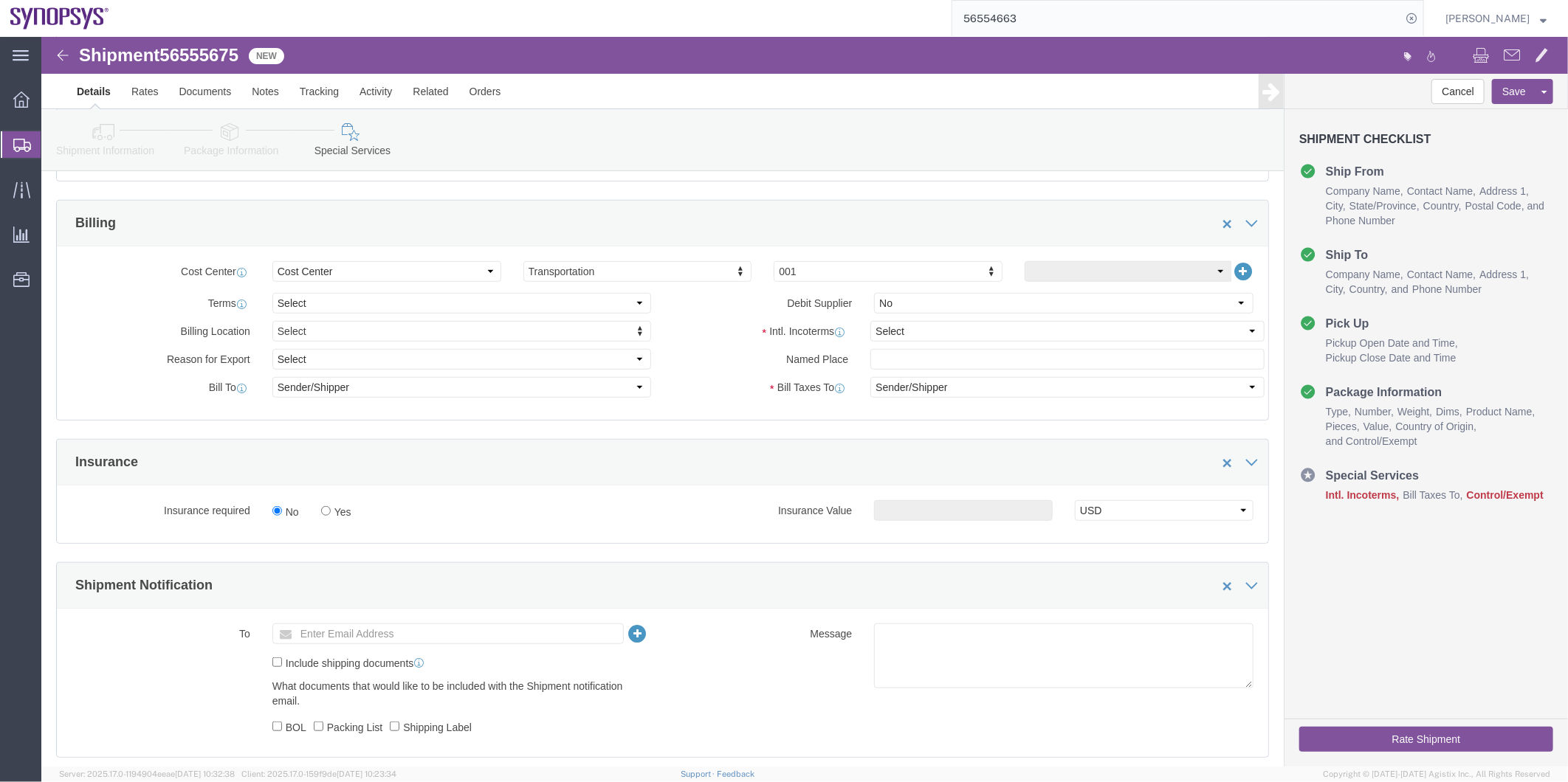
scroll to position [574, 0]
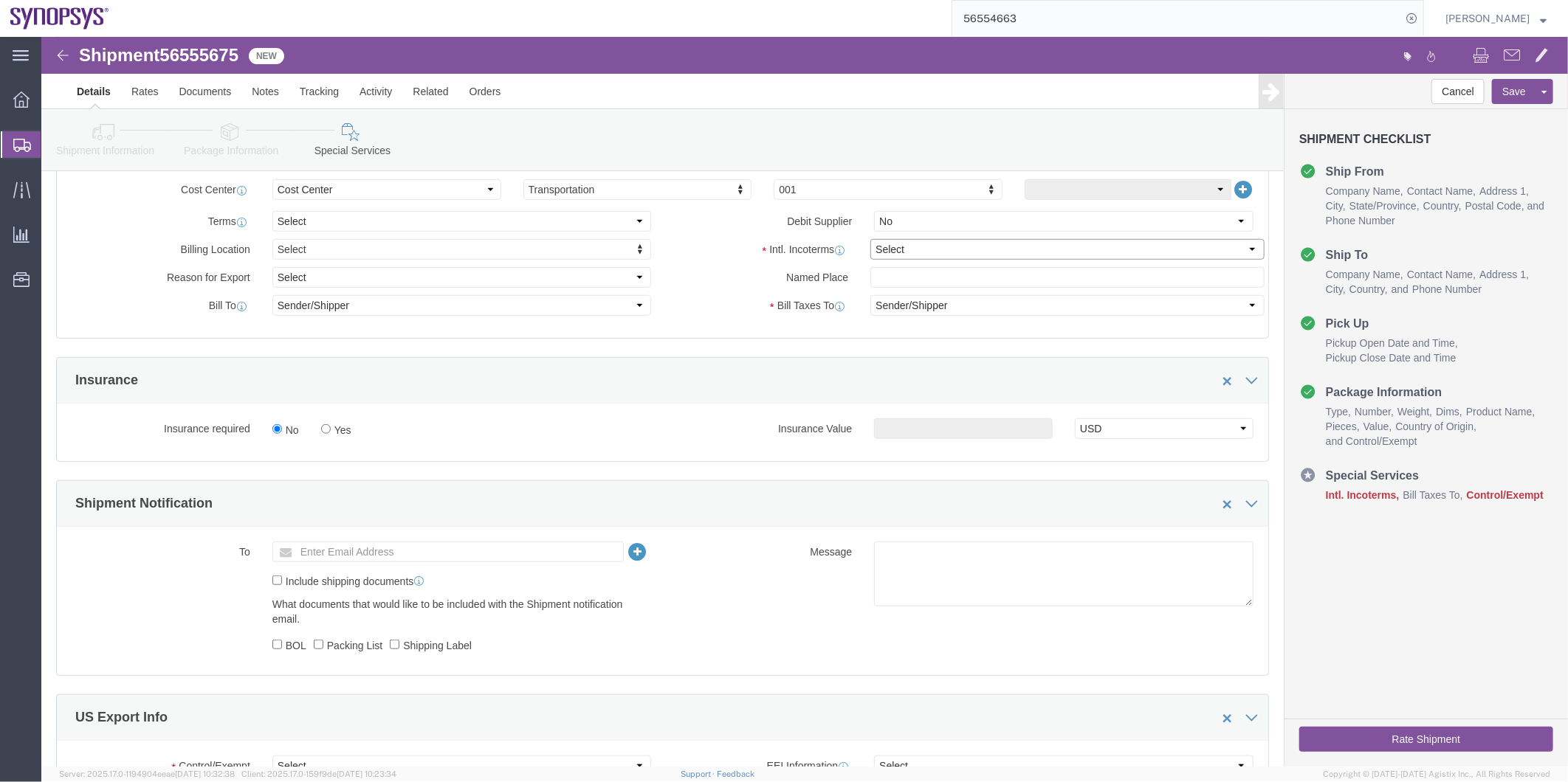
click select "Select Carriage Insurance Paid Carriage Paid To Cost and Freight Cost Insurance…"
select select "DAP"
click select "Select Carriage Insurance Paid Carriage Paid To Cost and Freight Cost Insurance…"
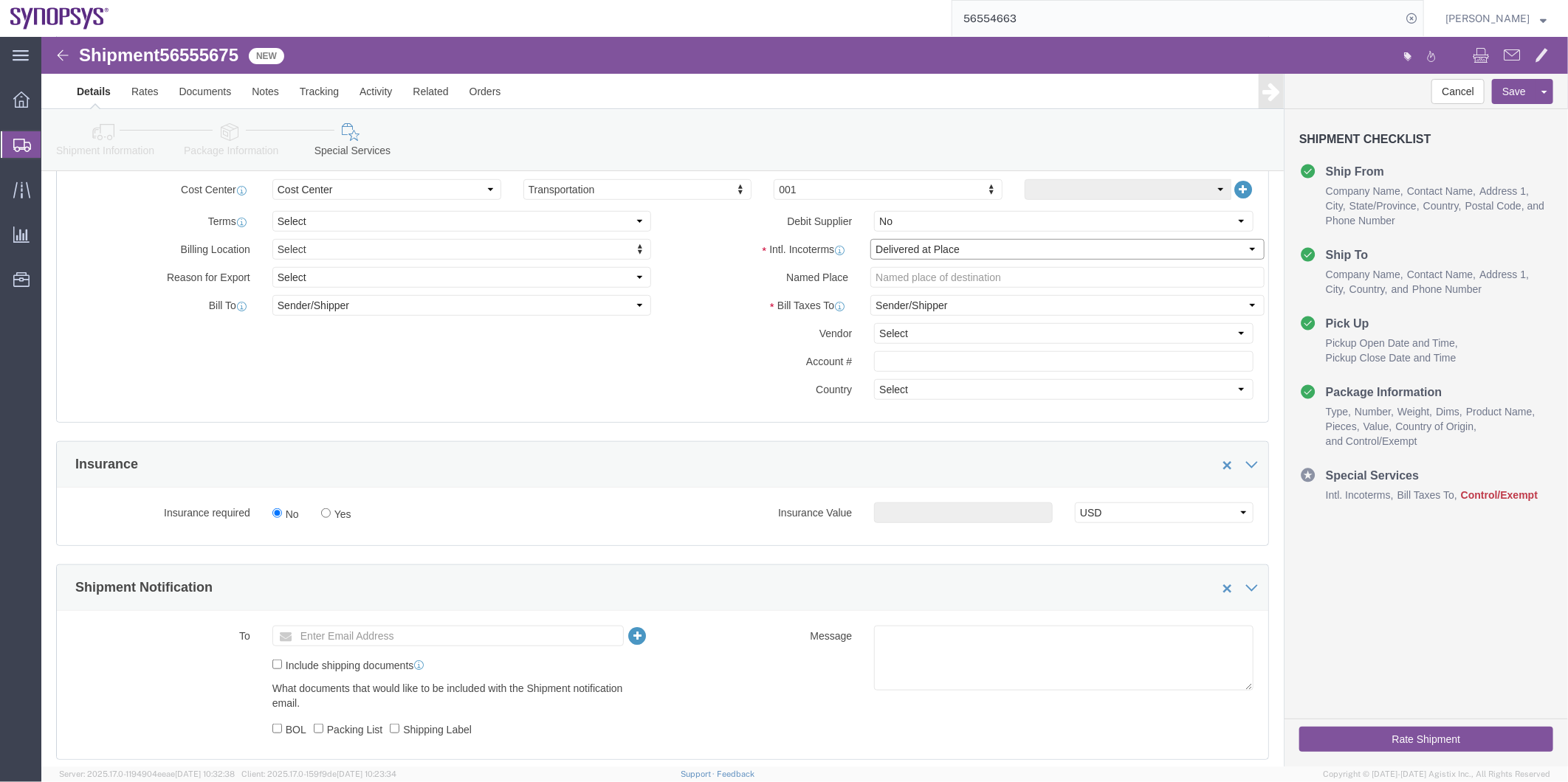
scroll to position [820, 0]
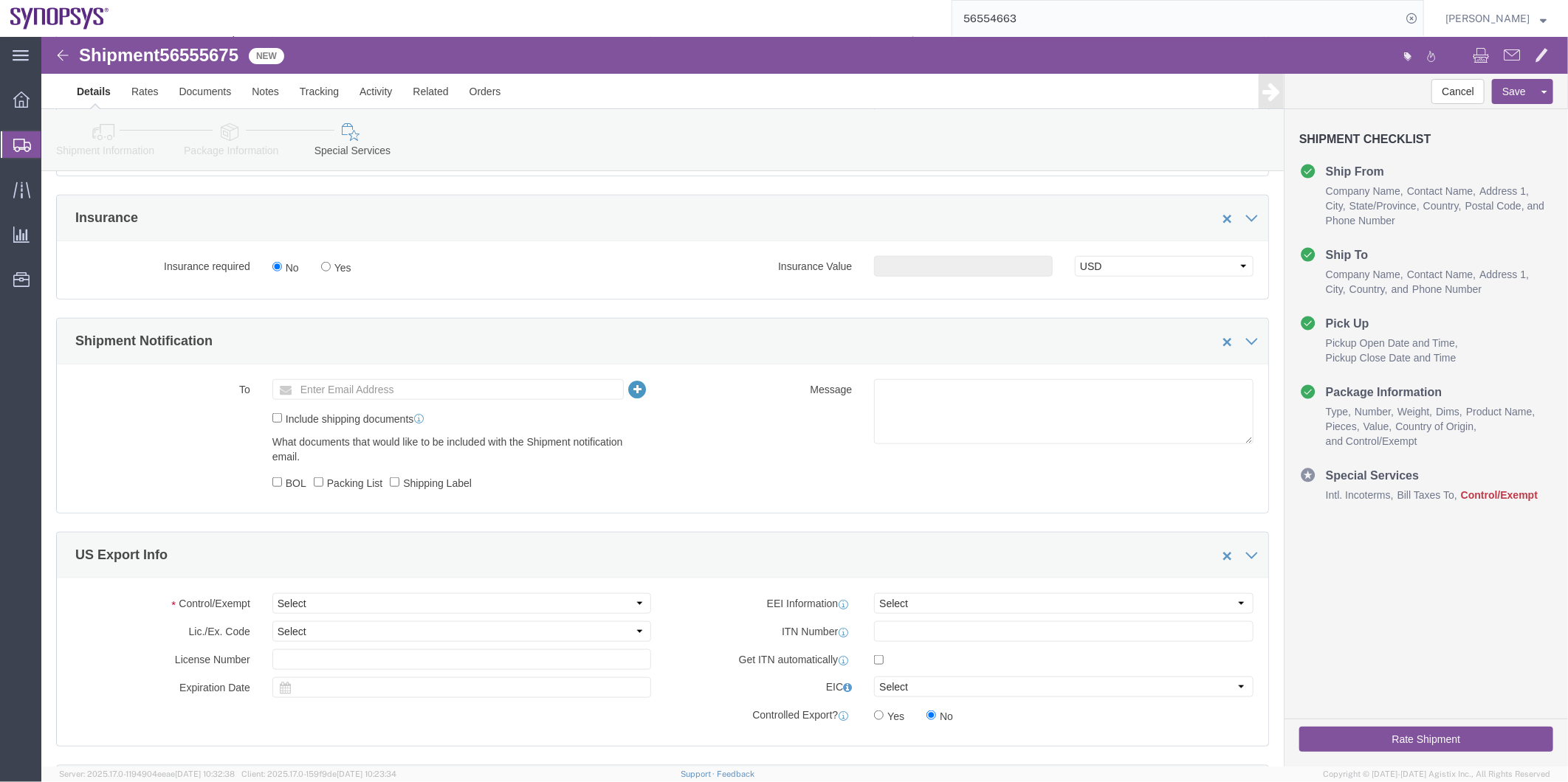
click link "Shipment Information"
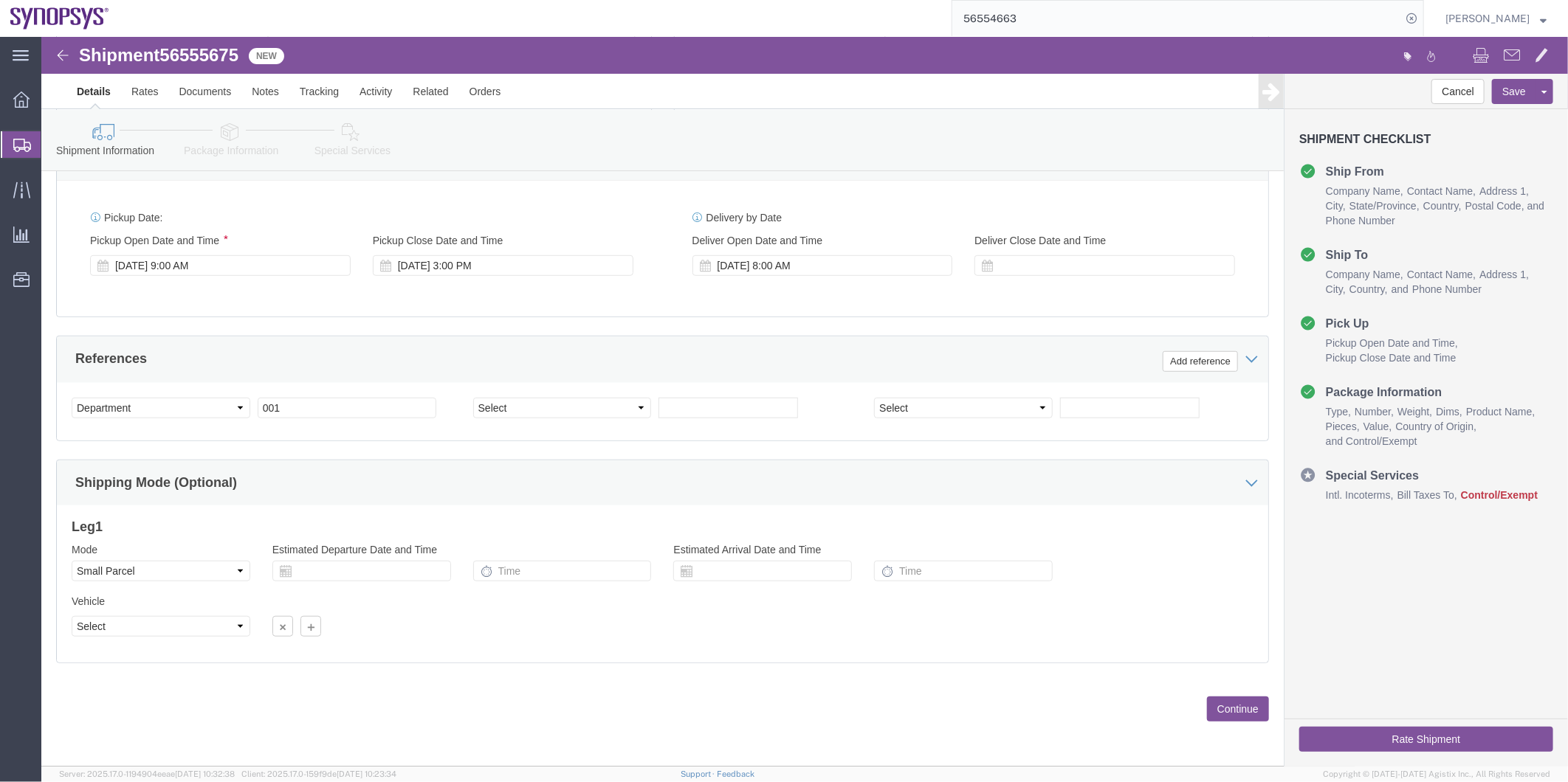
scroll to position [215, 0]
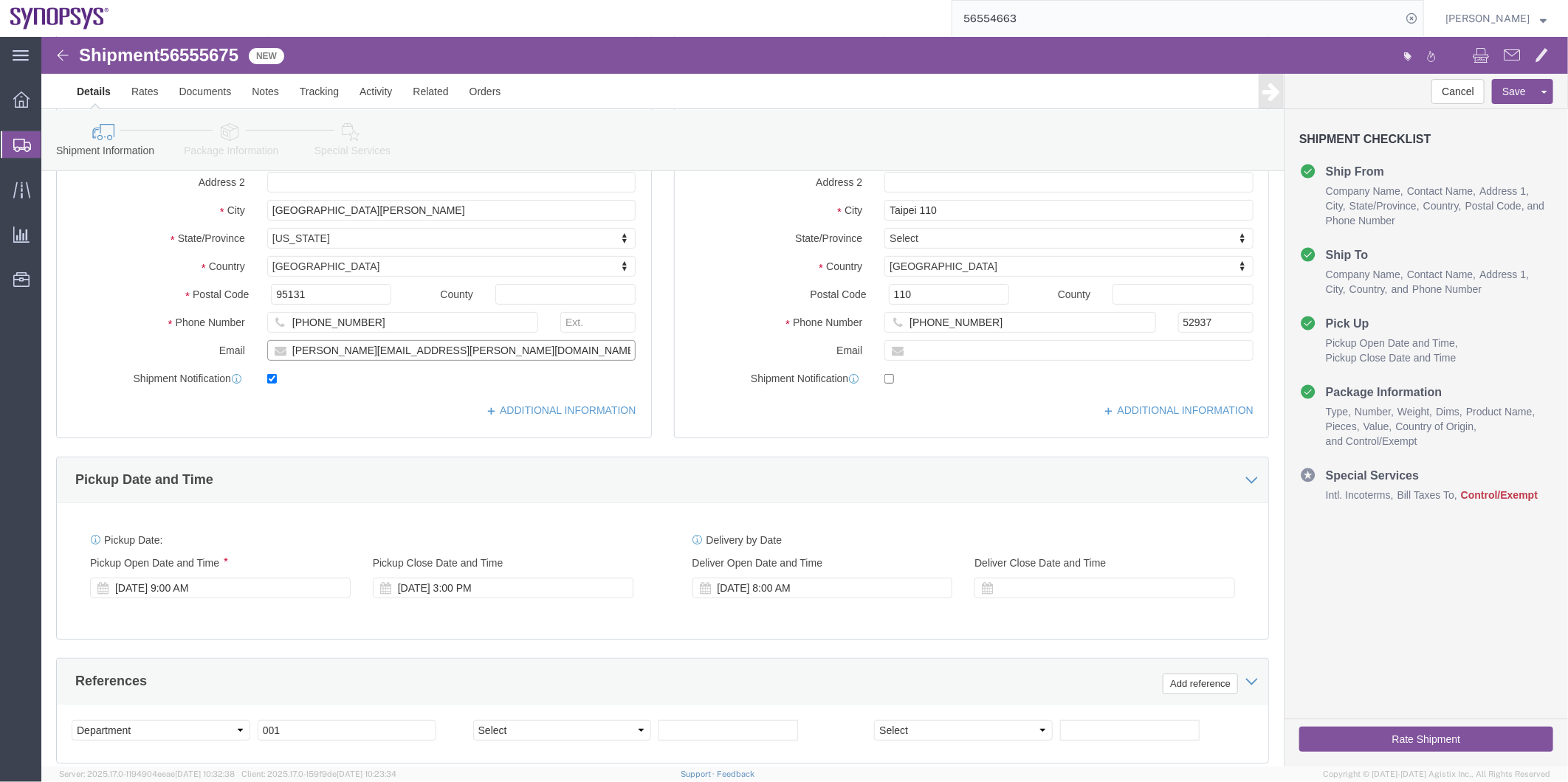
drag, startPoint x: 427, startPoint y: 308, endPoint x: 158, endPoint y: 308, distance: 269.0
click div "Email [PERSON_NAME][EMAIL_ADDRESS][PERSON_NAME][DOMAIN_NAME]"
click div "Shipment Information Package Information Special Services"
click icon
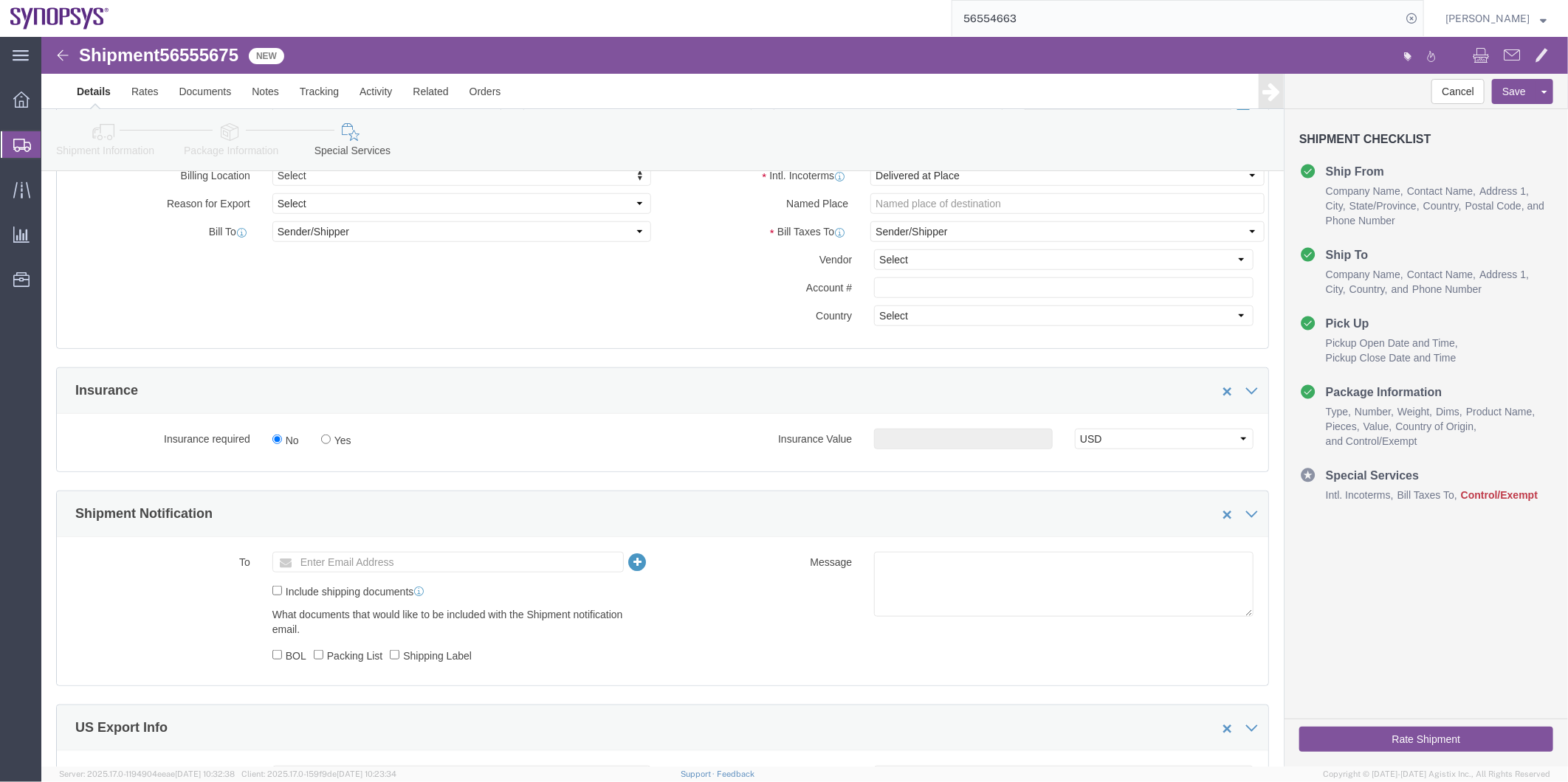
scroll to position [790, 0]
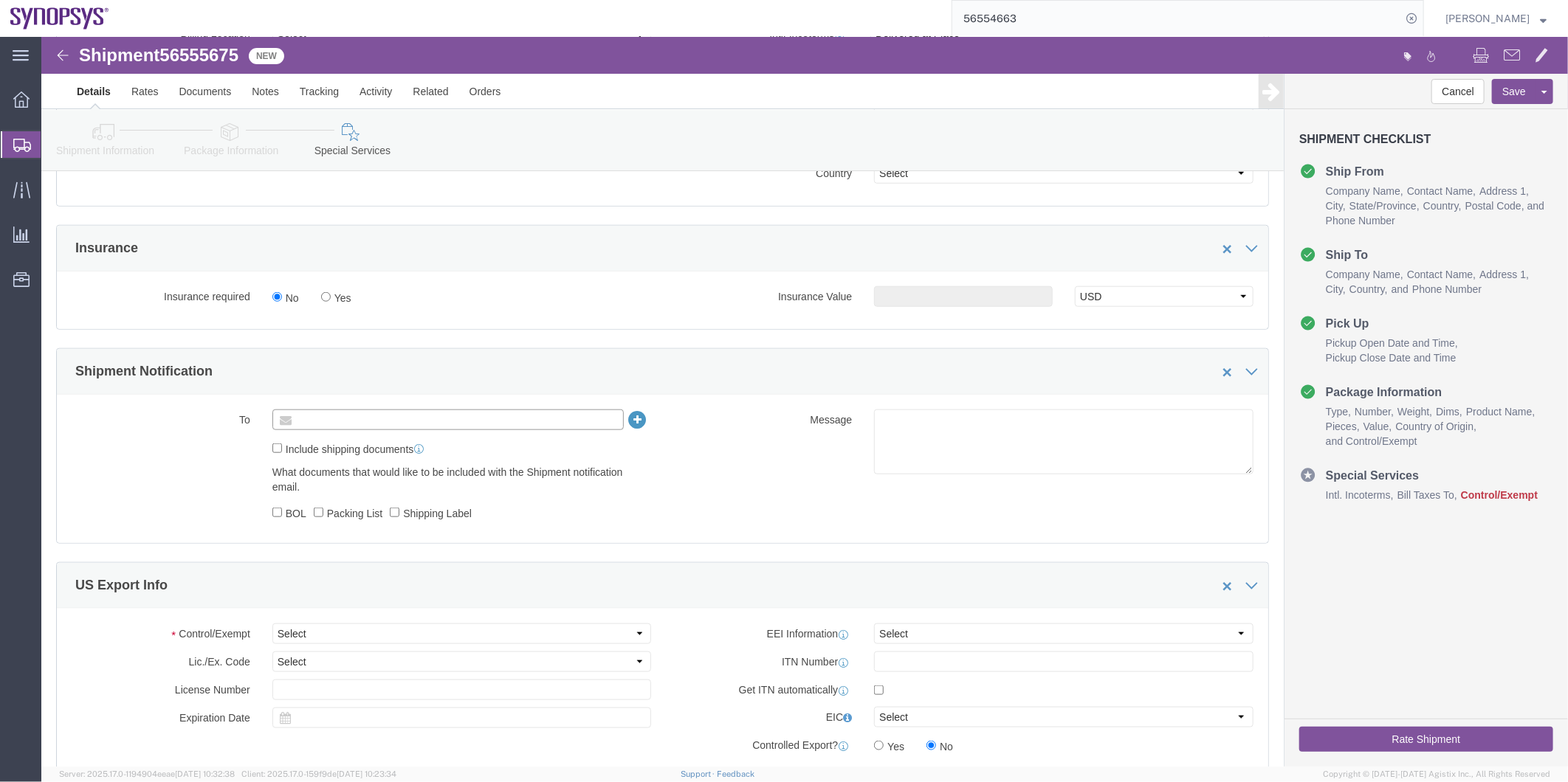
click input "text"
paste input "[PERSON_NAME][EMAIL_ADDRESS][PERSON_NAME][DOMAIN_NAME]"
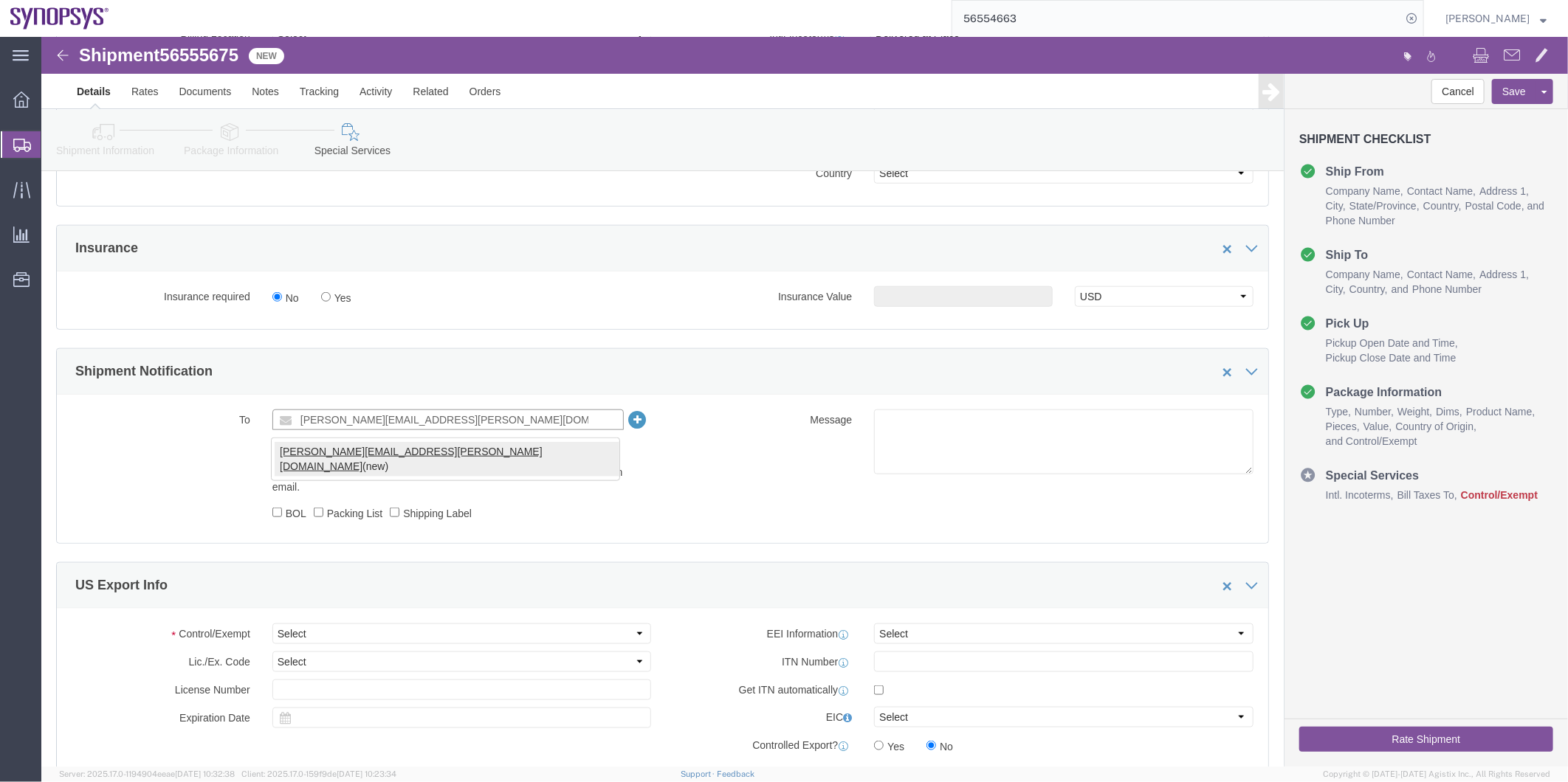
type input "[PERSON_NAME][EMAIL_ADDRESS][PERSON_NAME][DOMAIN_NAME]"
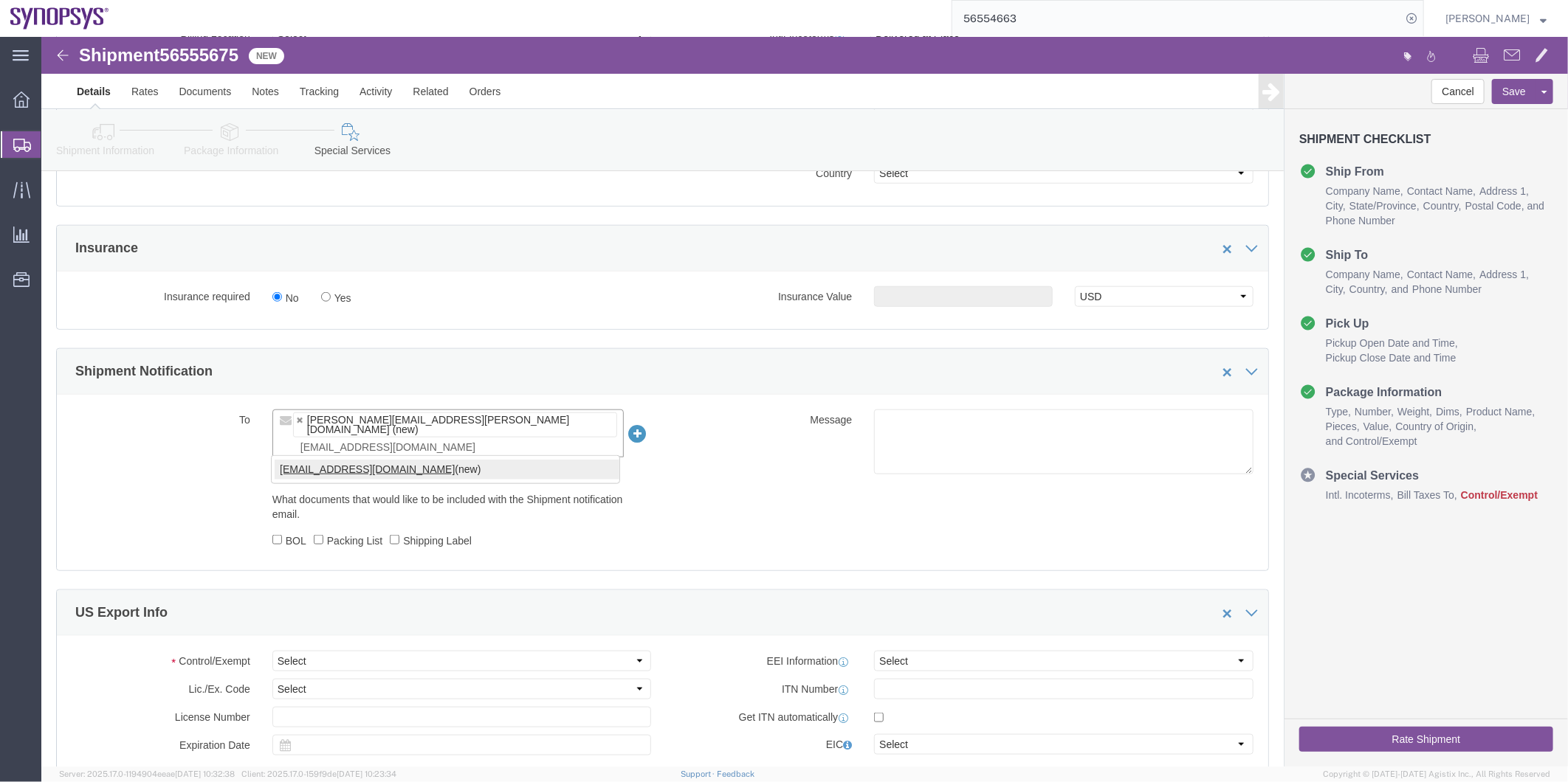
type input "[EMAIL_ADDRESS][DOMAIN_NAME]"
click textarea
click select "Select ATF BIS DEA EPA FDA FTR ITAR OFAC Other (OPA)"
select select "FTR"
click select "Select ATF BIS DEA EPA FDA FTR ITAR OFAC Other (OPA)"
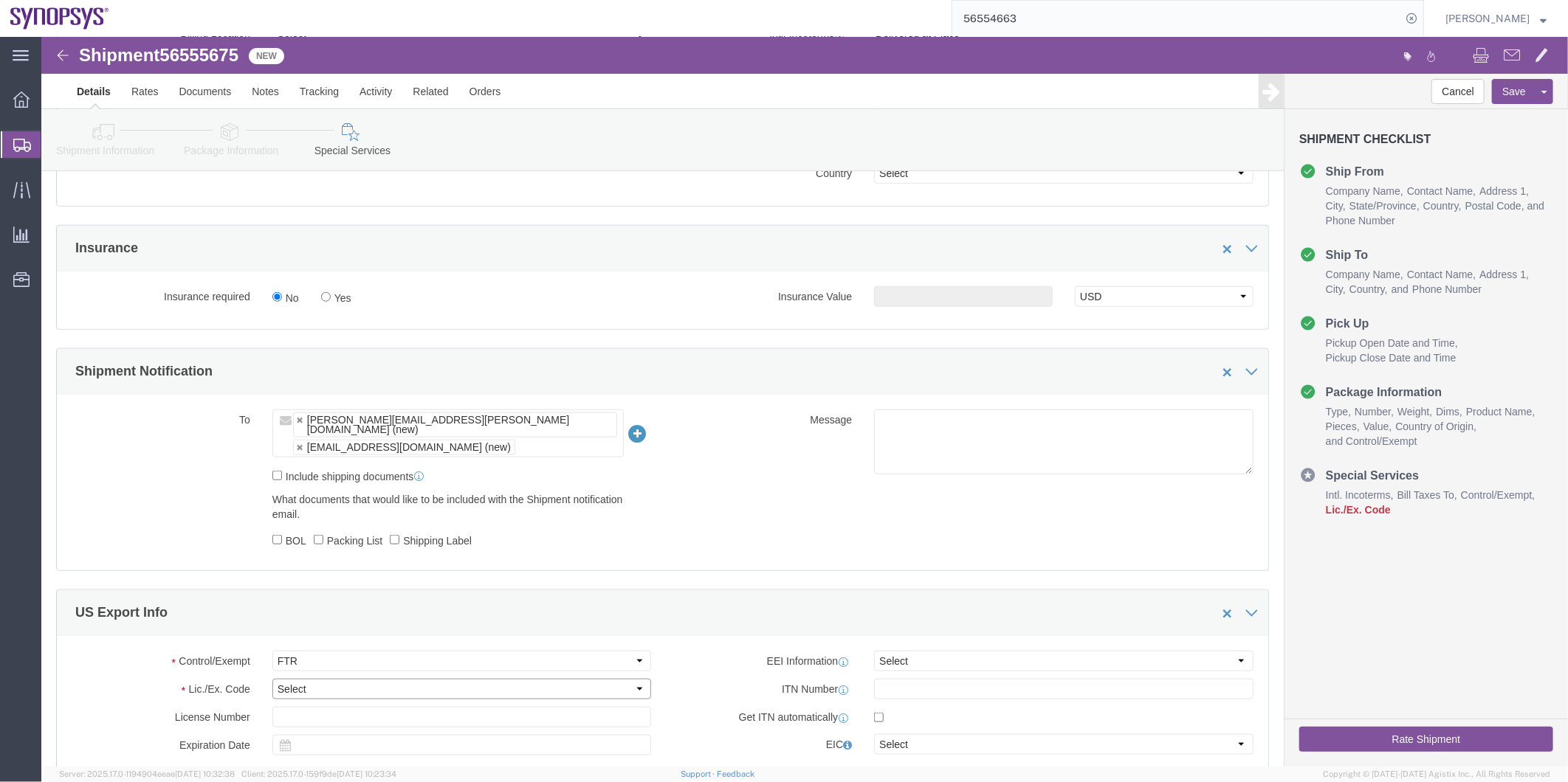
click select "Select 30.2(d)(2) 30.36 30.37(a) 30.37(f) 30.37(g) 30.37(h) 30.37(i) 30.37(j) 3…"
select select "30.37(a)"
click select "Select 30.2(d)(2) 30.36 30.37(a) 30.37(f) 30.37(g) 30.37(h) 30.37(i) 30.37(j) 3…"
click select "Select AES-Direct EEI Carrier File EEI EEI Exempt"
select select "EXEM"
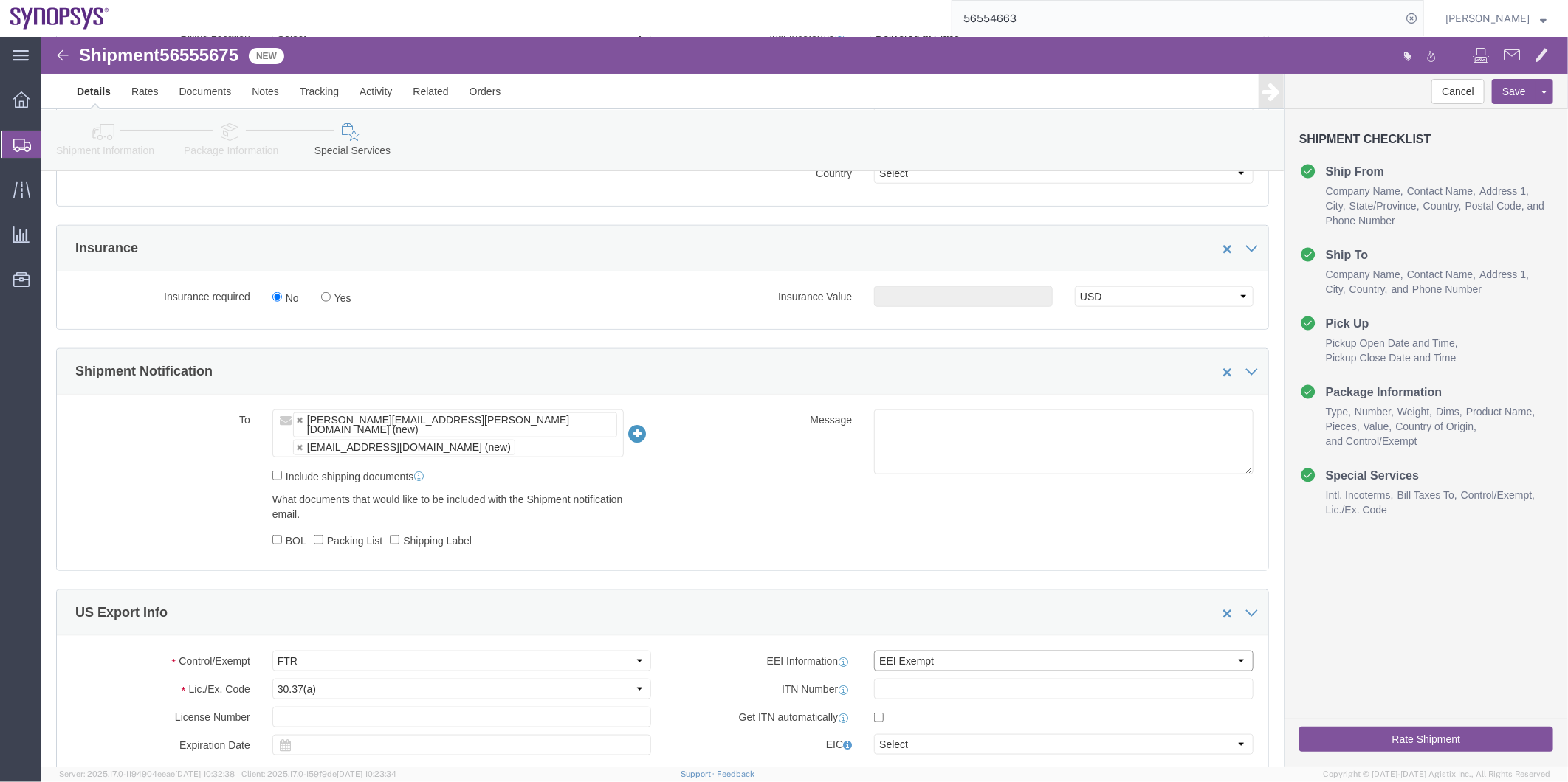
click select "Select AES-Direct EEI Carrier File EEI EEI Exempt"
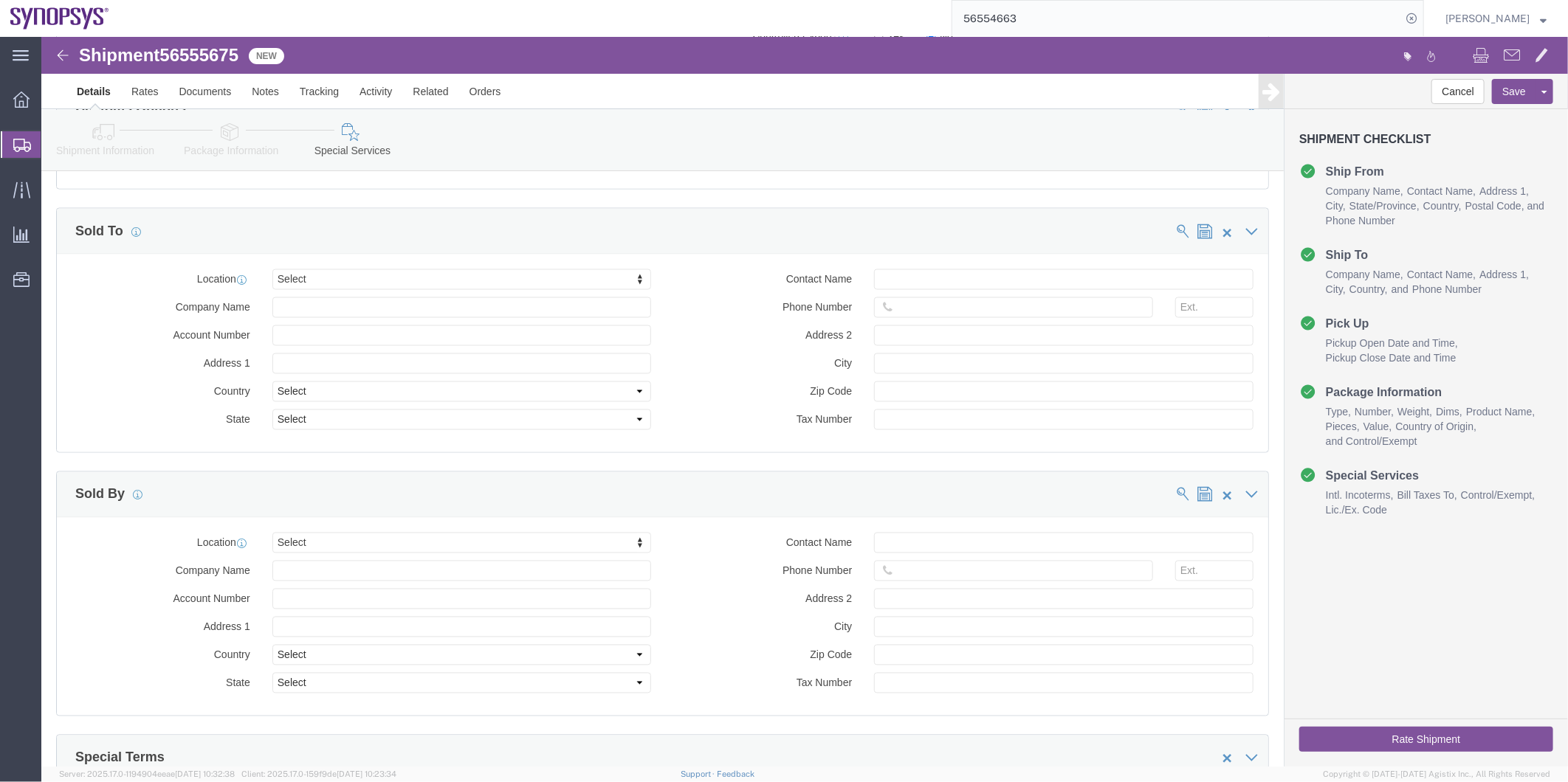
scroll to position [1855, 0]
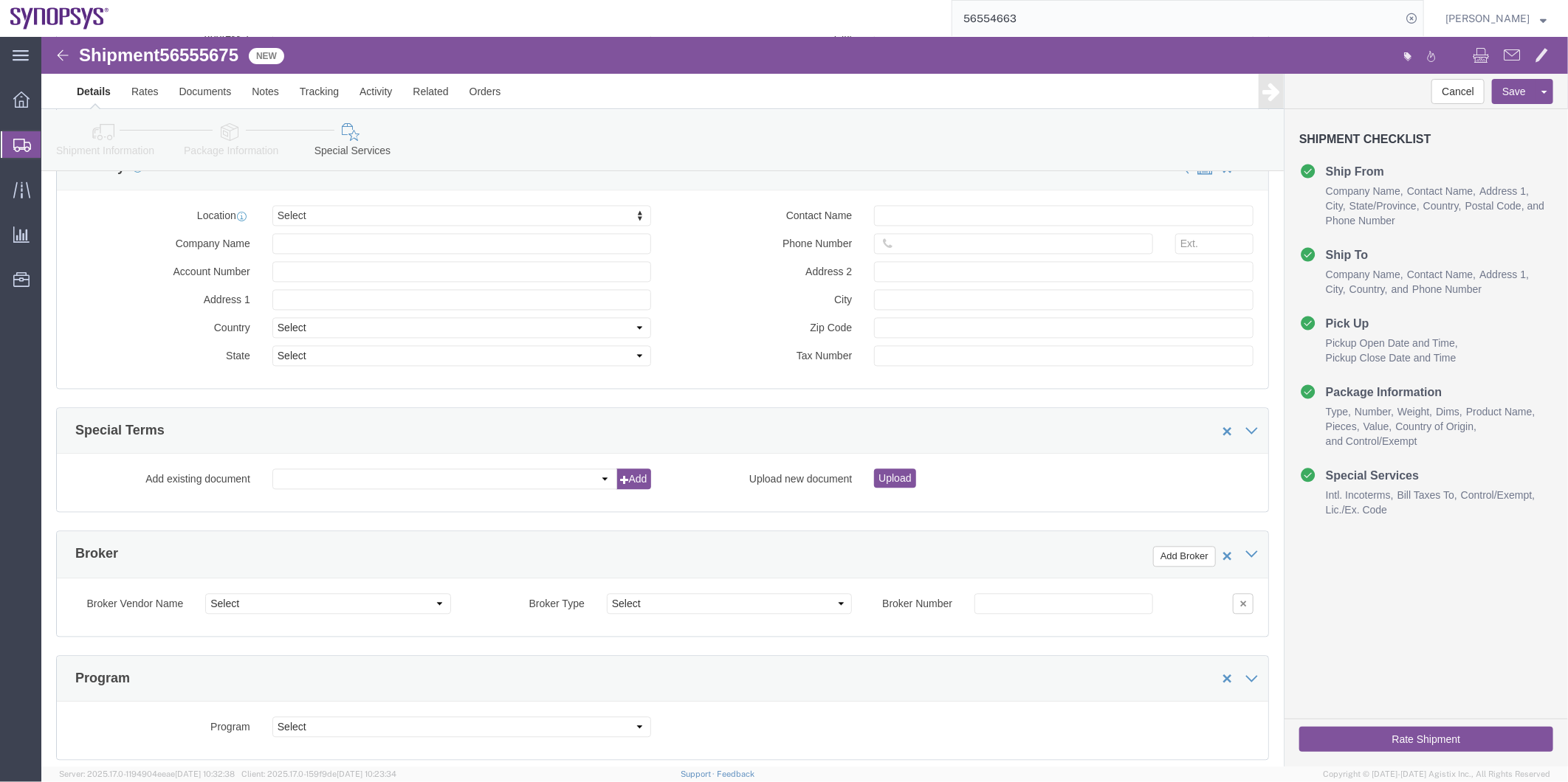
click icon
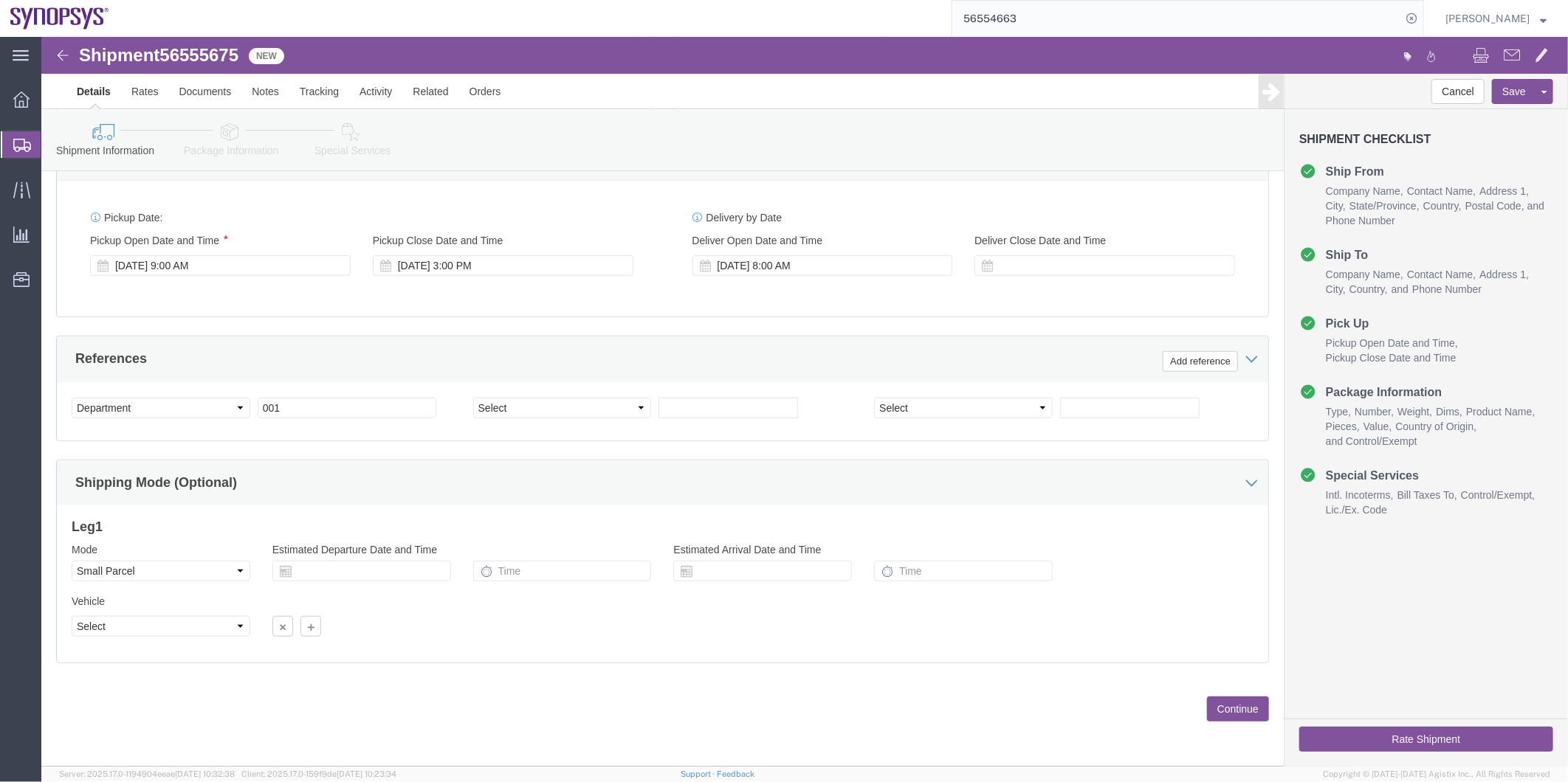
scroll to position [298, 0]
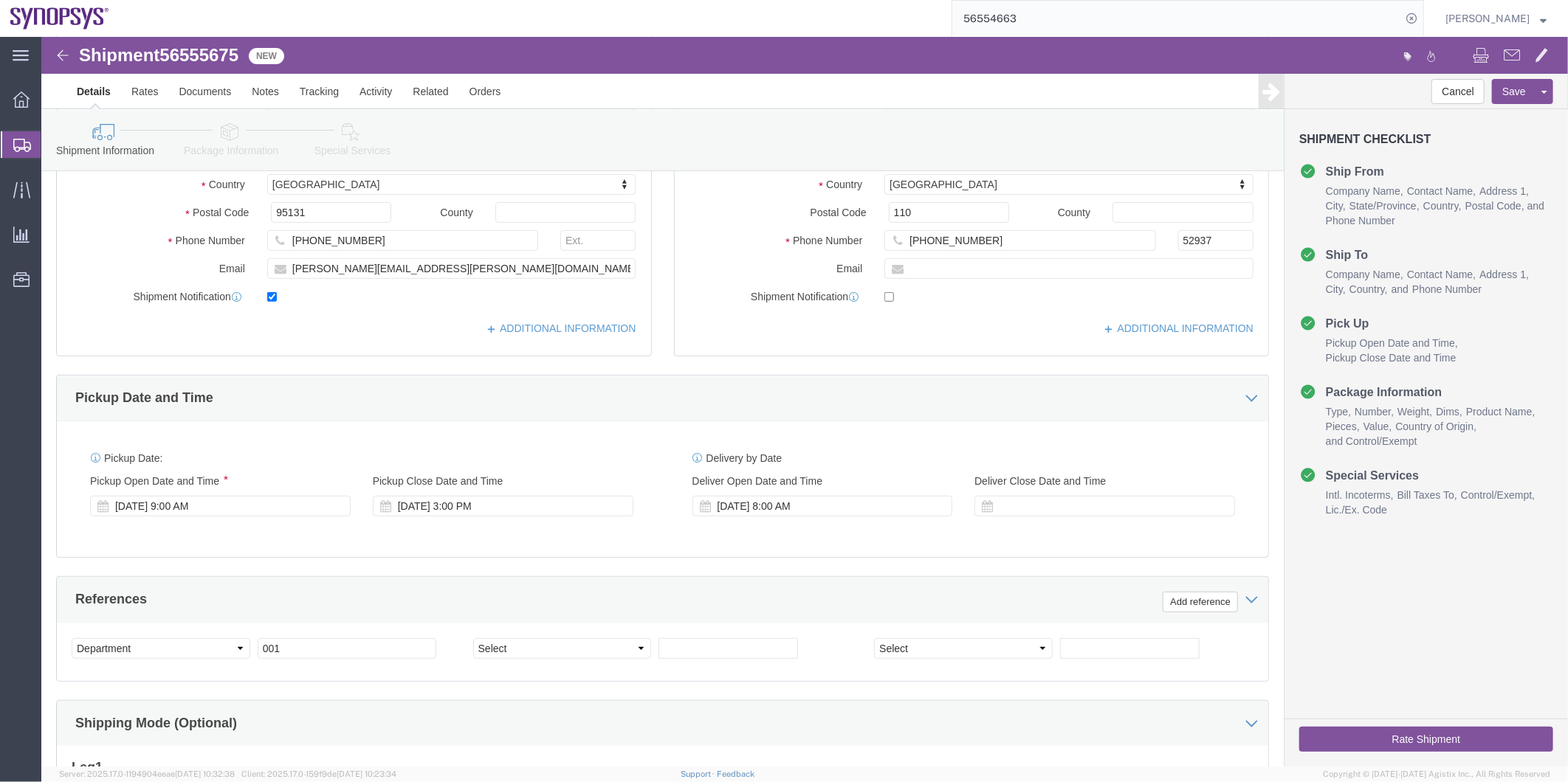
click icon
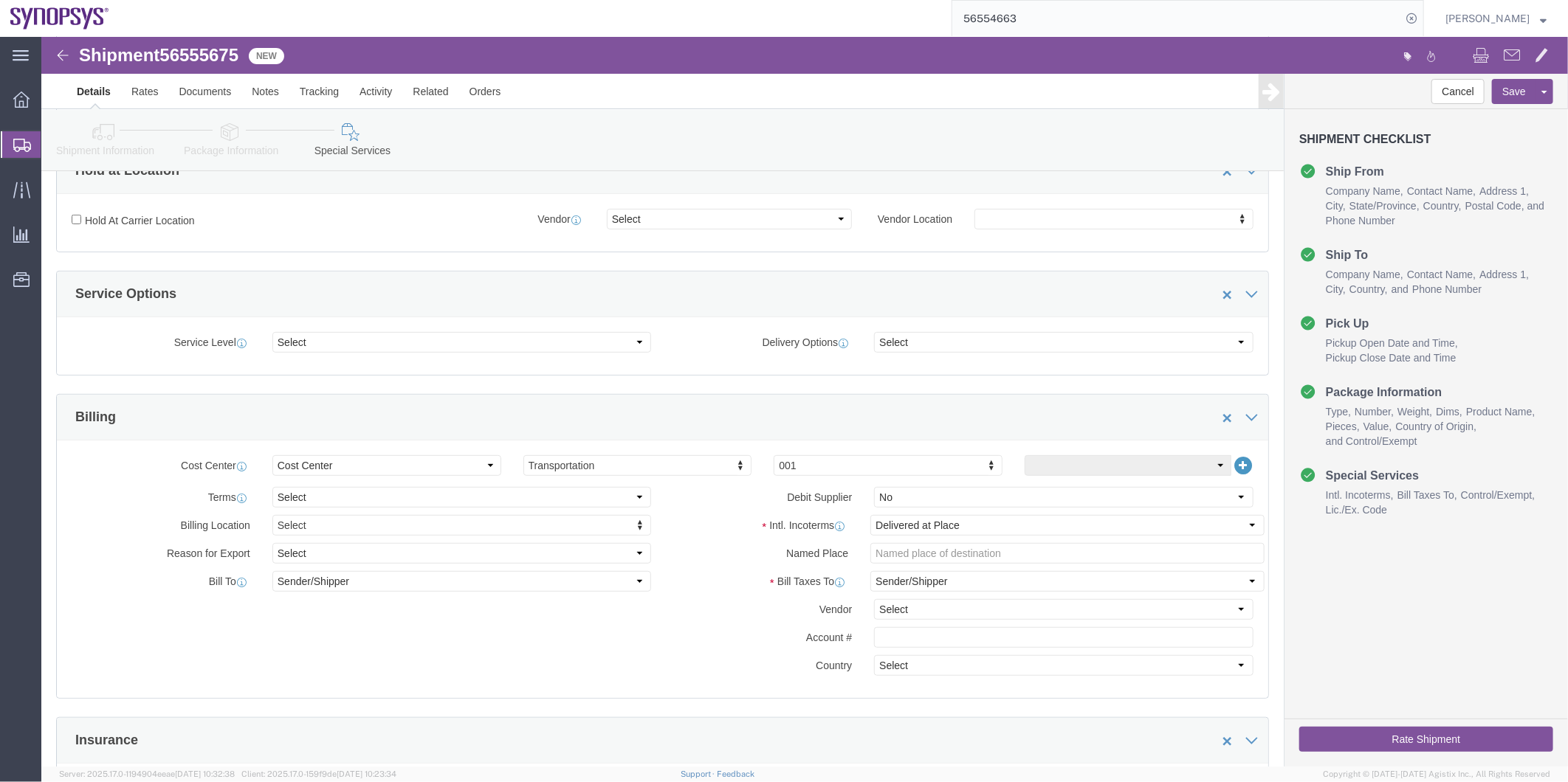
click icon
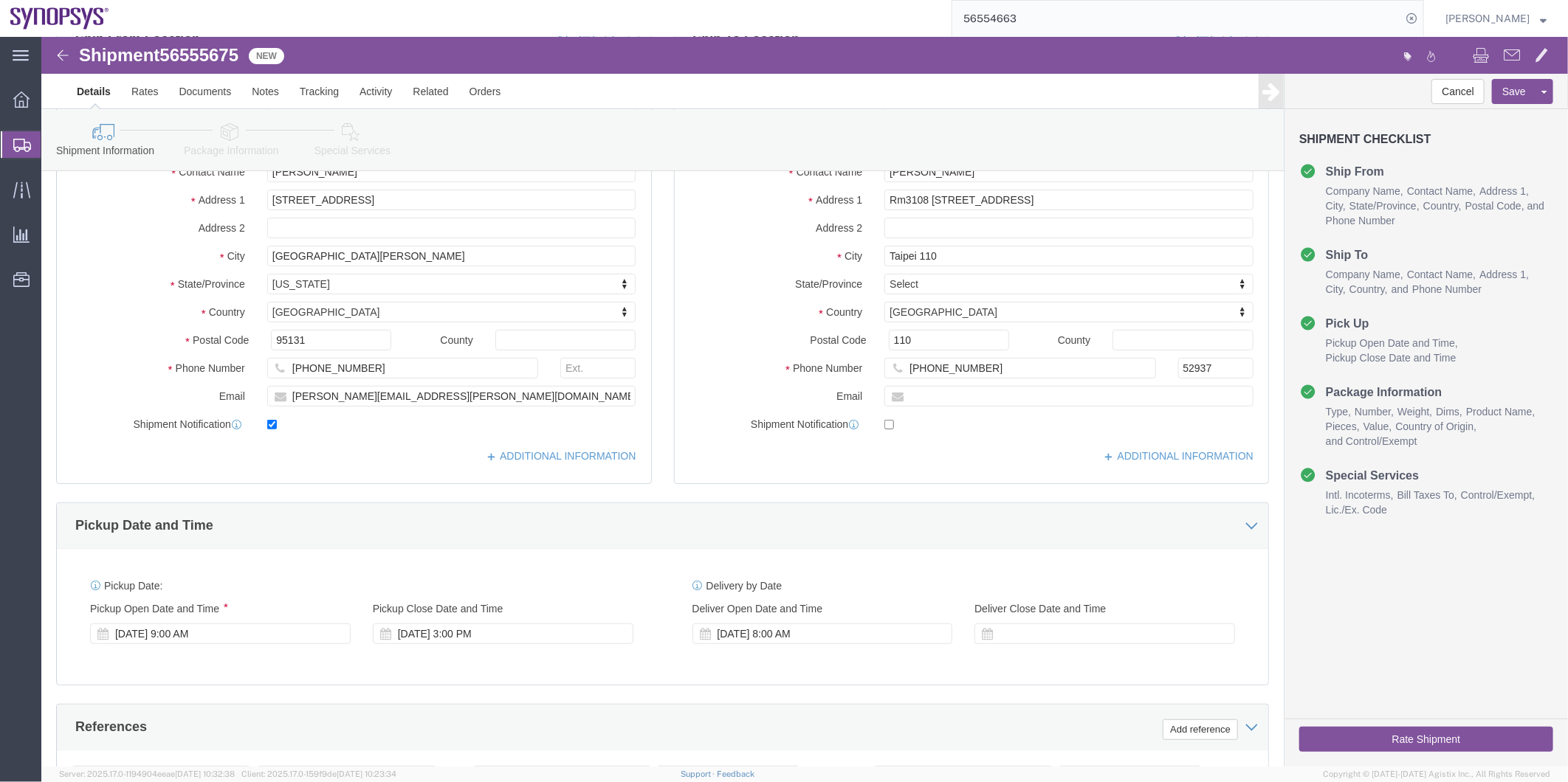
scroll to position [52, 0]
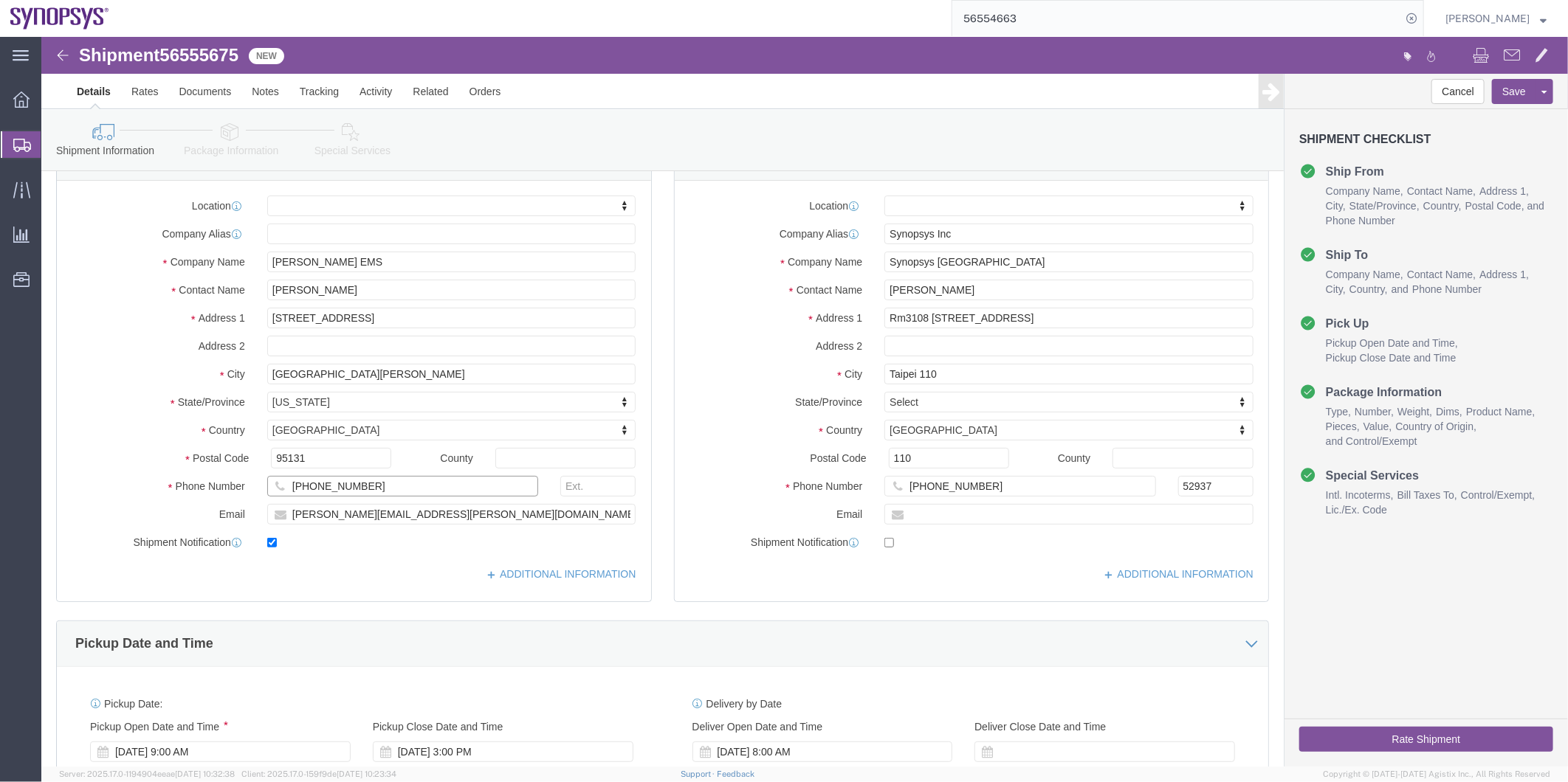
click input "[PHONE_NUMBER]"
type input "4084257782"
click input "[PHONE_NUMBER]"
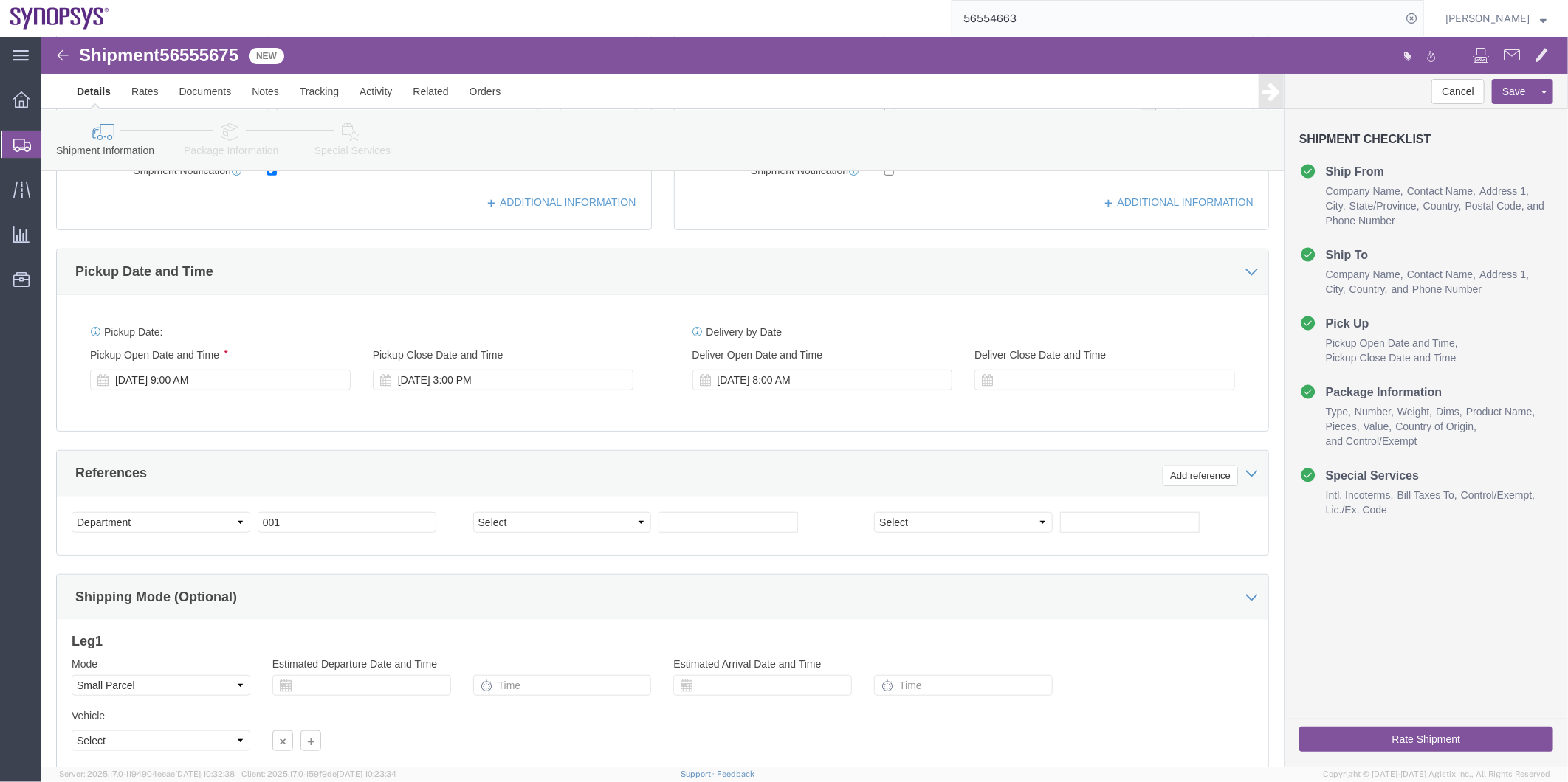
scroll to position [543, 0]
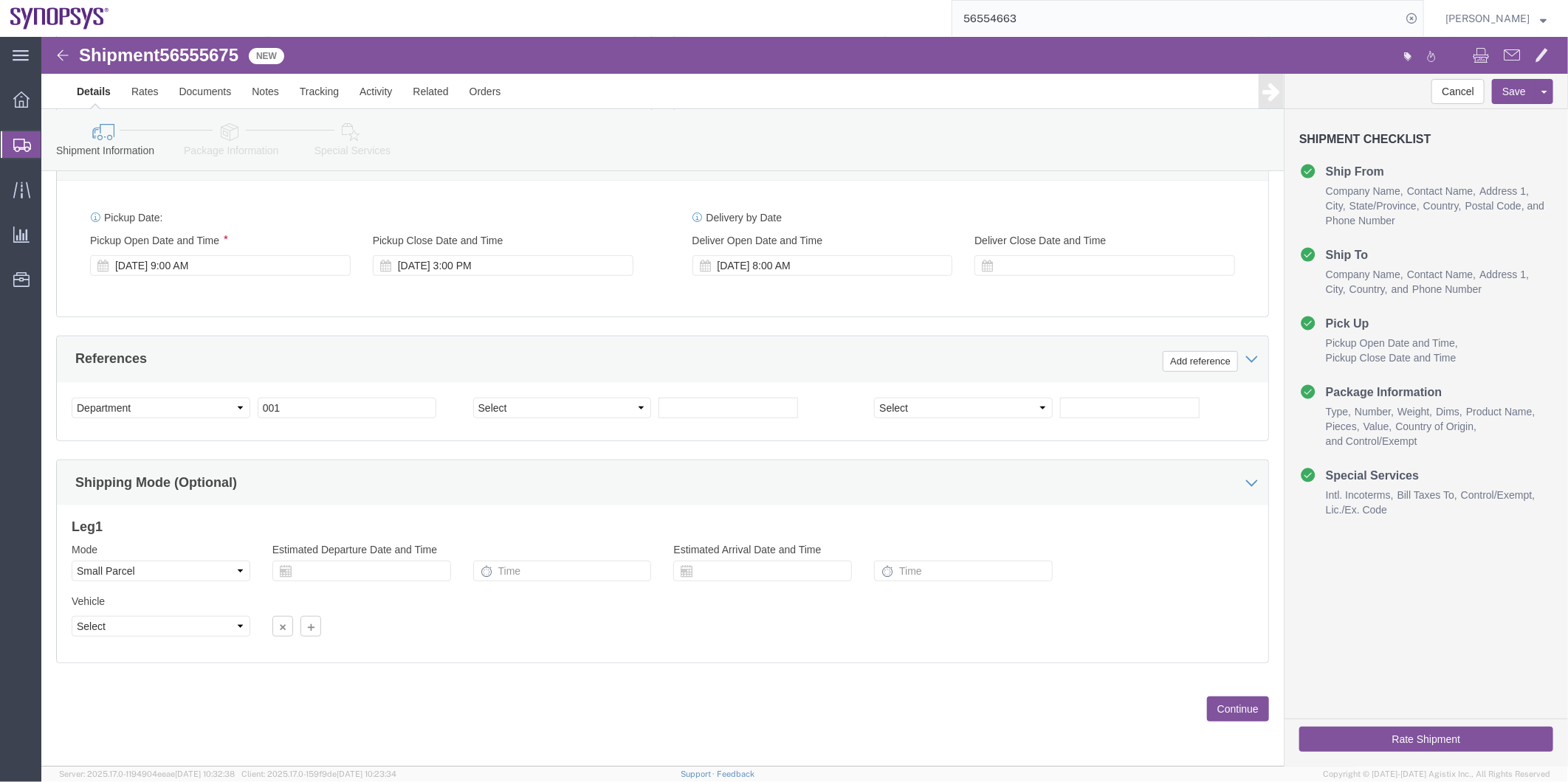
type input "886223453020"
click select "Select Air Less than Truckload Multi-Leg Ocean Freight Rail Small Parcel Truckl…"
select select
click select "Select Air Less than Truckload Multi-Leg Ocean Freight Rail Small Parcel Truckl…"
click icon
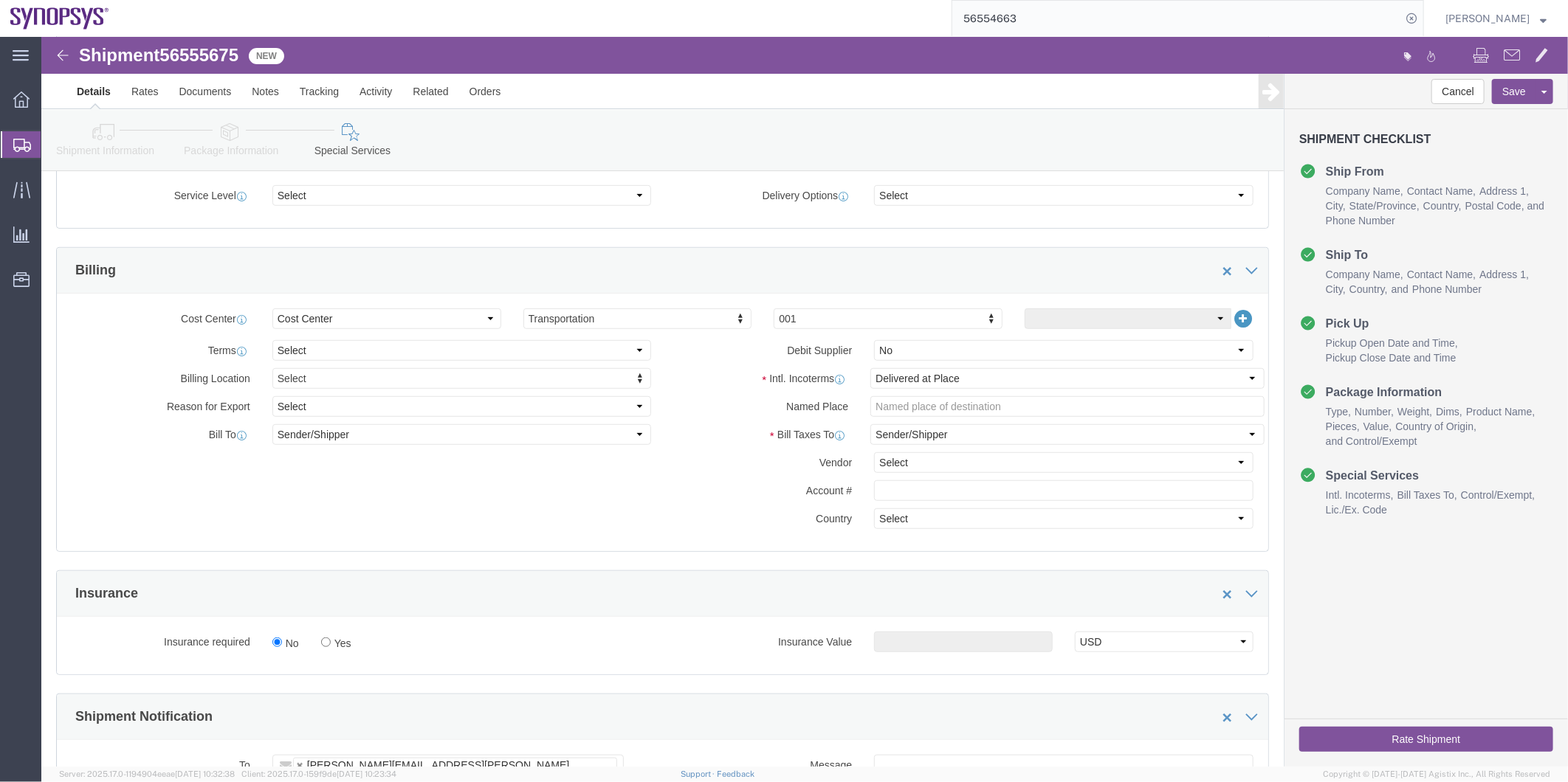
scroll to position [363, 0]
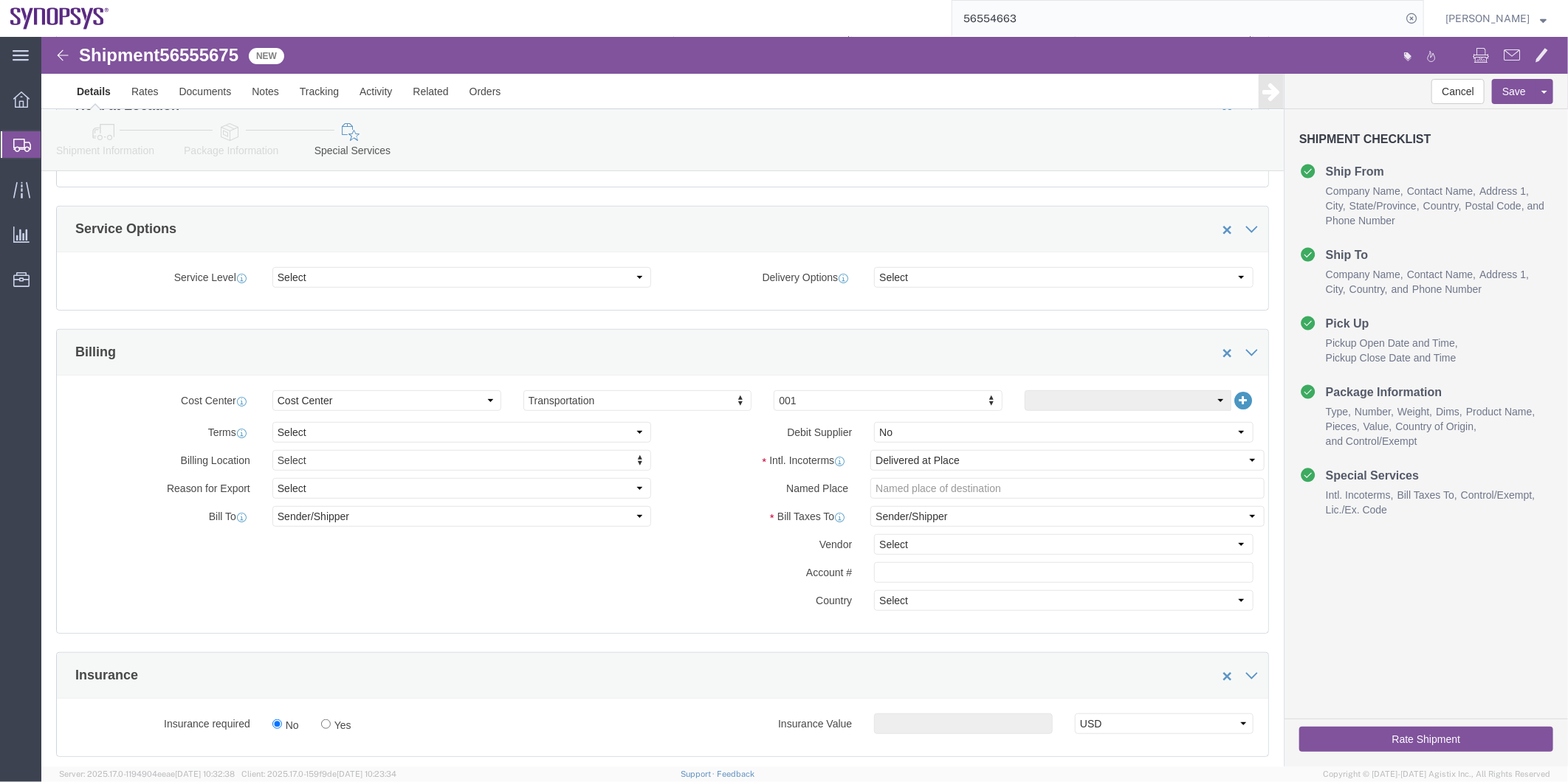
click span "56555675"
copy span "56555675"
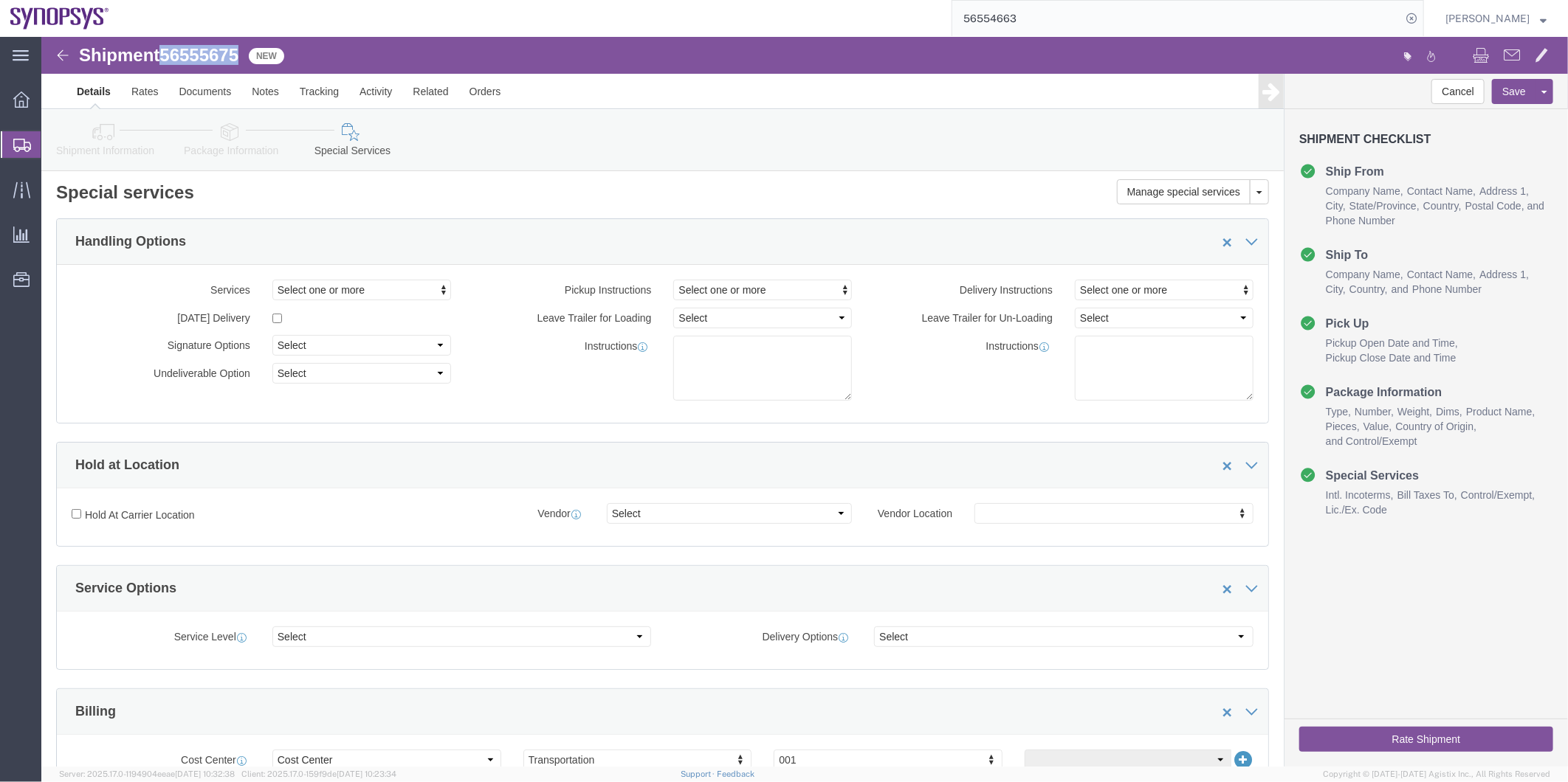
scroll to position [0, 0]
click button "Rate Shipment"
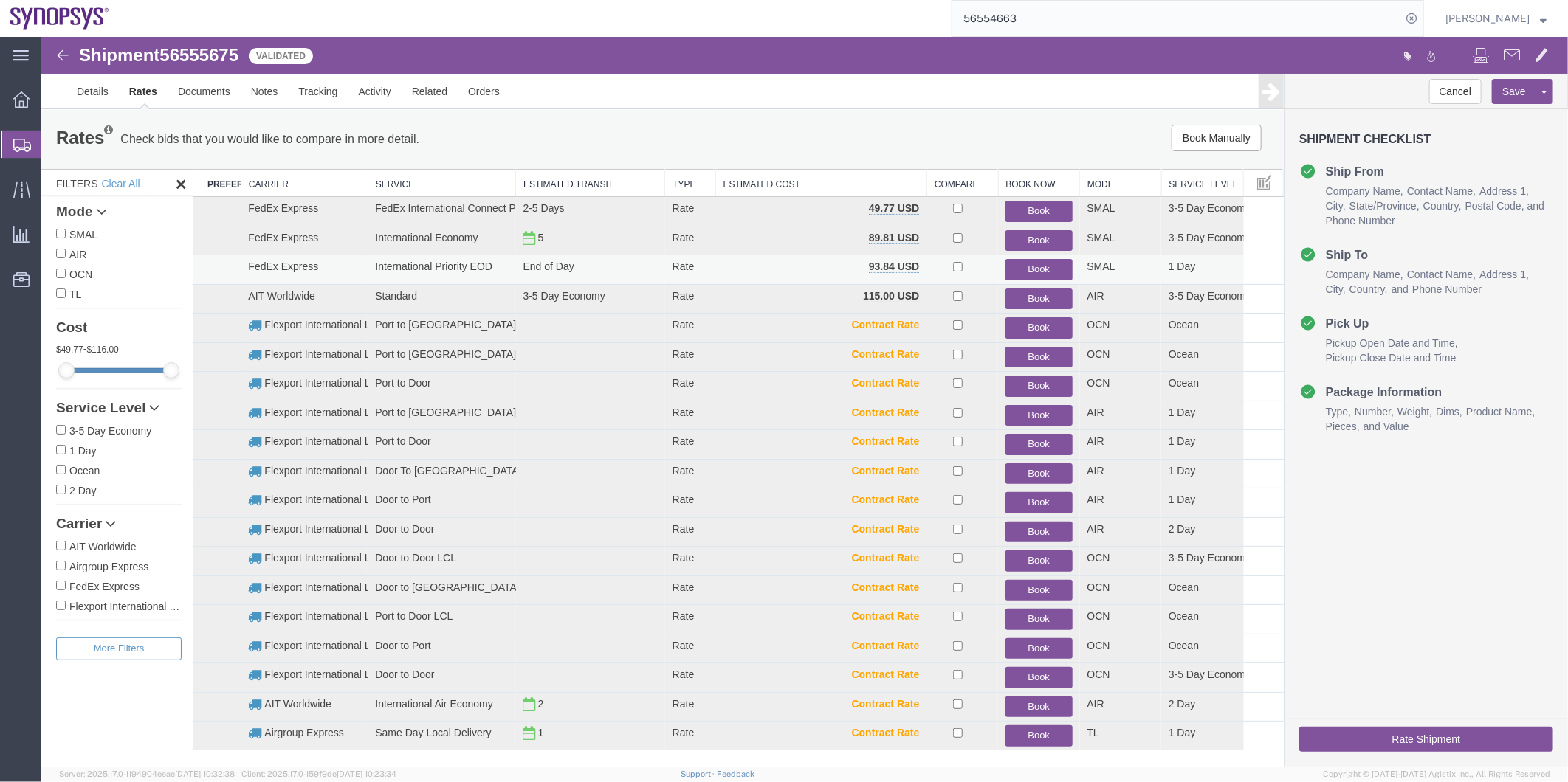
click at [1045, 263] on button "Book" at bounding box center [1038, 269] width 67 height 22
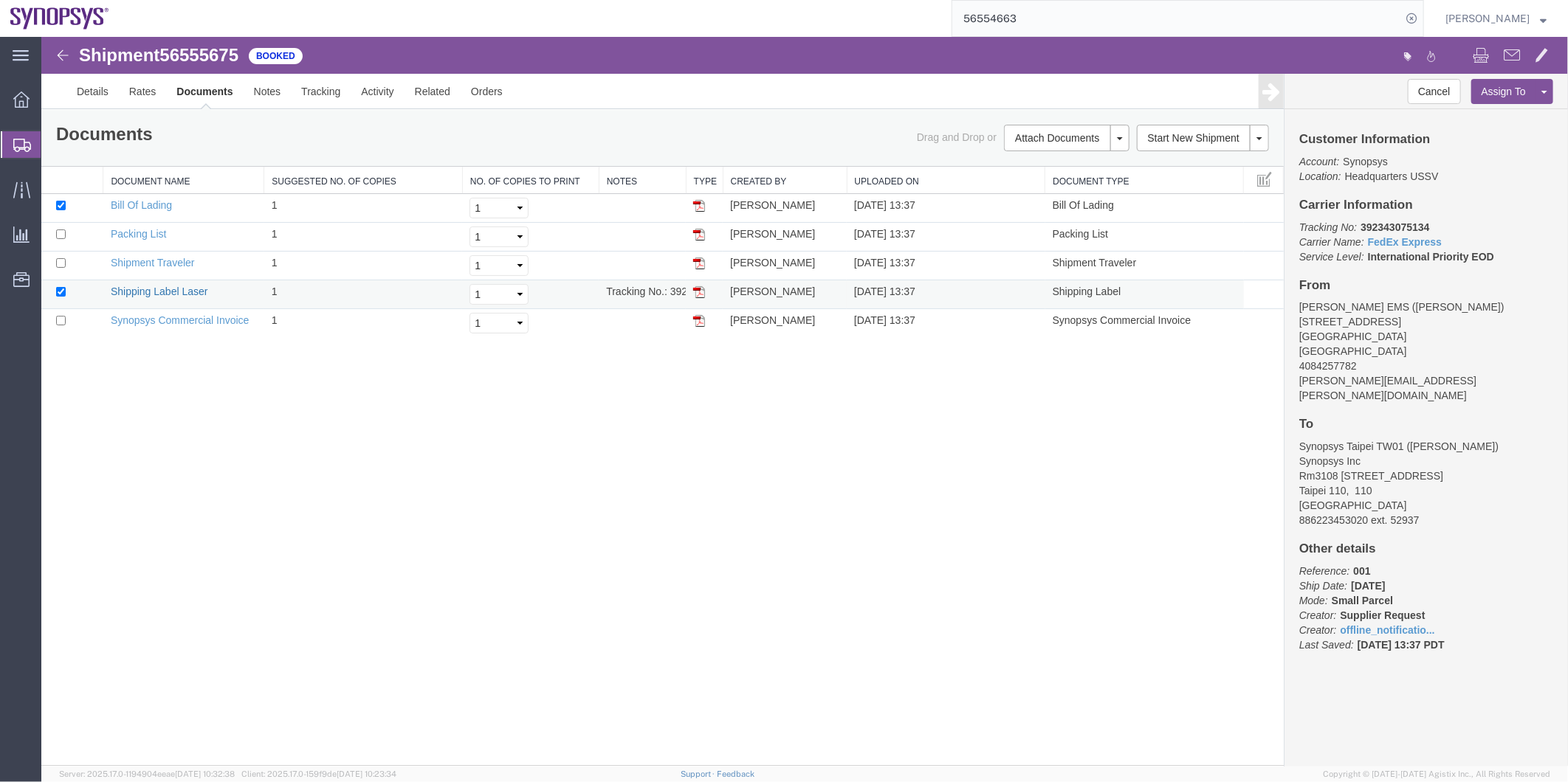
click at [170, 286] on link "Shipping Label Laser" at bounding box center [158, 291] width 98 height 12
click at [192, 318] on link "Synopsys Commercial Invoice" at bounding box center [179, 319] width 138 height 12
click at [148, 234] on link "Packing List" at bounding box center [138, 233] width 55 height 12
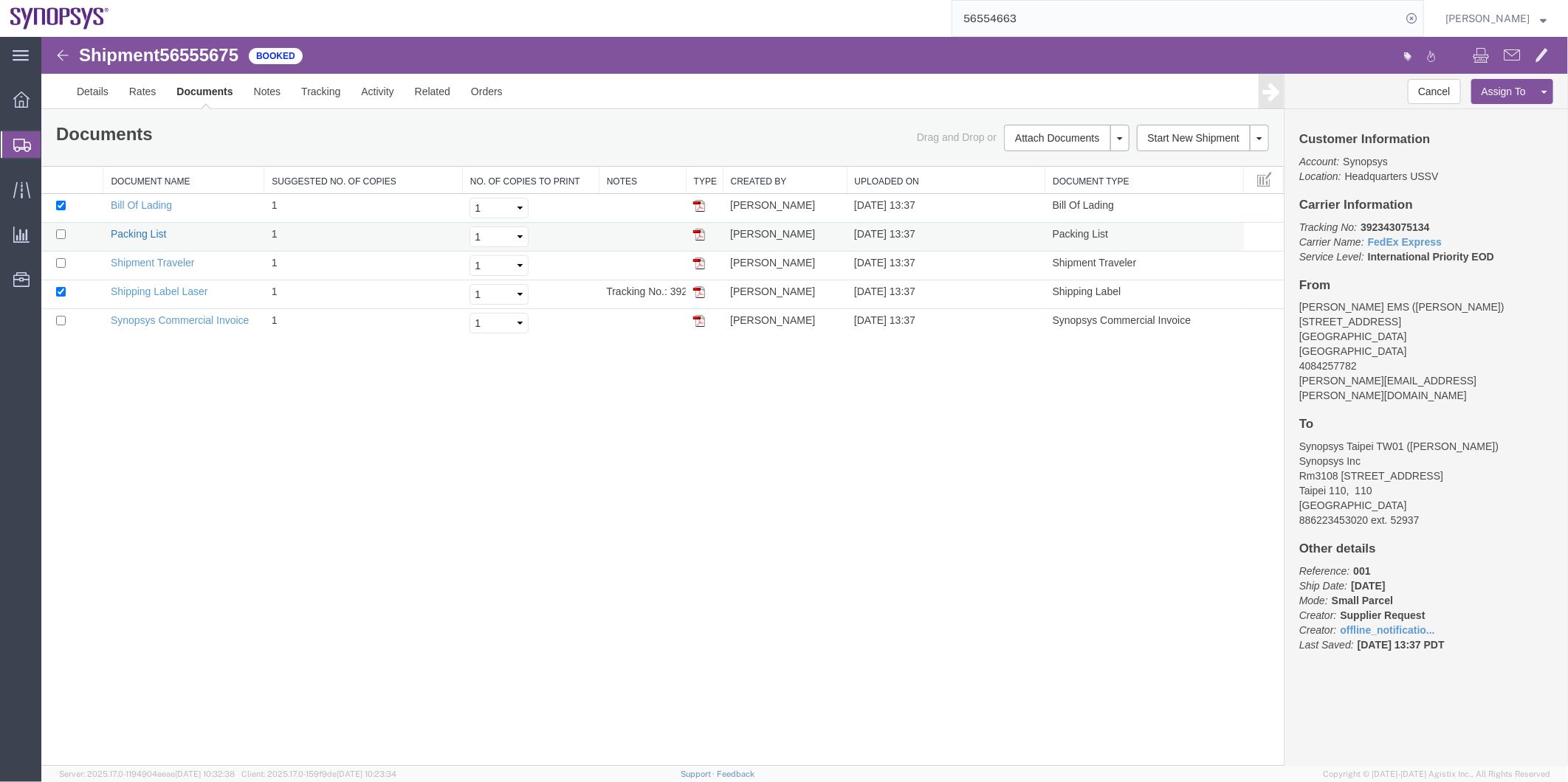
click at [148, 234] on link "Packing List" at bounding box center [138, 233] width 55 height 12
click at [1053, 25] on input "56554663" at bounding box center [1177, 18] width 449 height 35
type input "56554663"
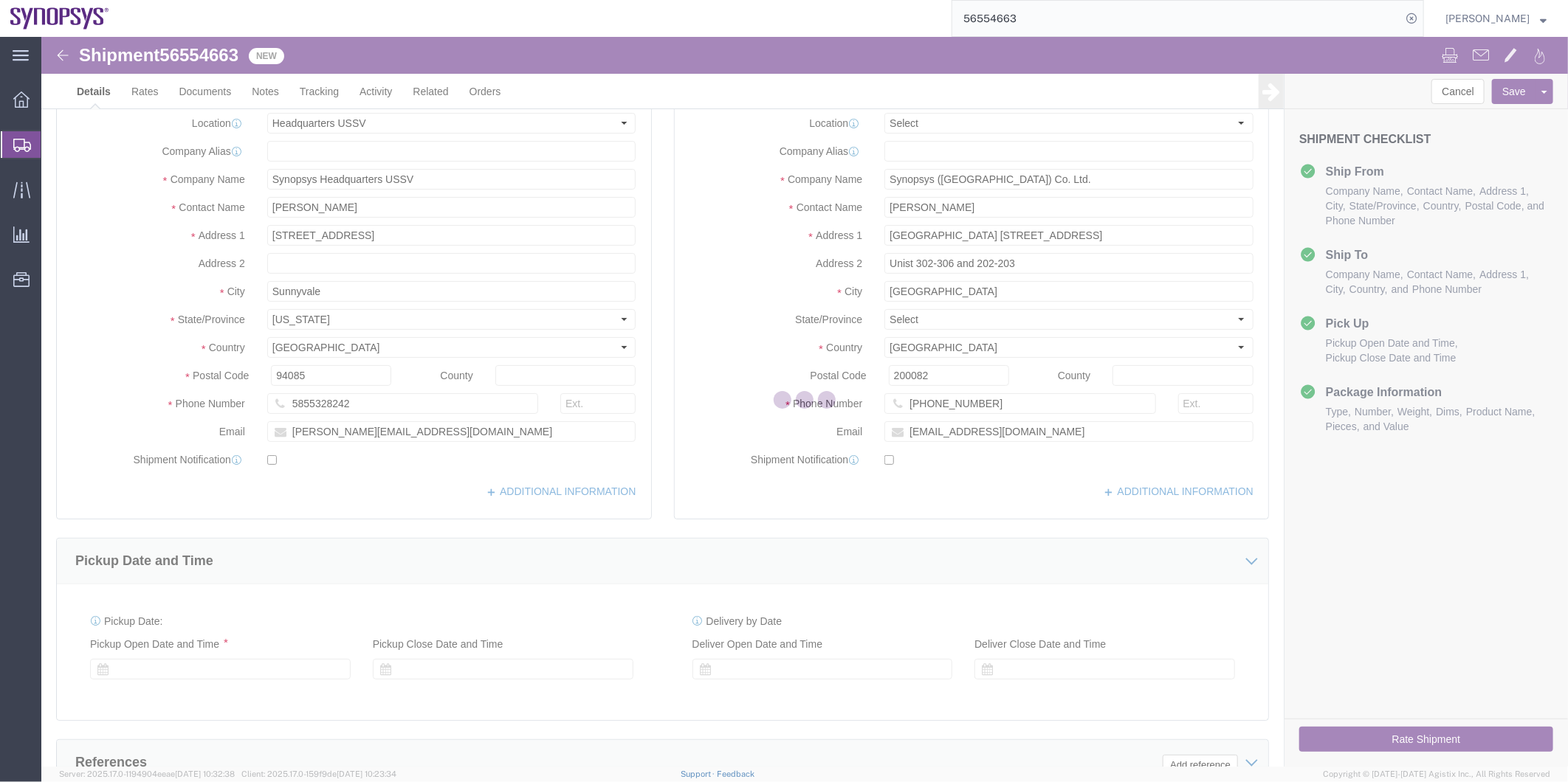
select select "63204"
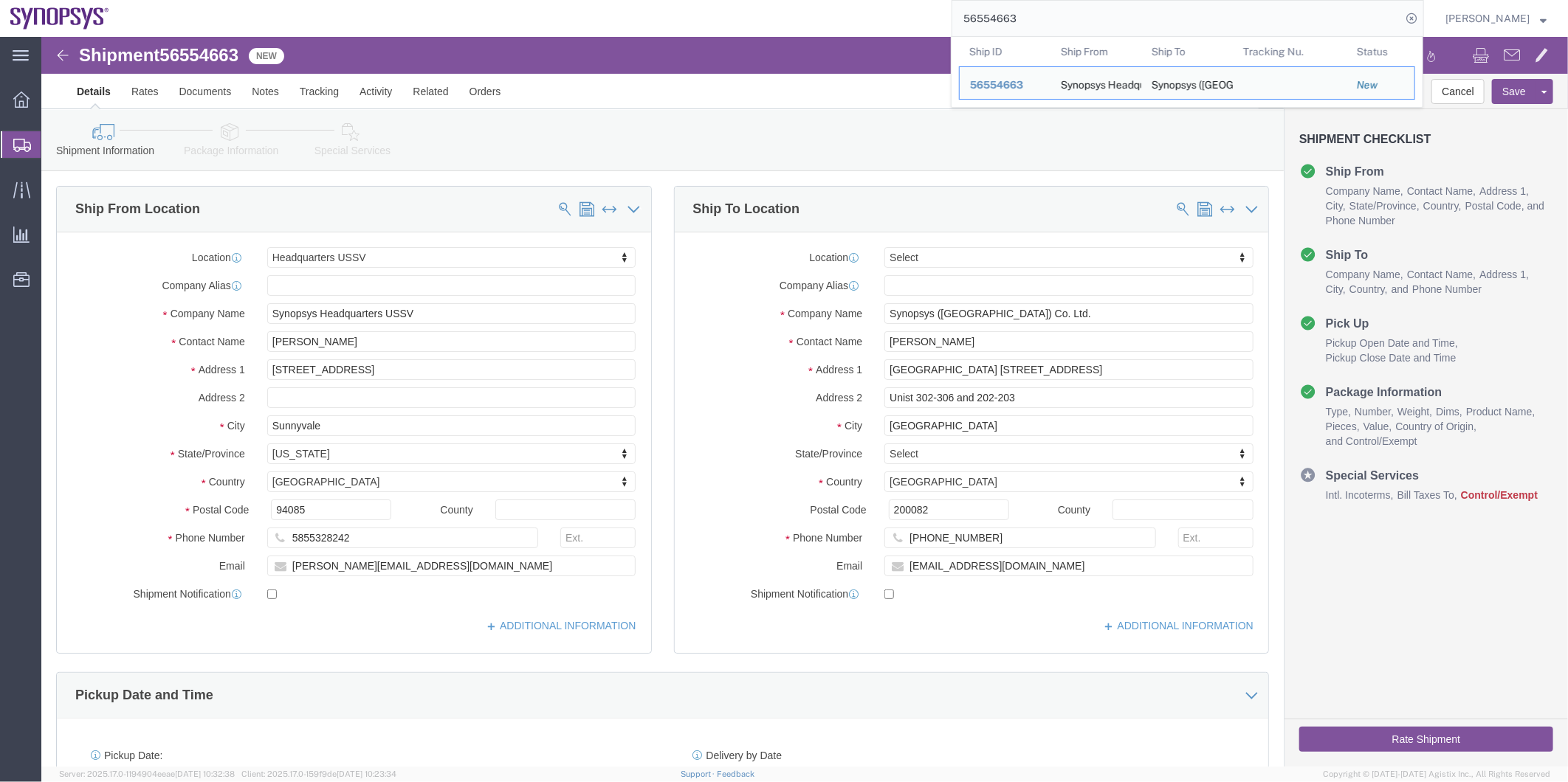
drag, startPoint x: 1070, startPoint y: 23, endPoint x: 960, endPoint y: 25, distance: 110.0
click at [960, 25] on input "56554663" at bounding box center [1177, 18] width 449 height 35
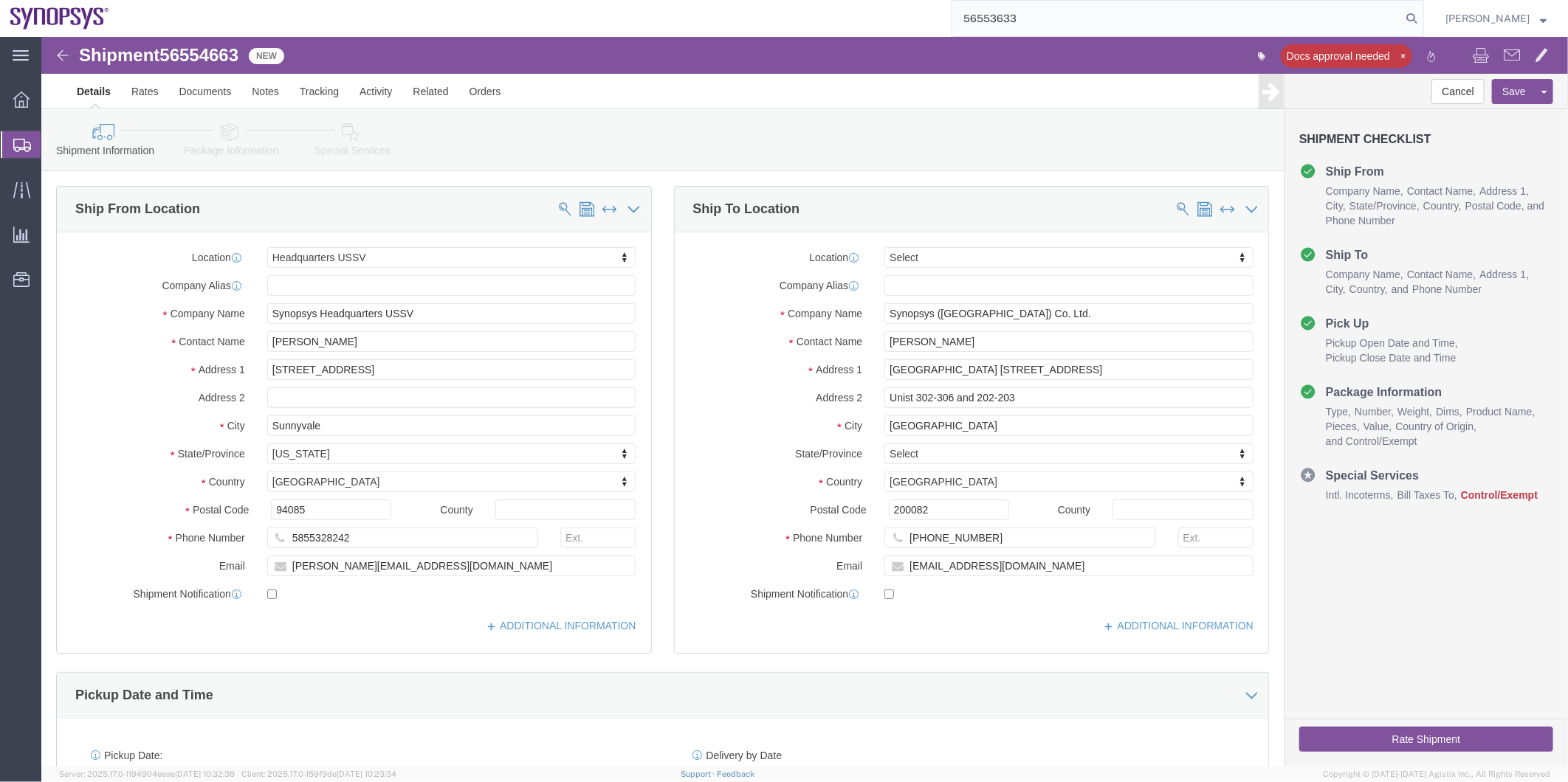
type input "56553633"
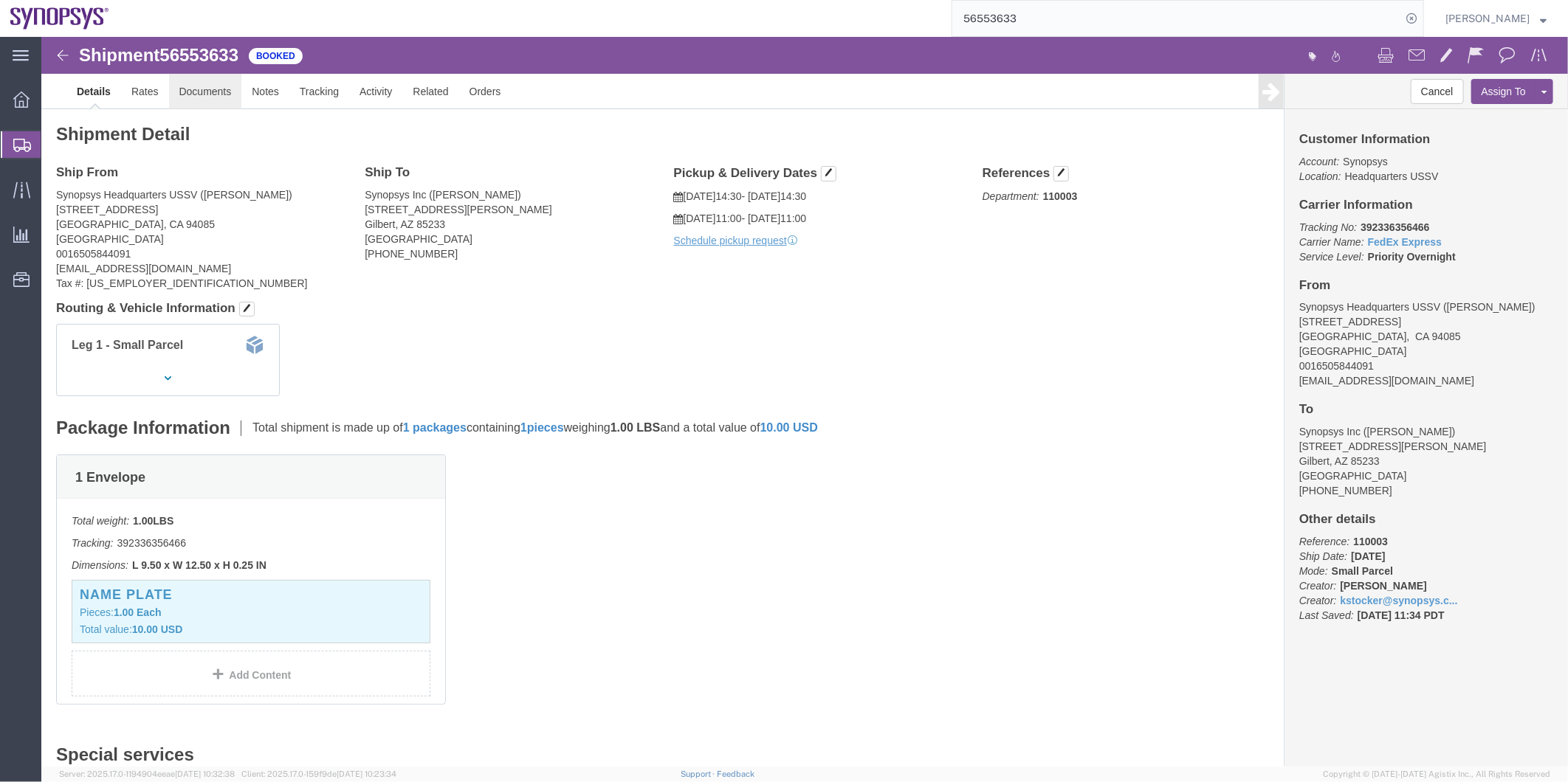
click link "Documents"
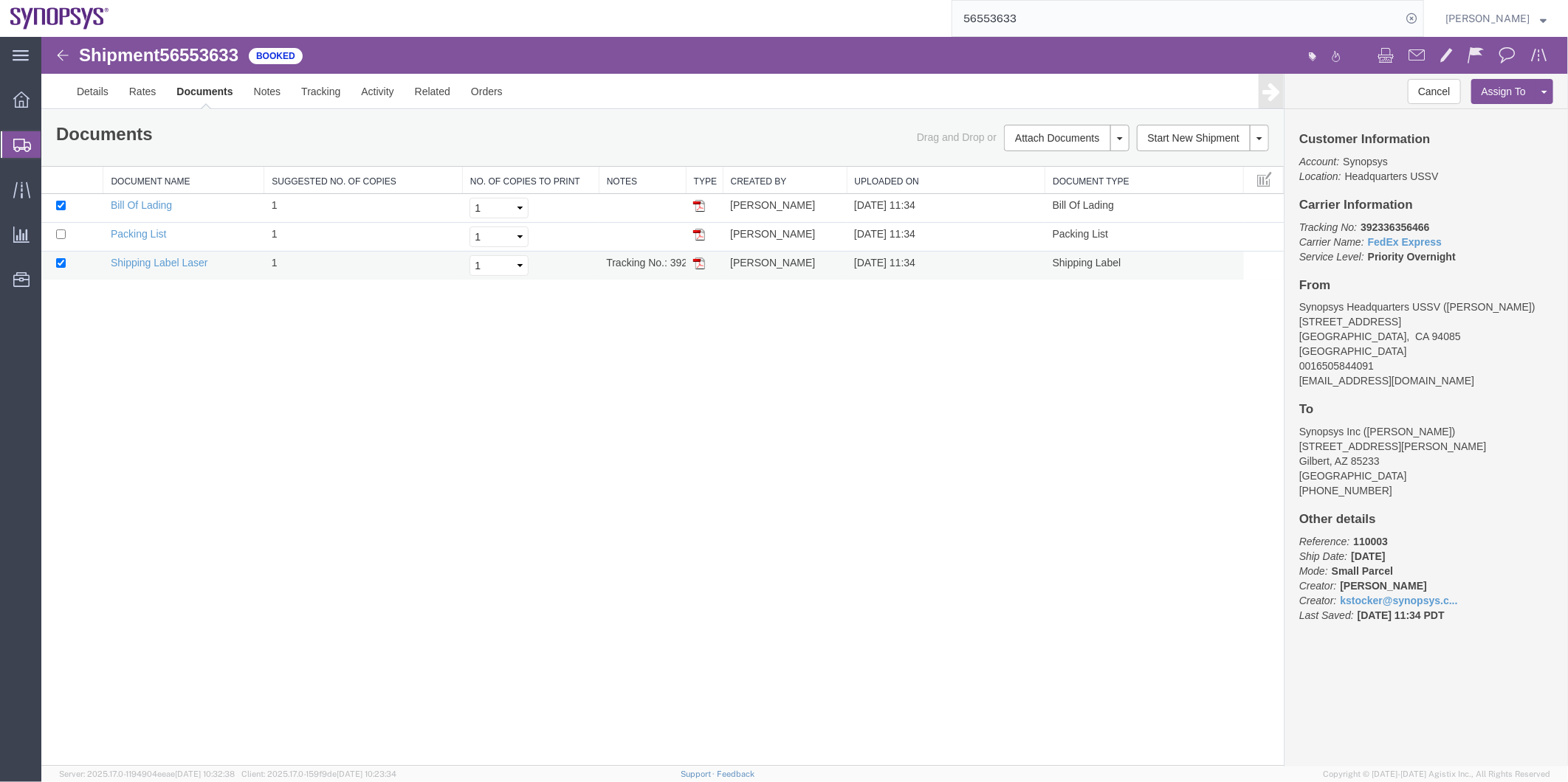
click at [188, 268] on td "Shipping Label Laser" at bounding box center [183, 265] width 161 height 29
click at [192, 258] on link "Shipping Label Laser" at bounding box center [158, 262] width 98 height 12
